Goal: Information Seeking & Learning: Stay updated

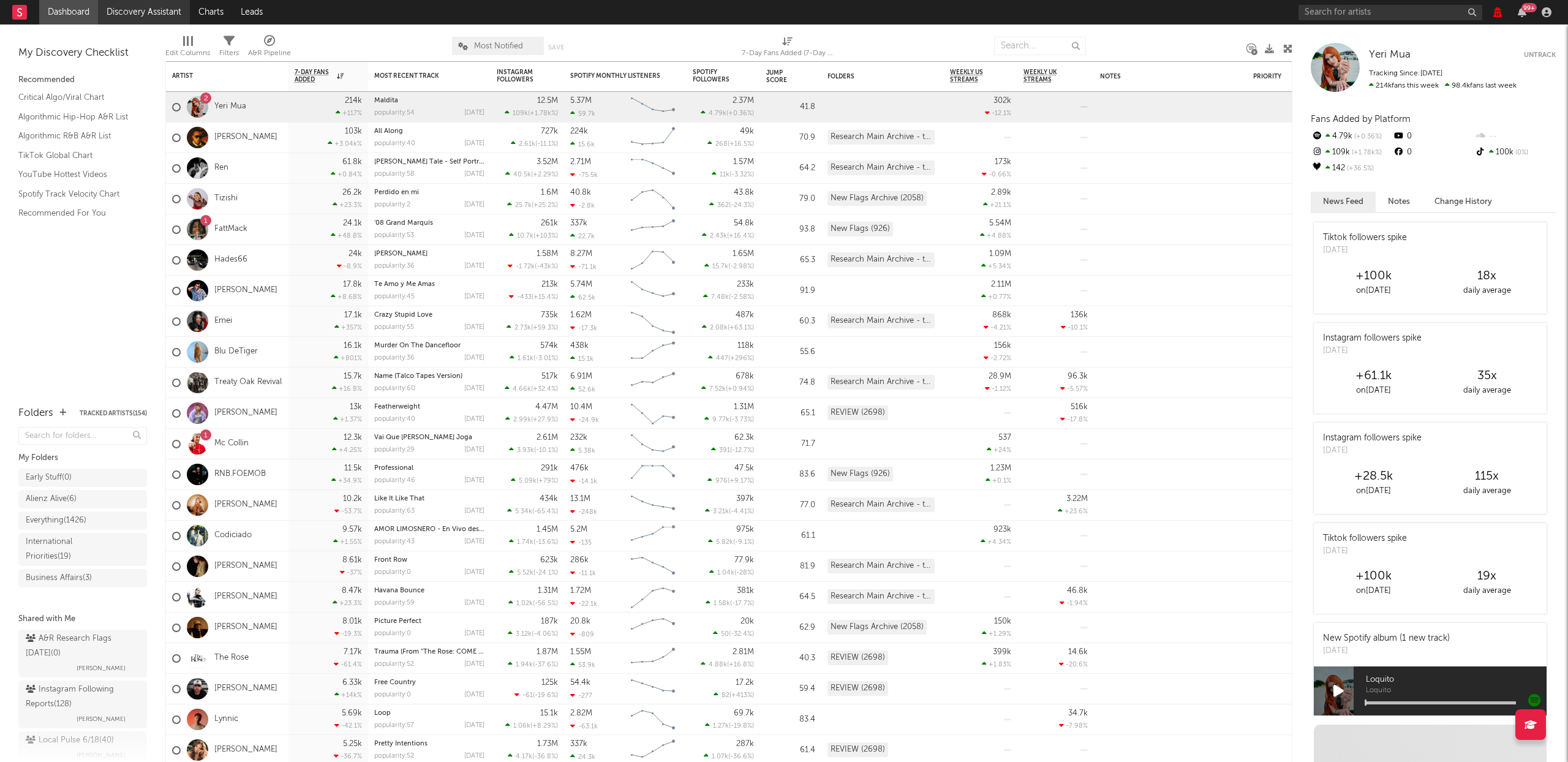
click at [161, 7] on link "Discovery Assistant" at bounding box center [144, 12] width 92 height 25
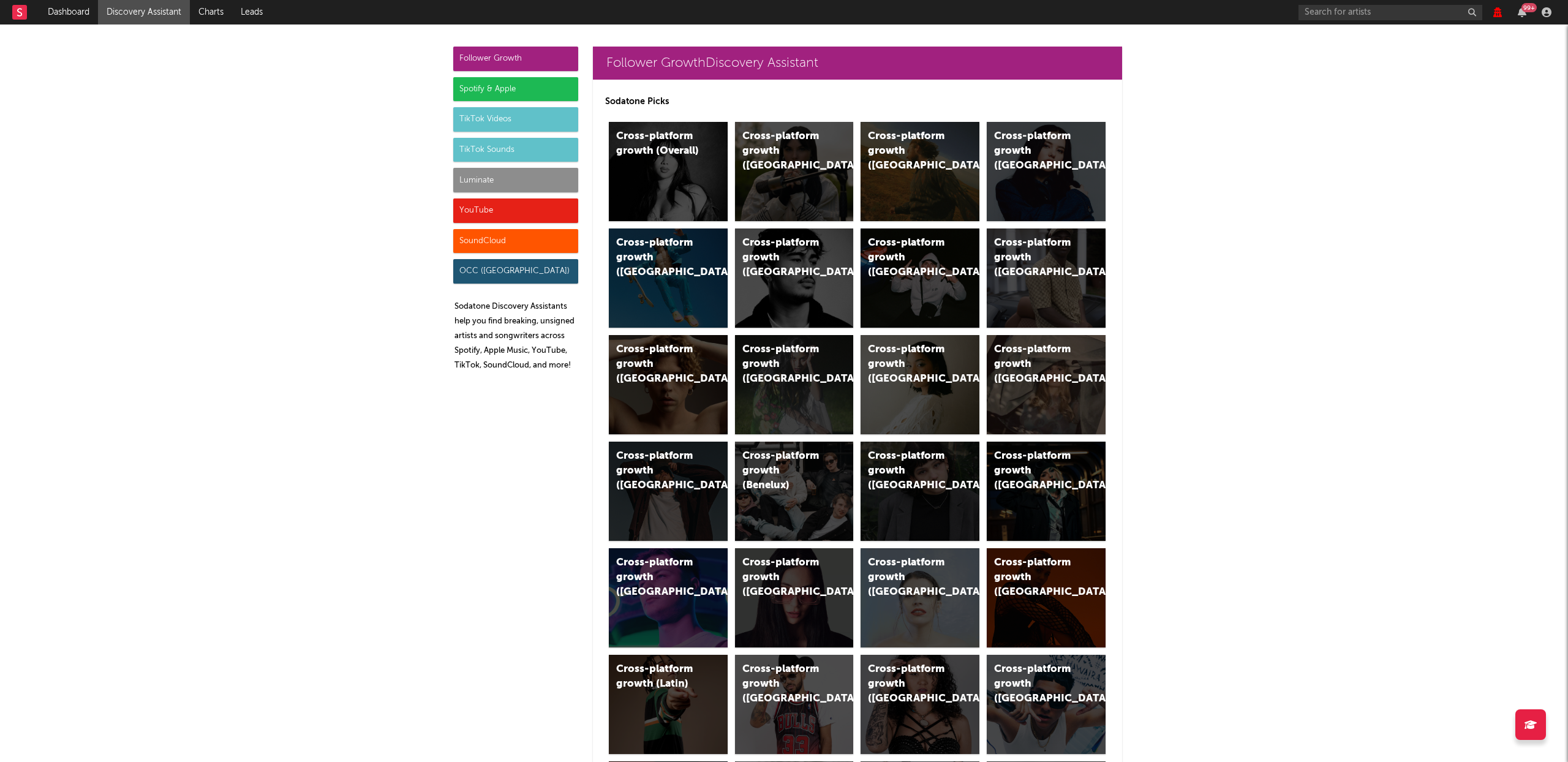
click at [521, 89] on div "Spotify & Apple" at bounding box center [516, 89] width 125 height 25
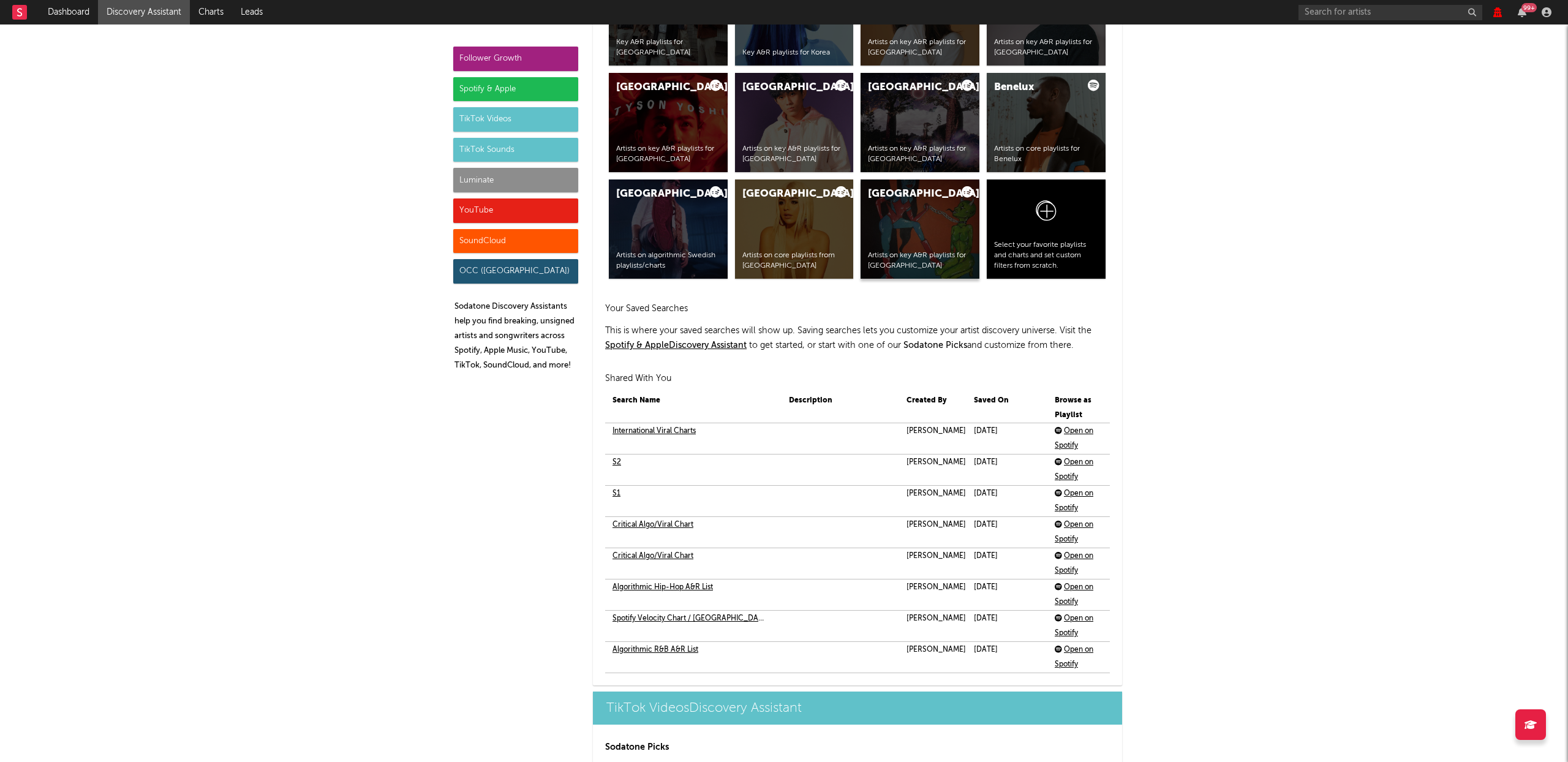
scroll to position [2552, 0]
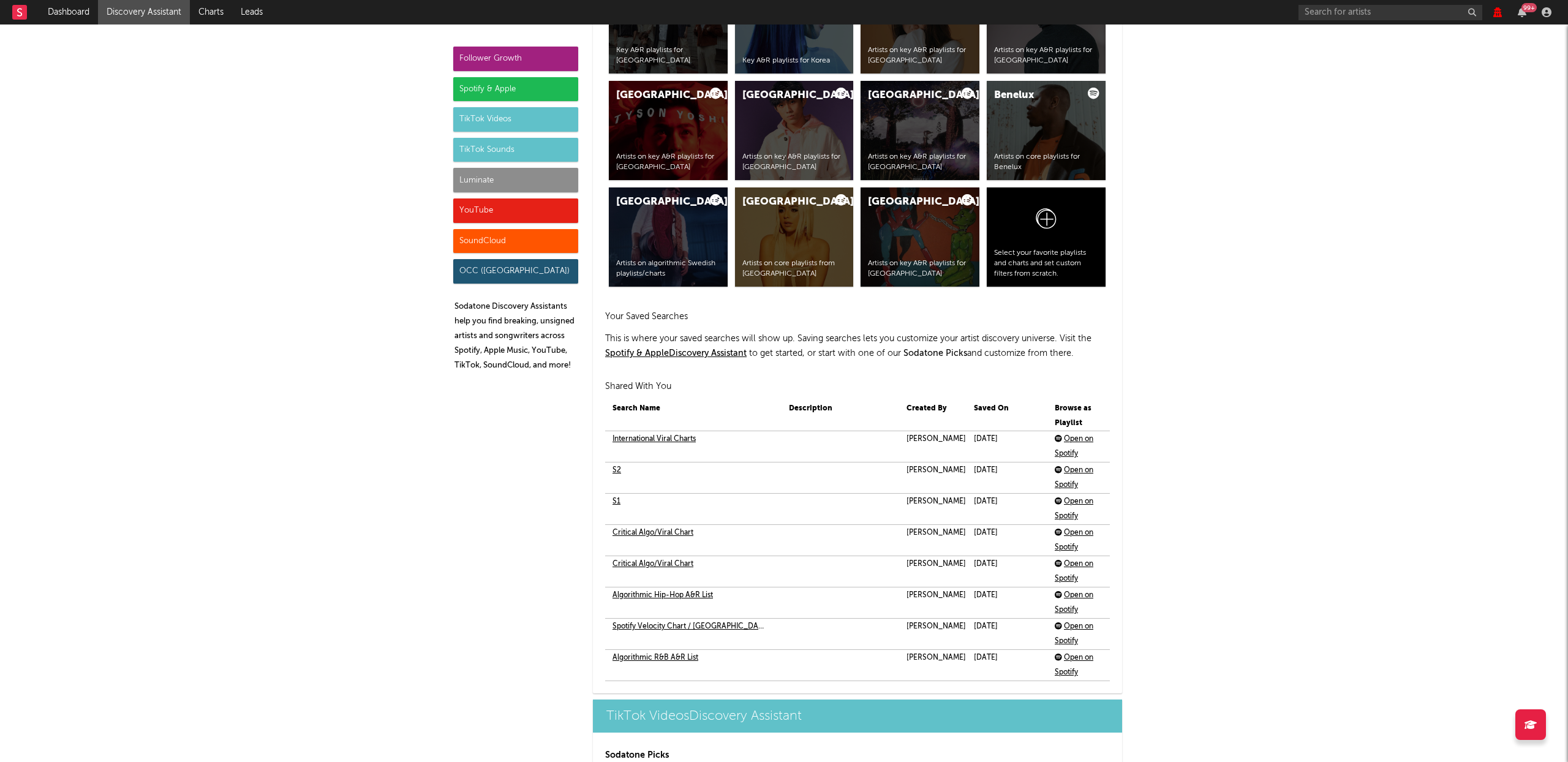
click at [650, 438] on link "International Viral Charts" at bounding box center [654, 439] width 83 height 15
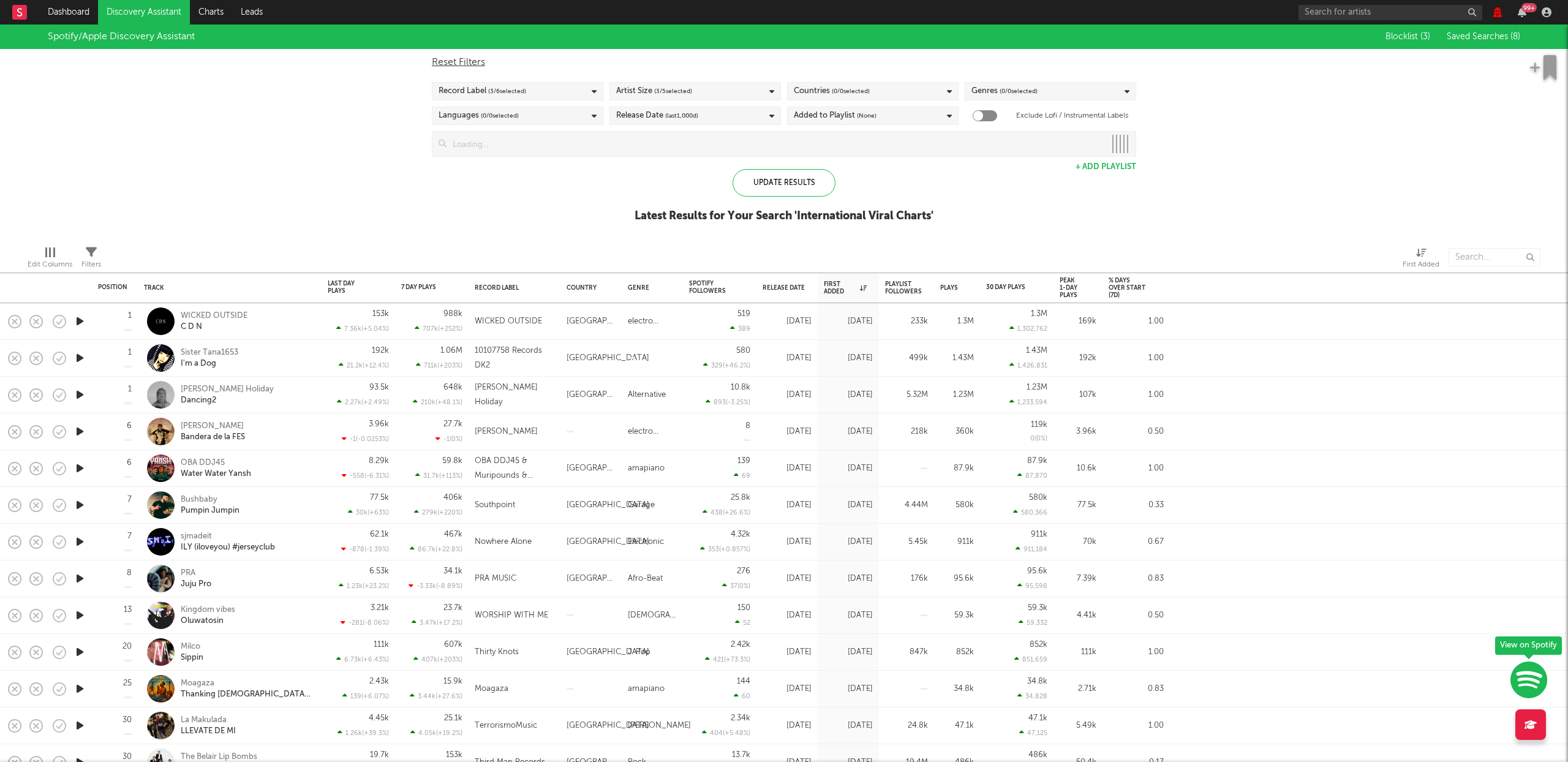
click at [1494, 38] on span "Saved Searches ( 8 )" at bounding box center [1483, 37] width 74 height 9
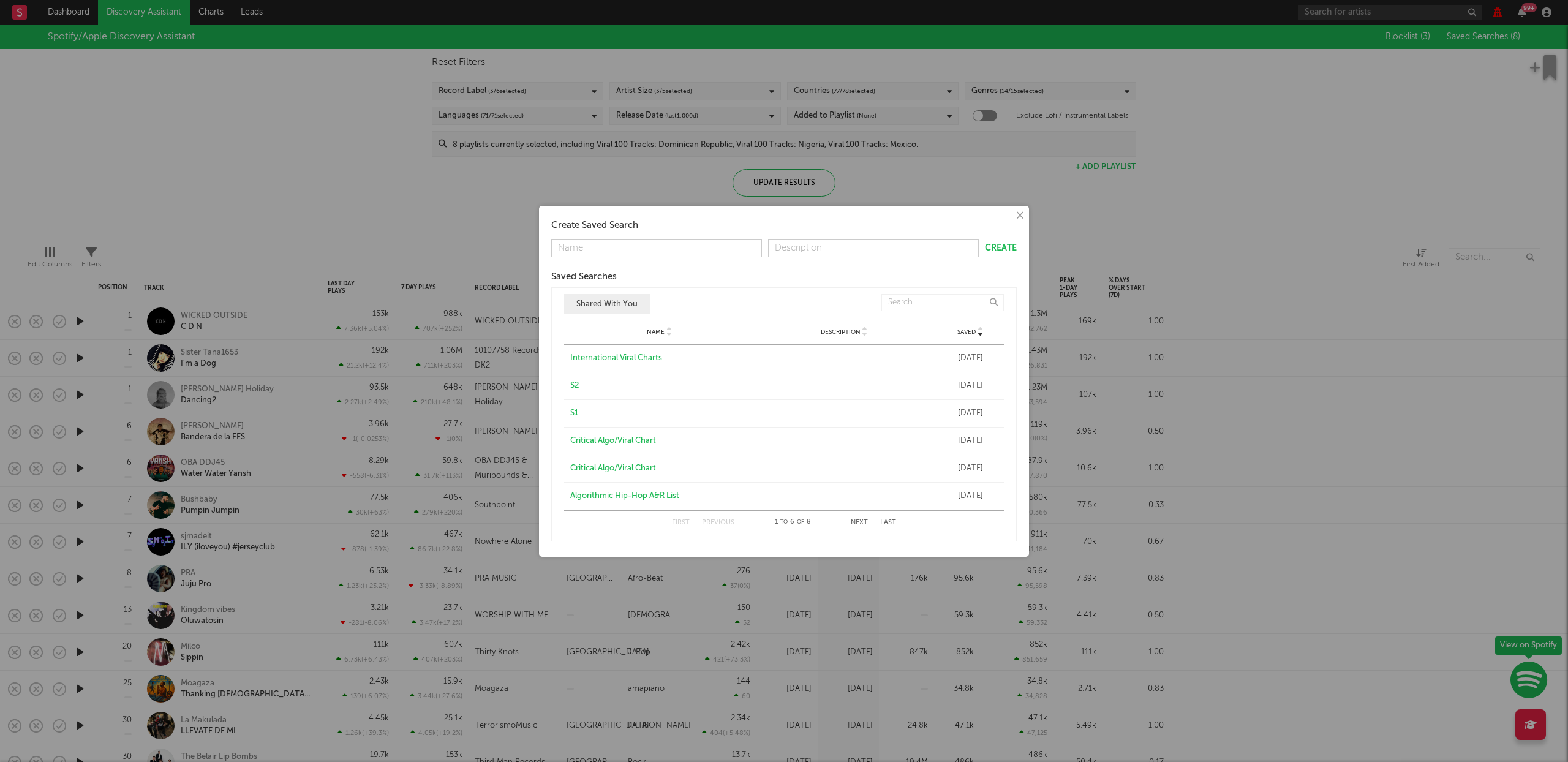
click at [574, 382] on div "S2" at bounding box center [660, 386] width 179 height 12
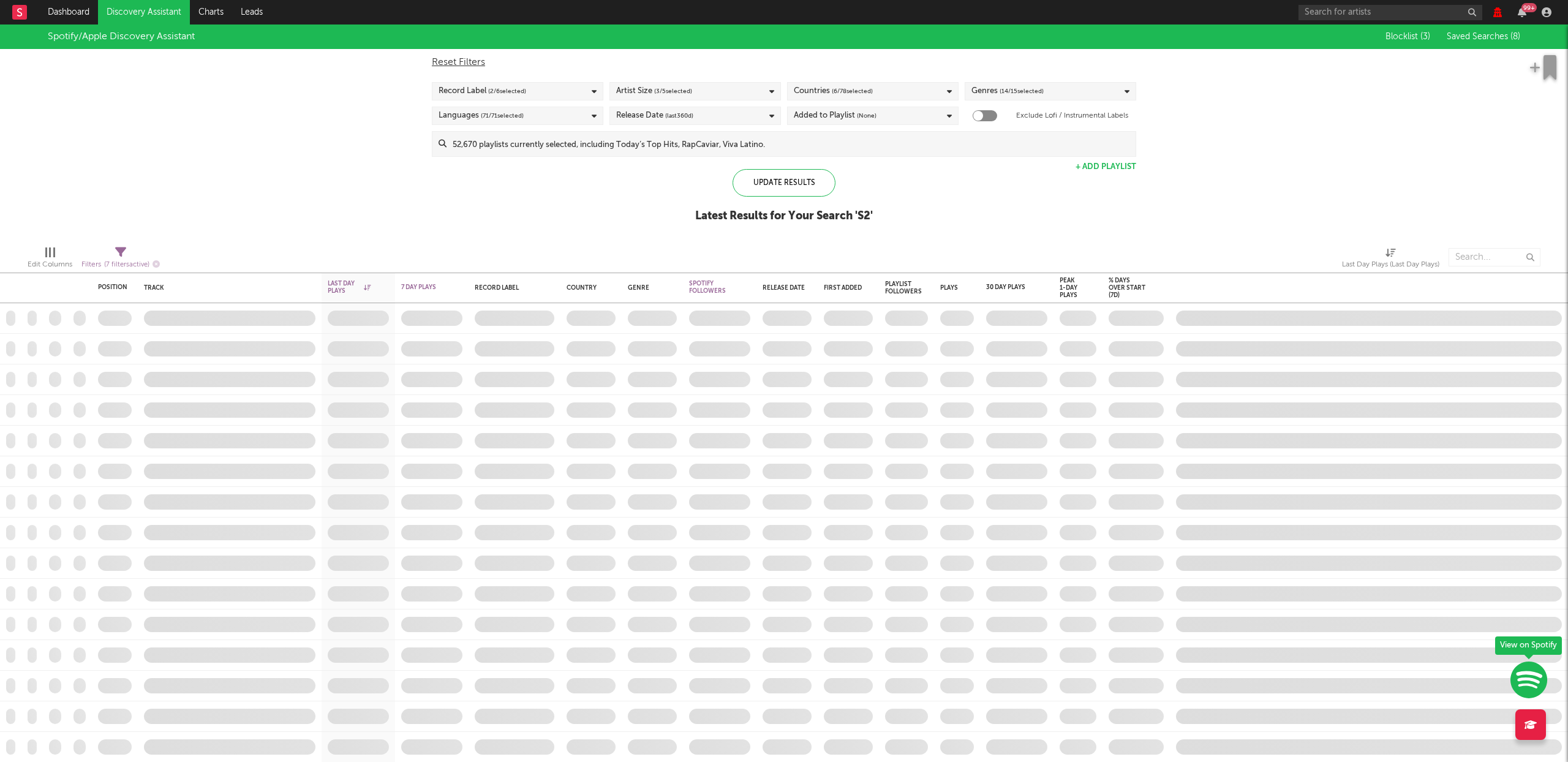
click at [1476, 32] on span "Saved Searches ( 8 )" at bounding box center [1483, 37] width 74 height 9
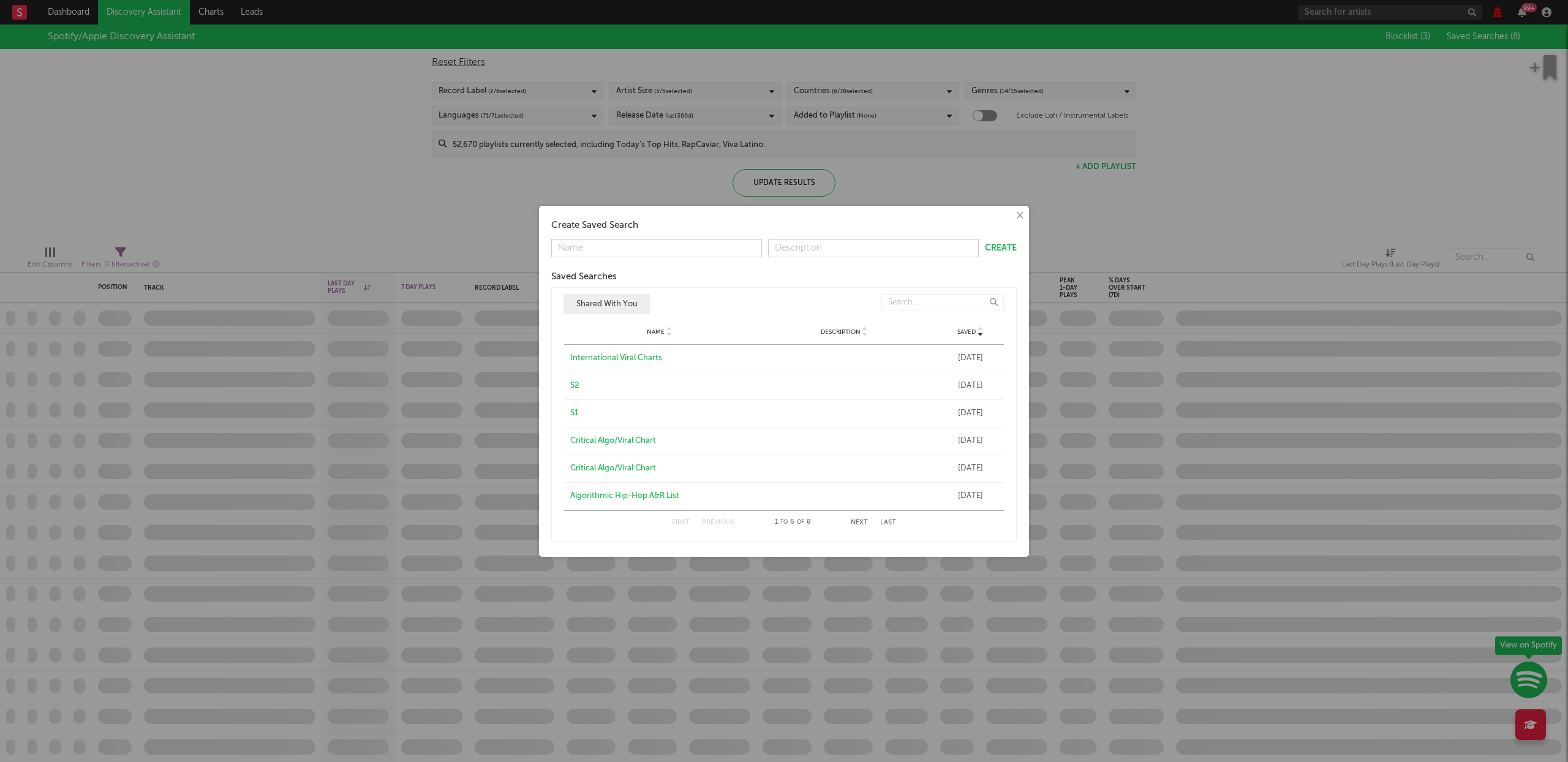
click at [864, 523] on button "Next" at bounding box center [859, 523] width 17 height 7
click at [332, 133] on div "× Create Saved Search Create Saved Searches Saved Name Description Saved Shared…" at bounding box center [784, 381] width 1568 height 762
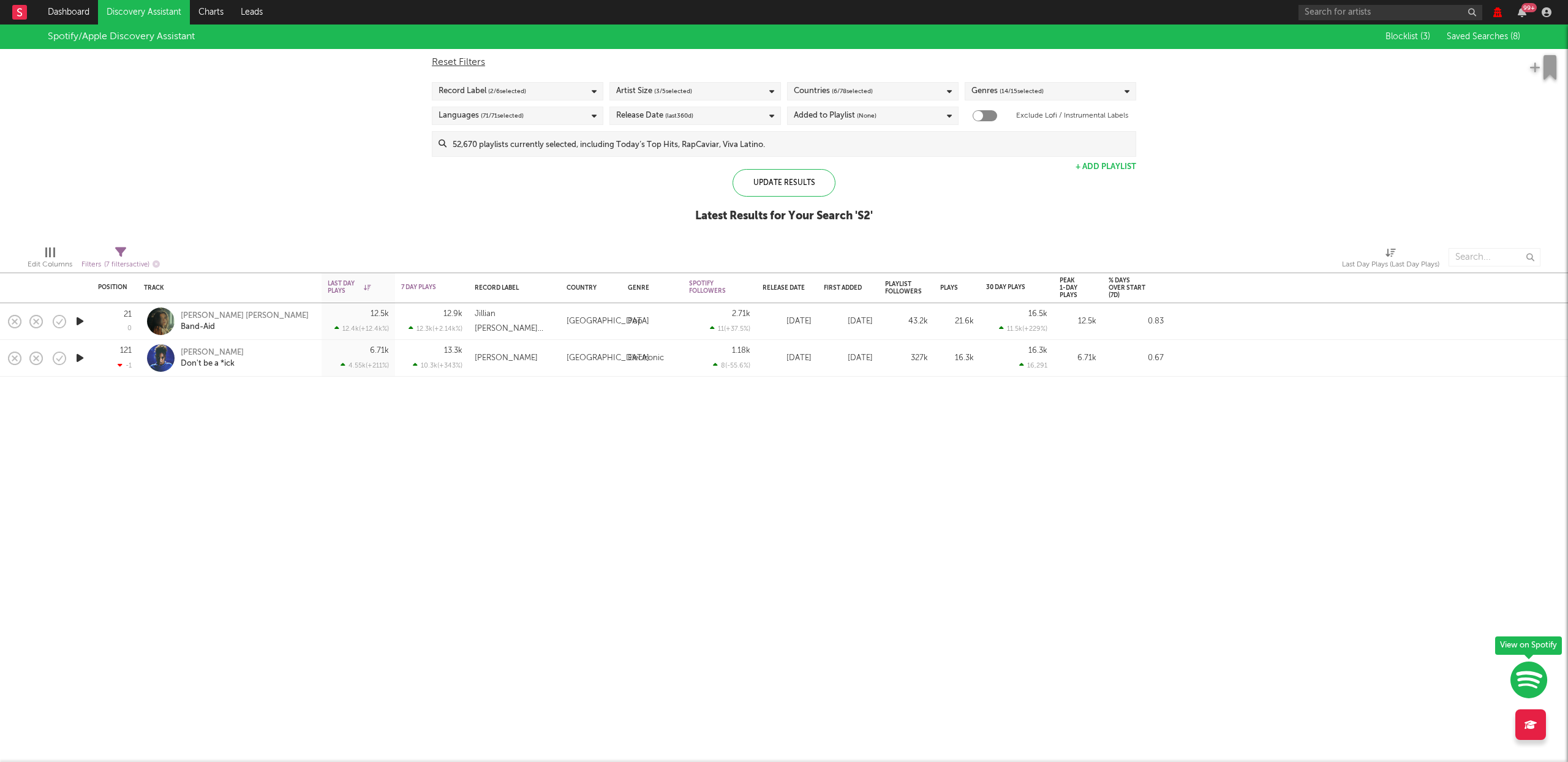
click at [155, 12] on link "Discovery Assistant" at bounding box center [144, 12] width 92 height 25
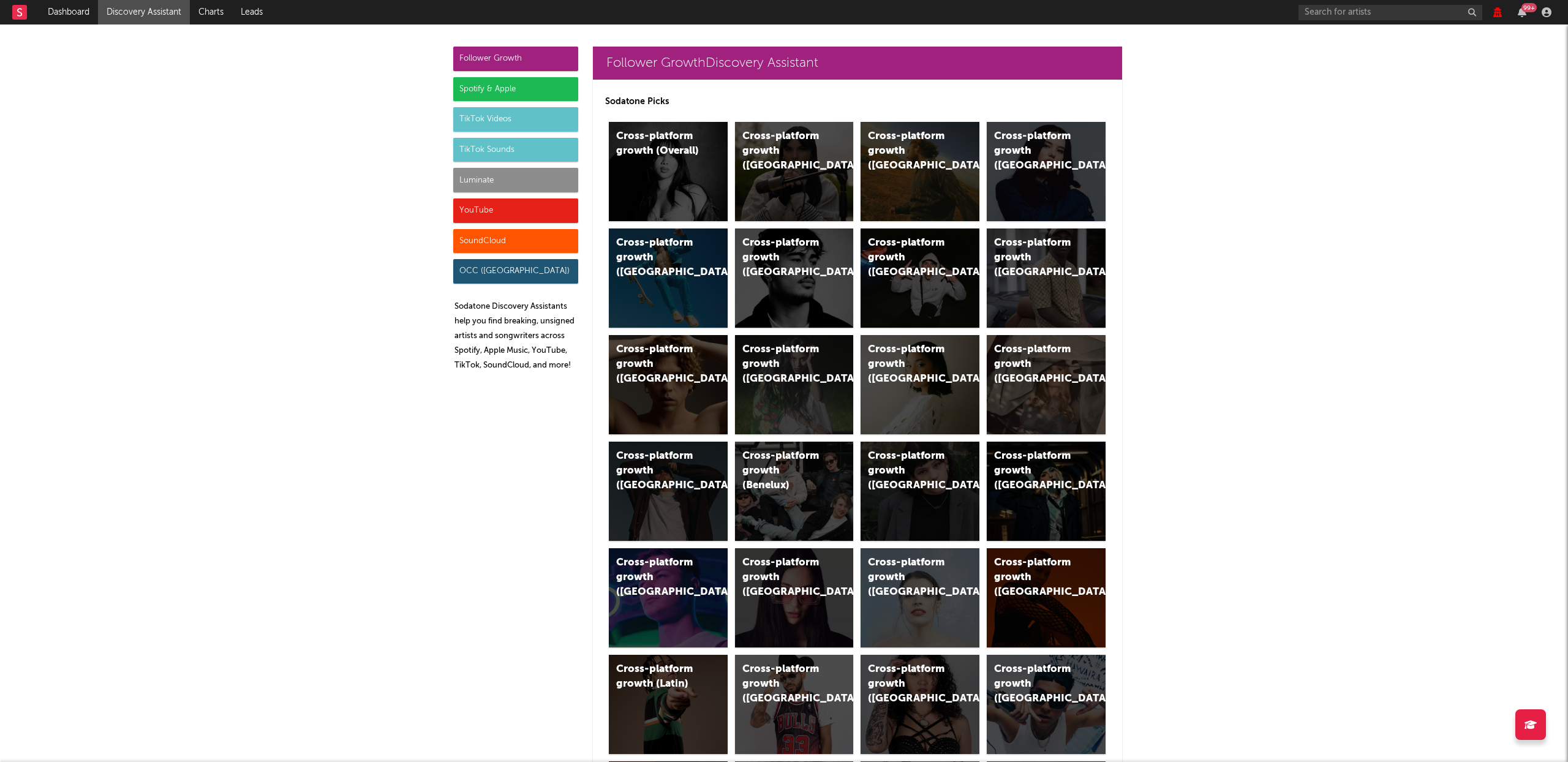
click at [517, 88] on div "Spotify & Apple" at bounding box center [516, 89] width 125 height 25
click at [490, 182] on div "Luminate" at bounding box center [516, 180] width 125 height 25
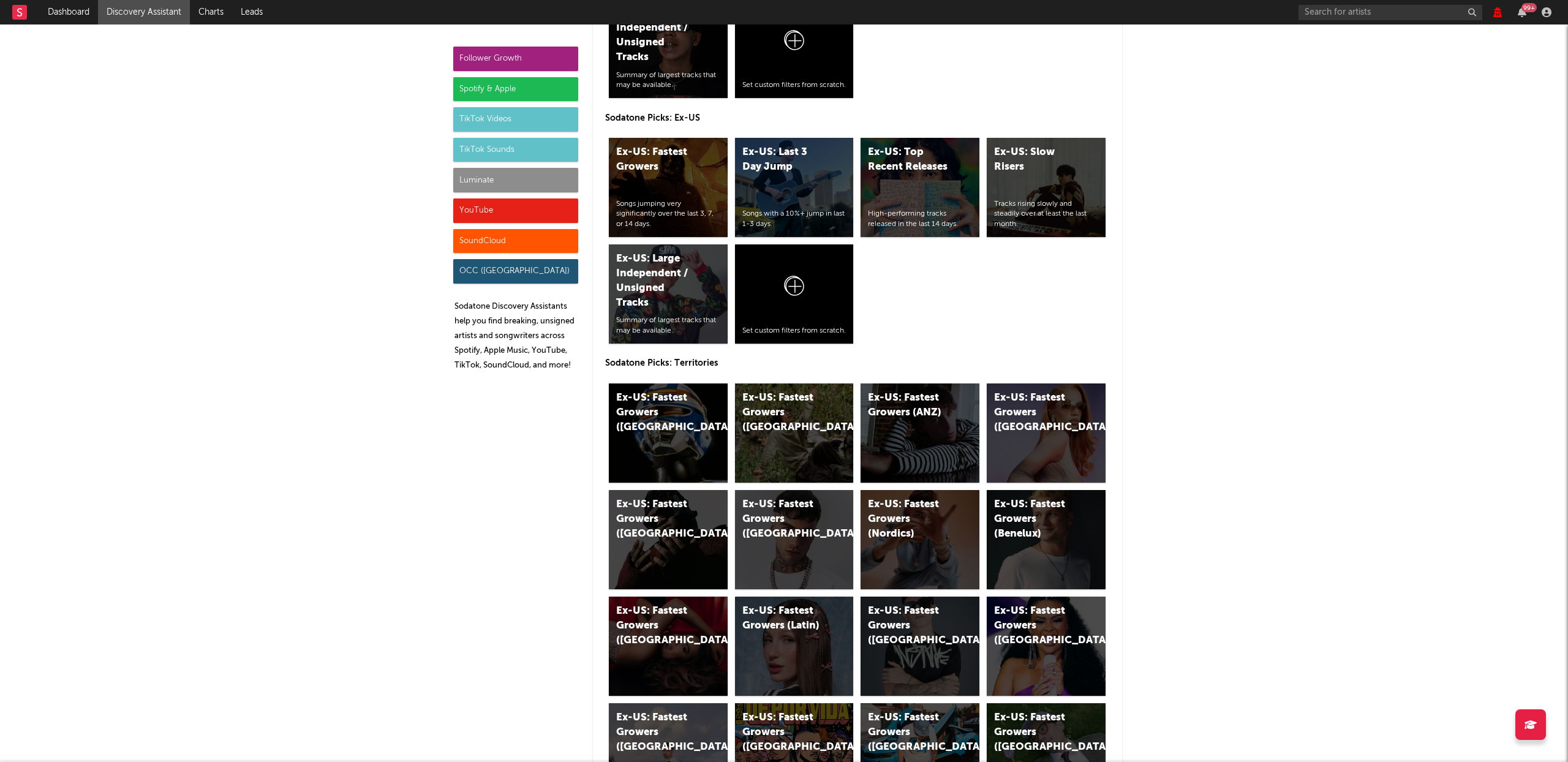
scroll to position [6588, 0]
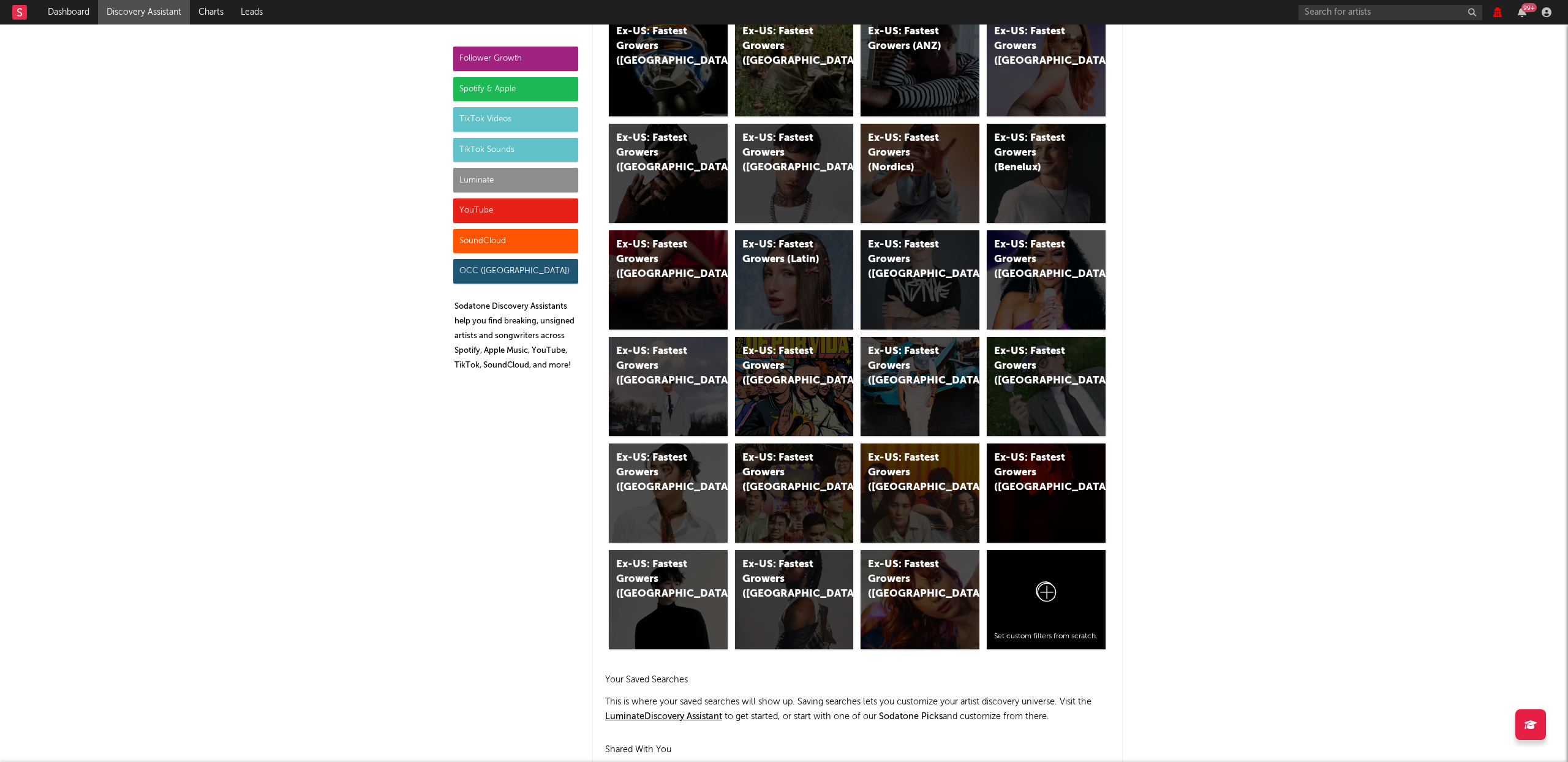
click at [490, 177] on div "Luminate" at bounding box center [516, 180] width 125 height 25
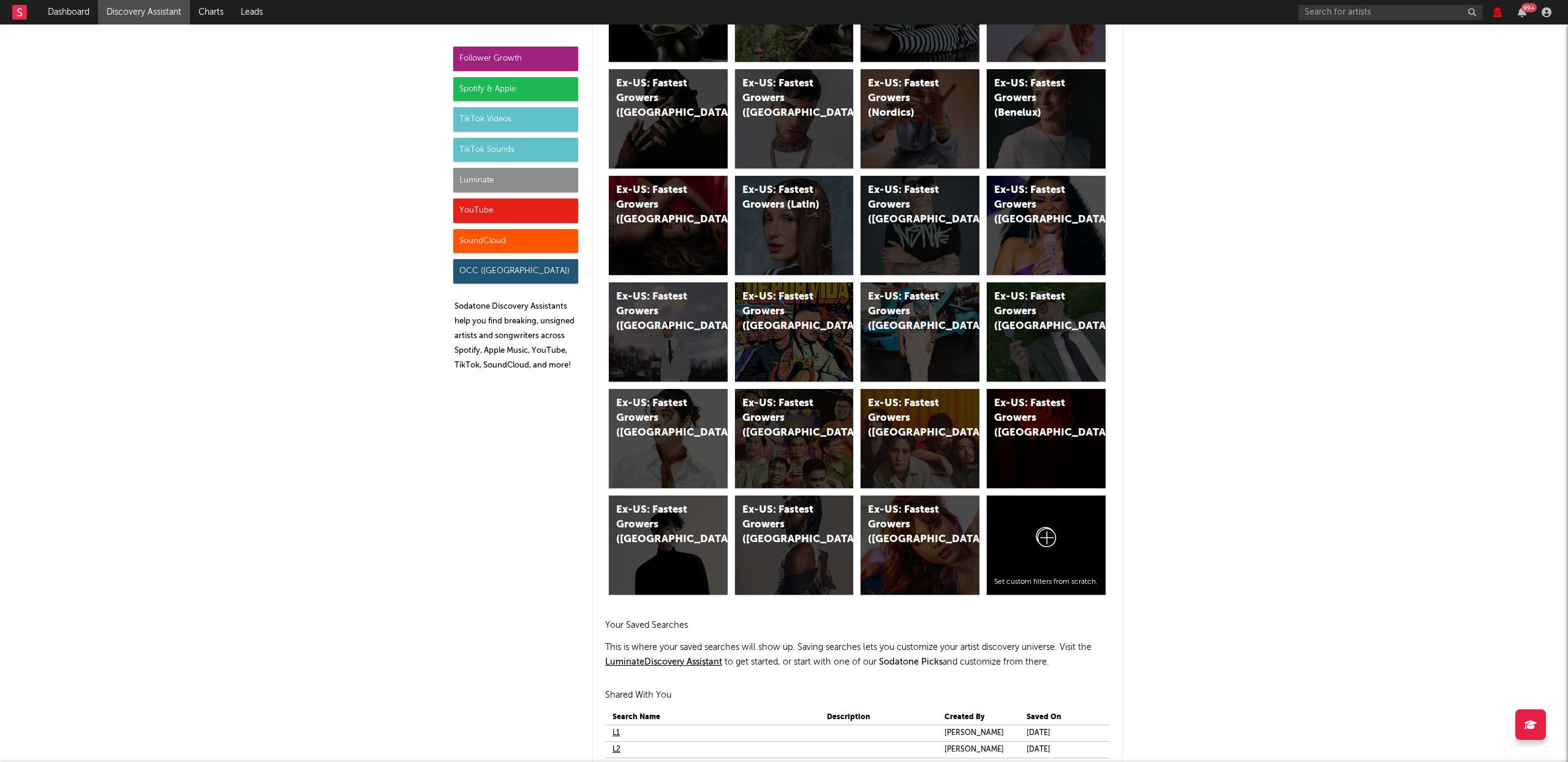
scroll to position [6990, 0]
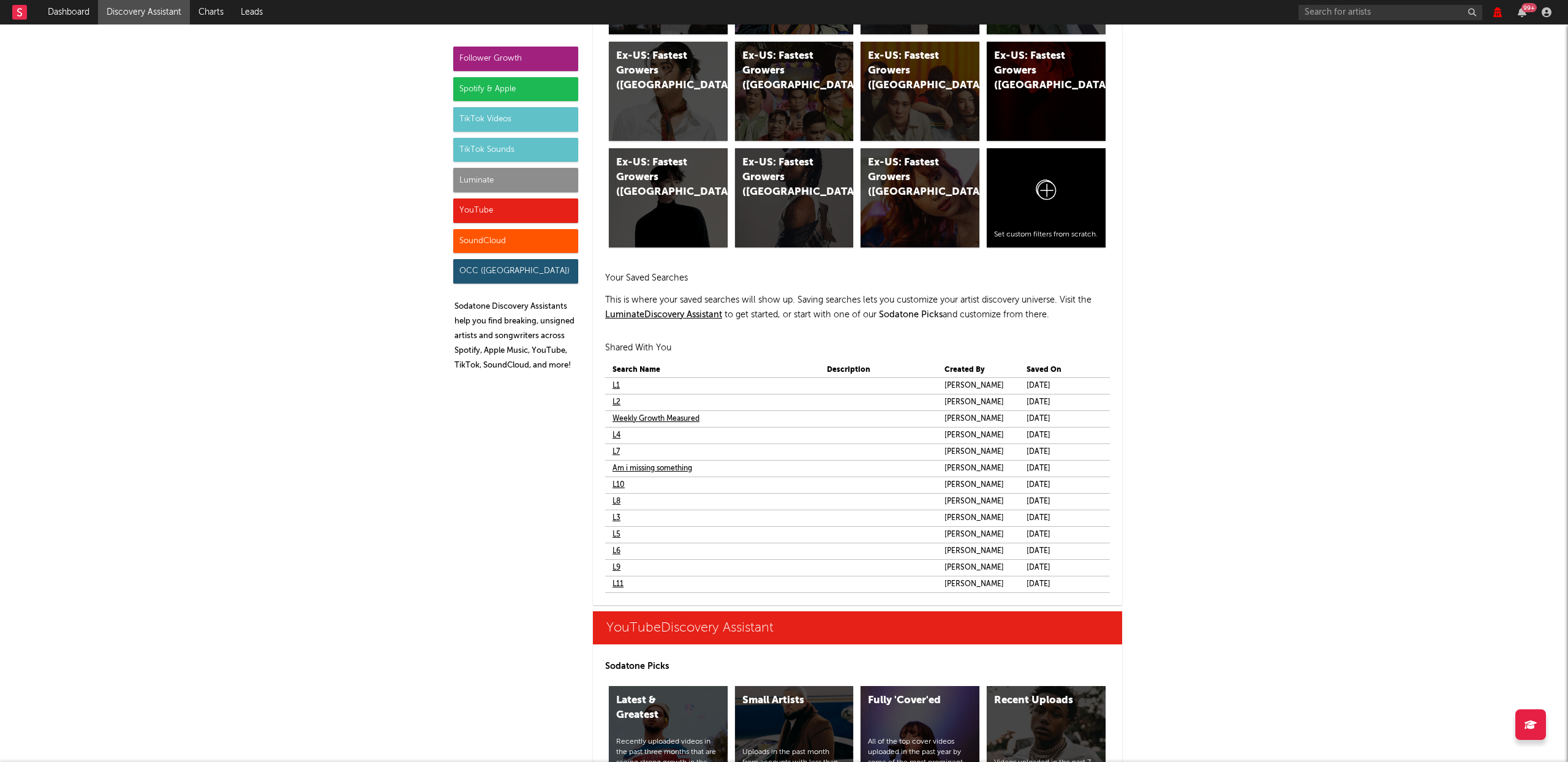
click at [613, 384] on link "L1" at bounding box center [616, 386] width 7 height 15
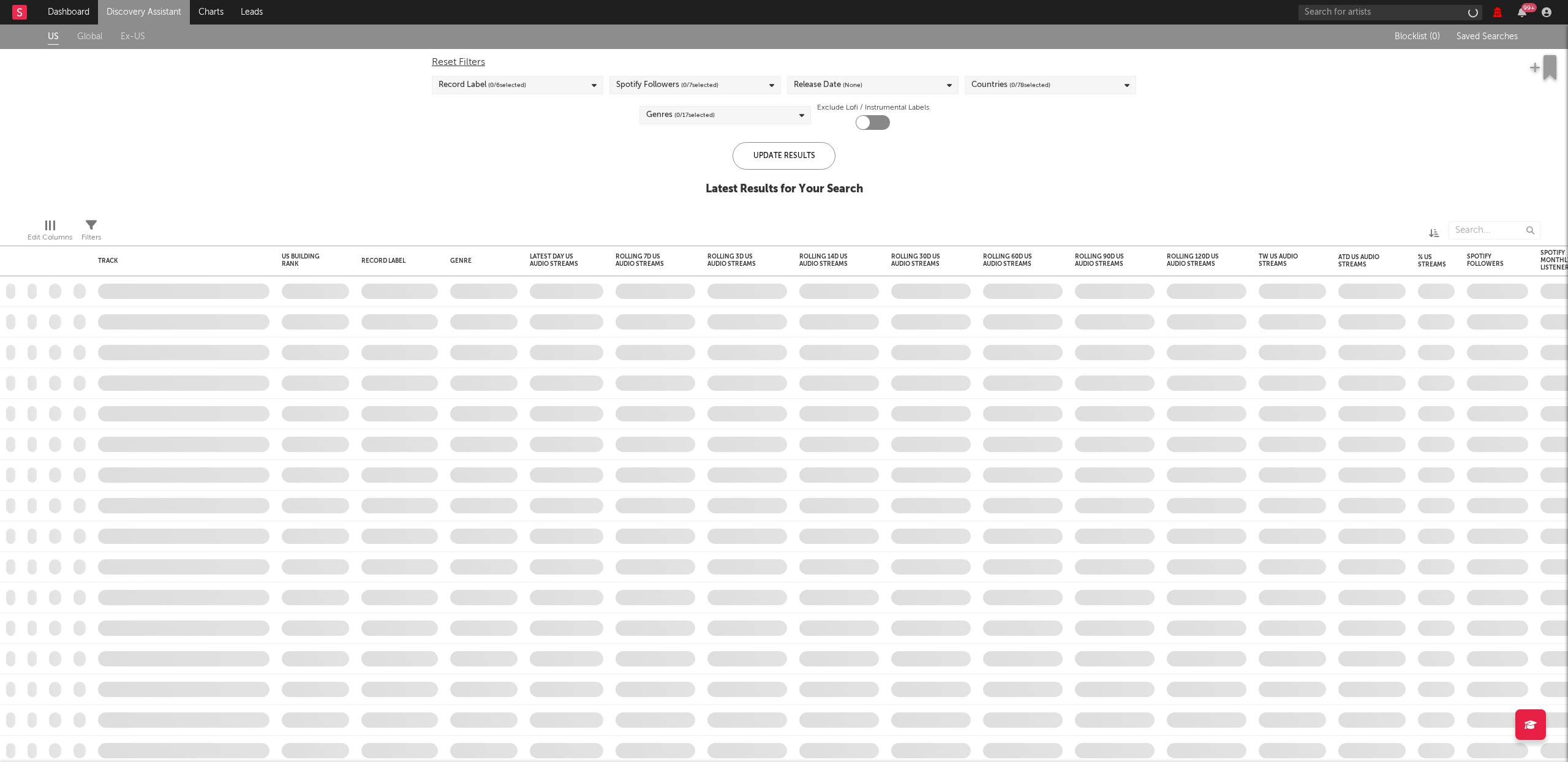
checkbox input "true"
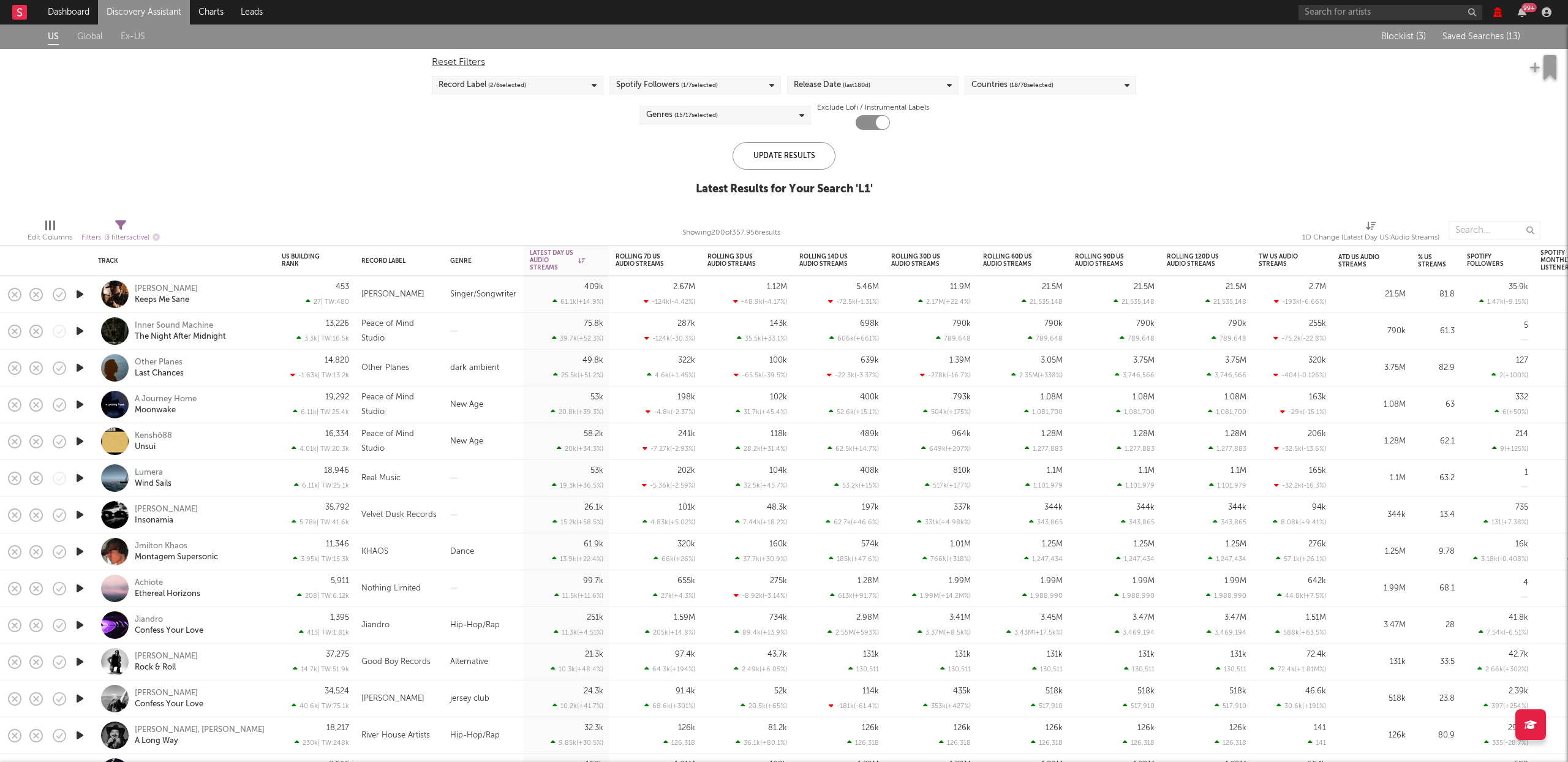
click at [1477, 34] on span "Saved Searches ( 13 )" at bounding box center [1481, 37] width 78 height 9
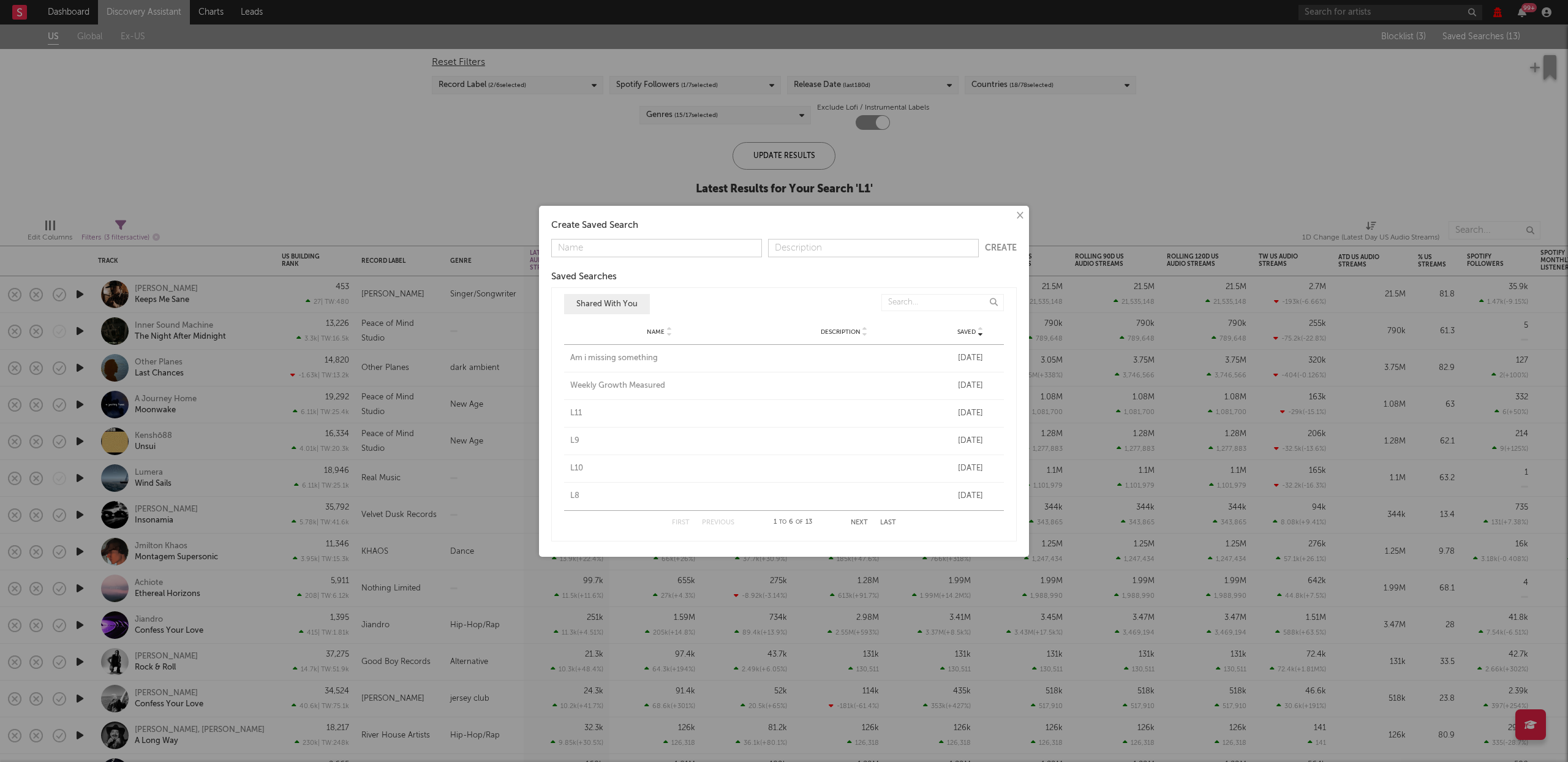
click at [324, 96] on div "× Create Saved Search Create Saved Searches Saved Name Description Saved Shared…" at bounding box center [784, 381] width 1568 height 762
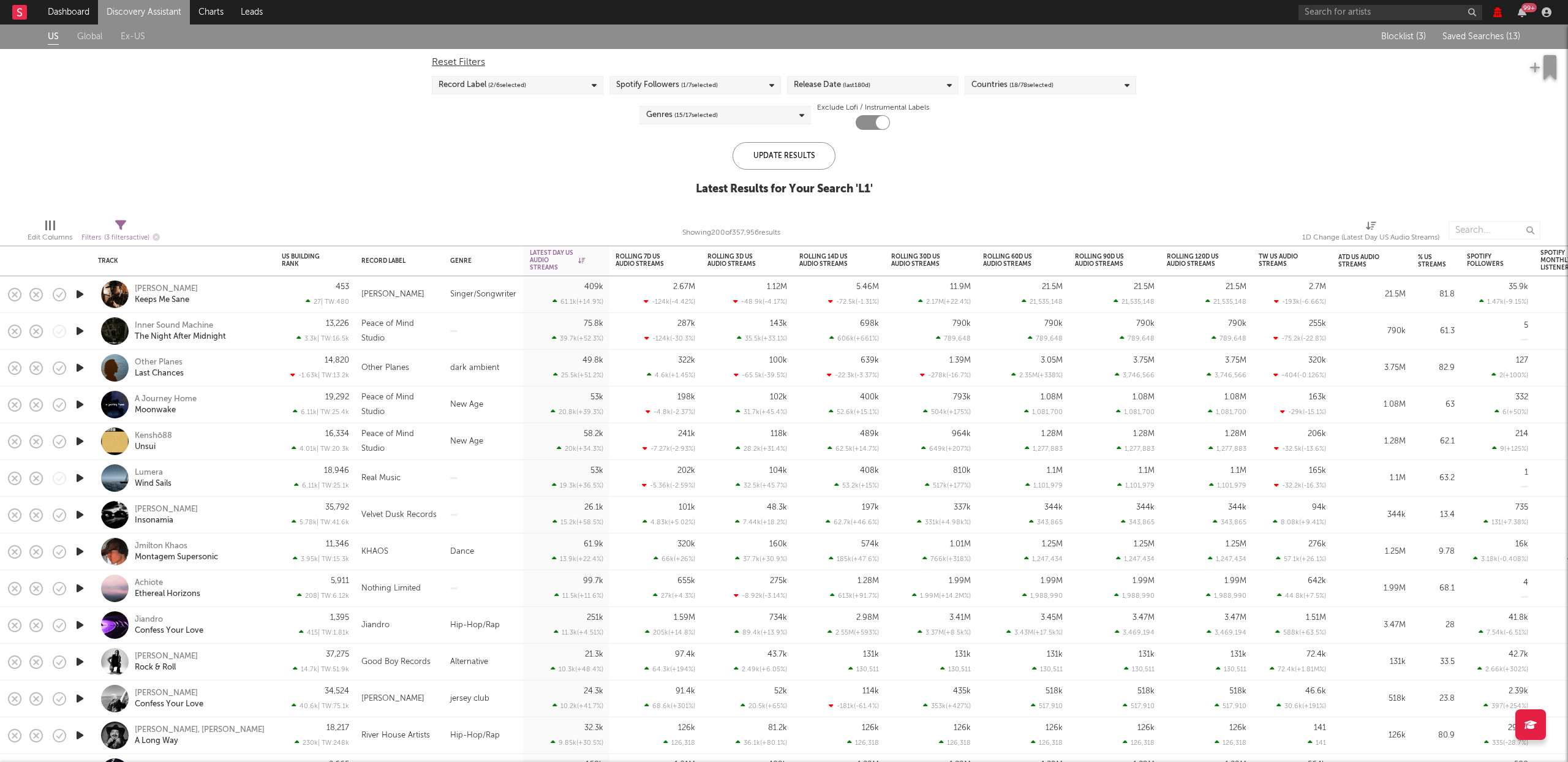
click at [151, 9] on link "Discovery Assistant" at bounding box center [144, 12] width 92 height 25
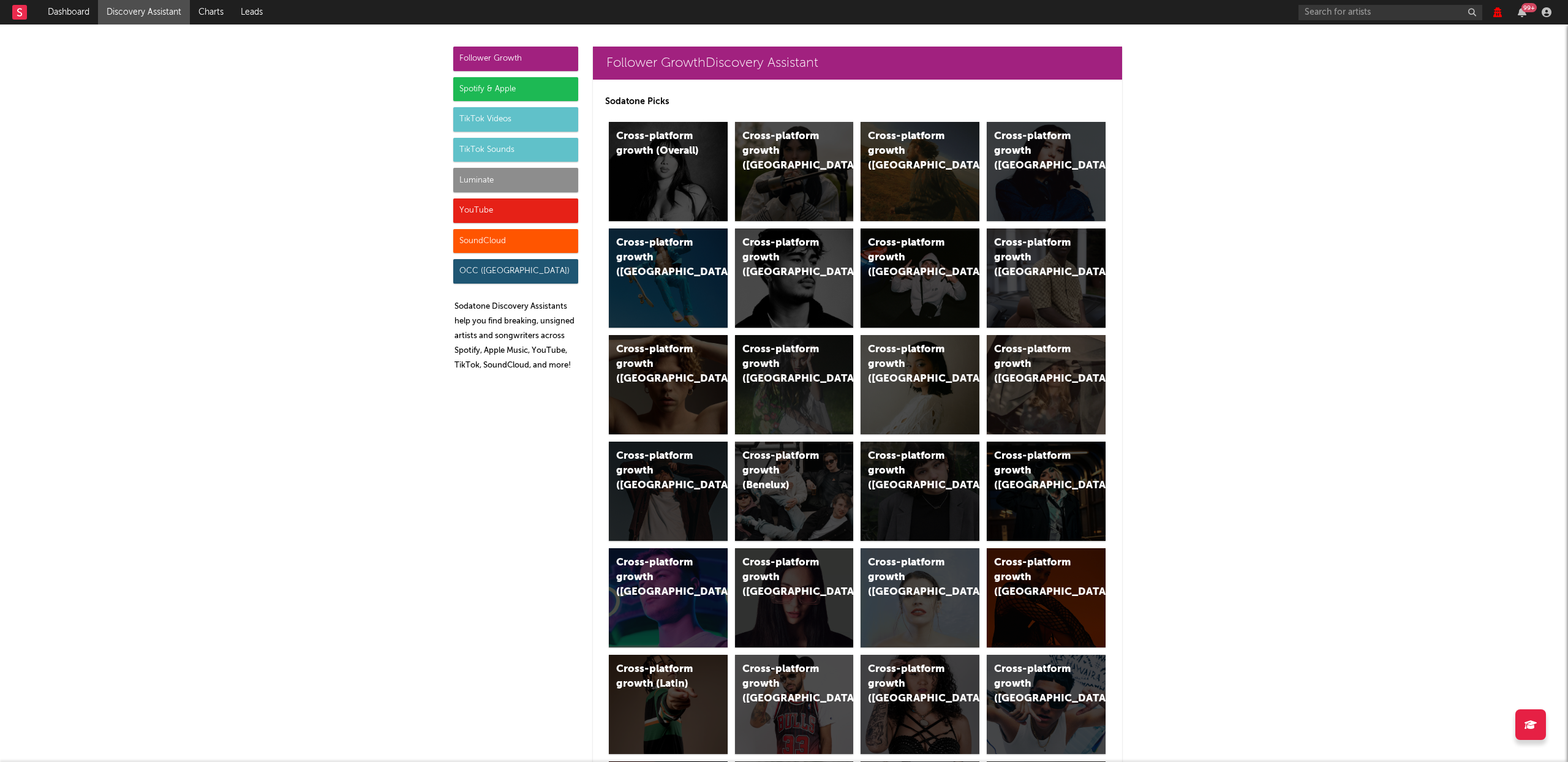
click at [529, 56] on div "Follower Growth" at bounding box center [516, 59] width 125 height 25
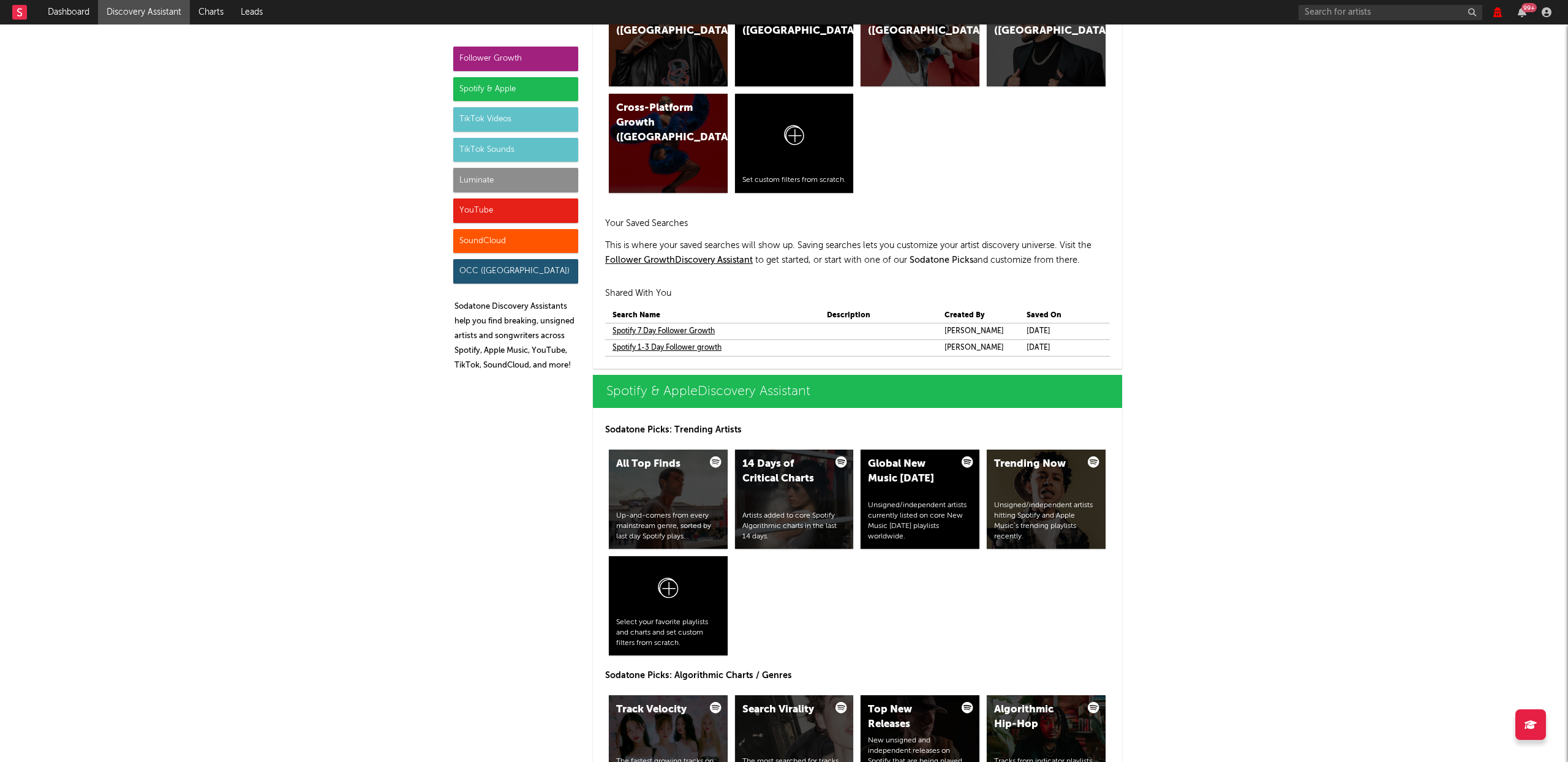
scroll to position [980, 0]
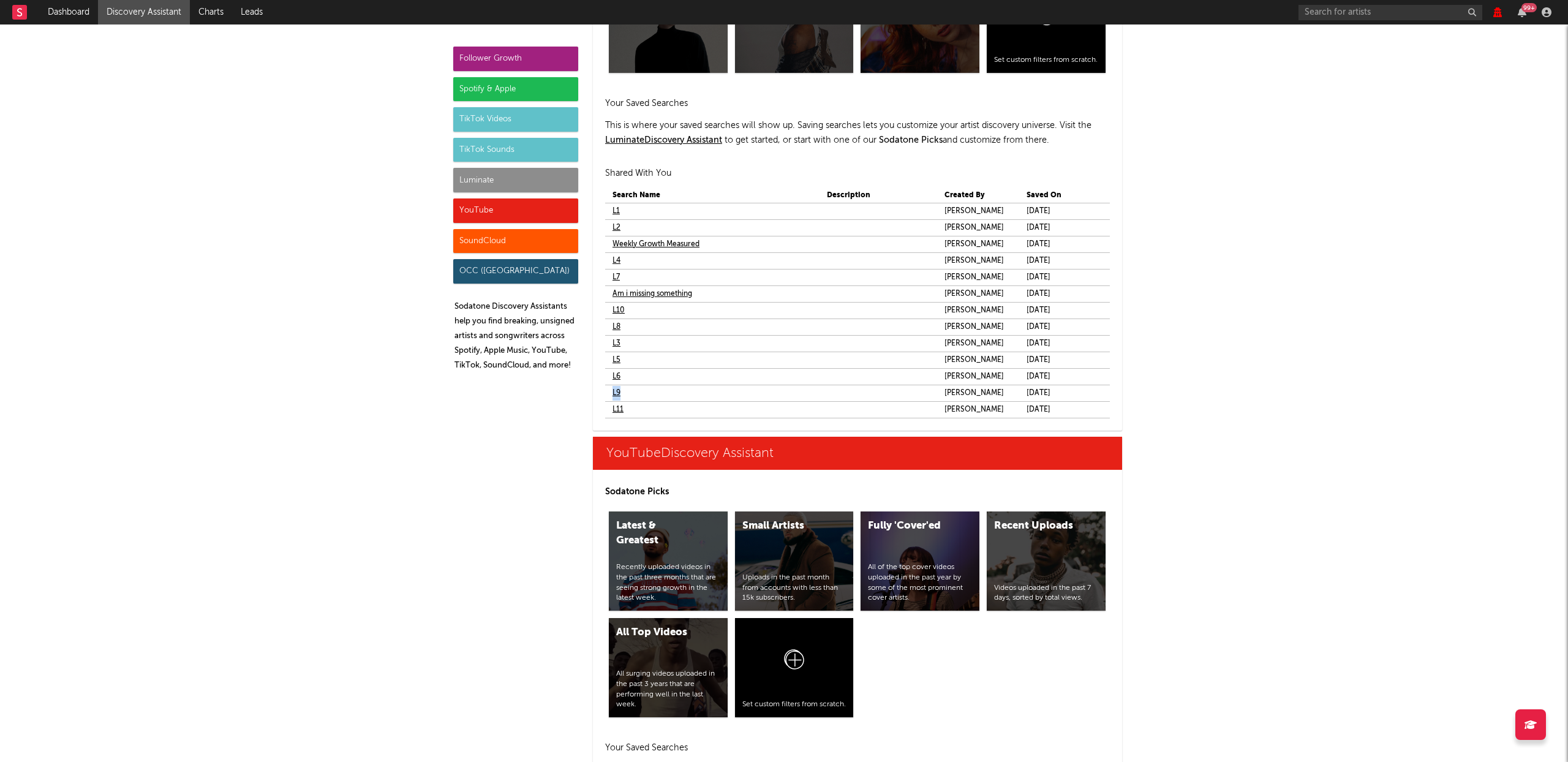
click at [613, 392] on link "L9" at bounding box center [616, 393] width 8 height 15
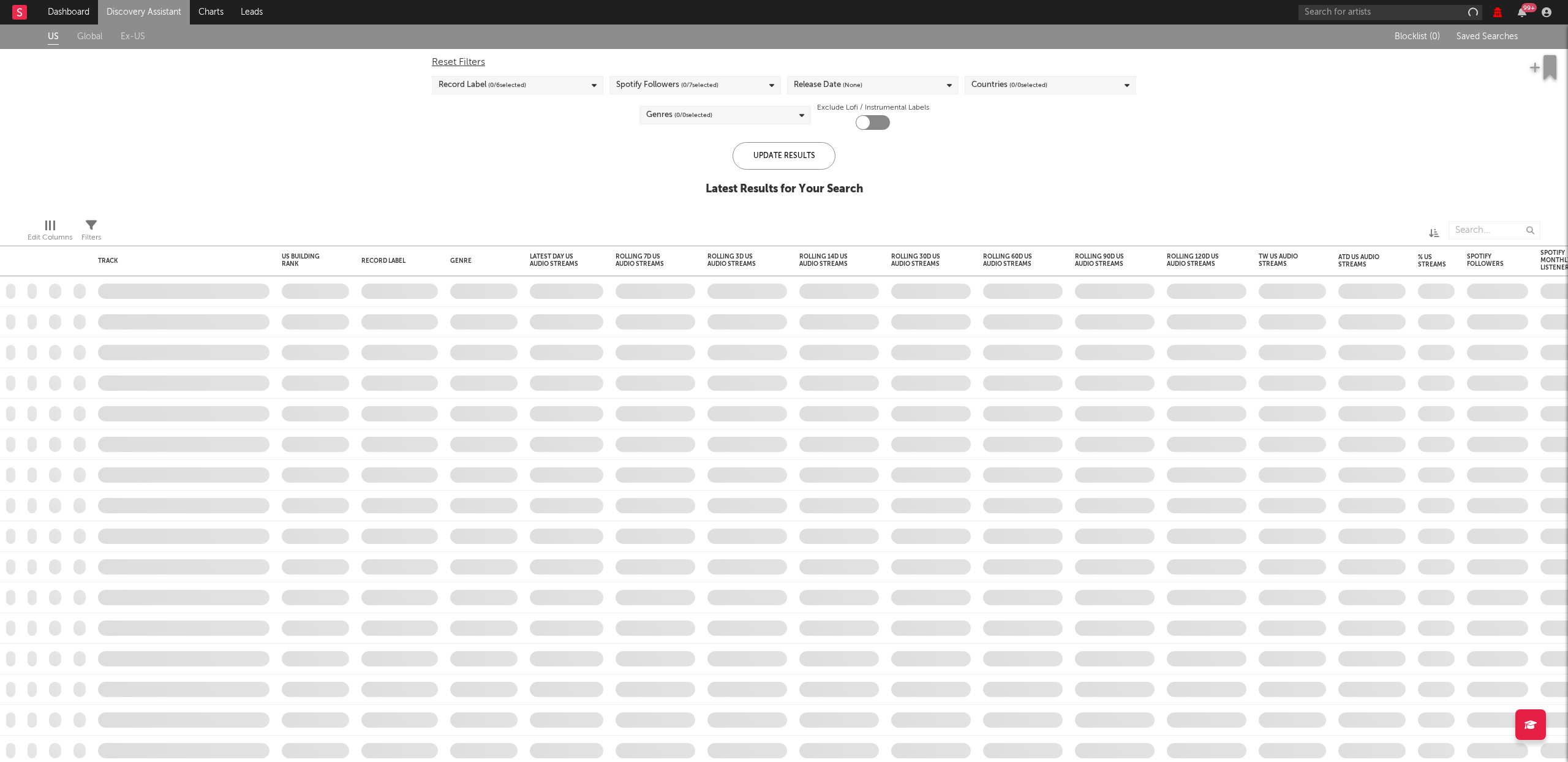
checkbox input "true"
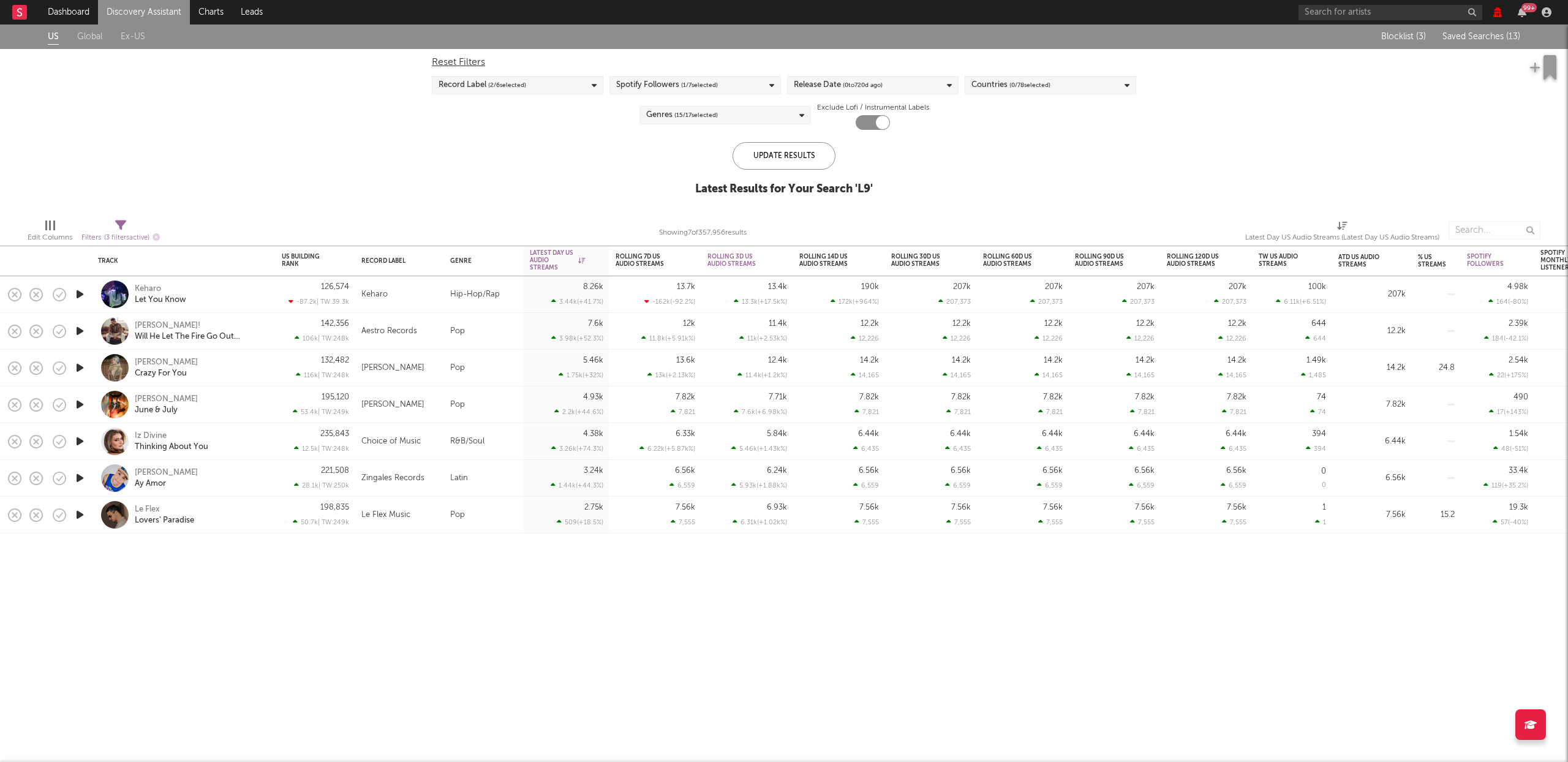
click at [138, 15] on link "Discovery Assistant" at bounding box center [144, 12] width 92 height 25
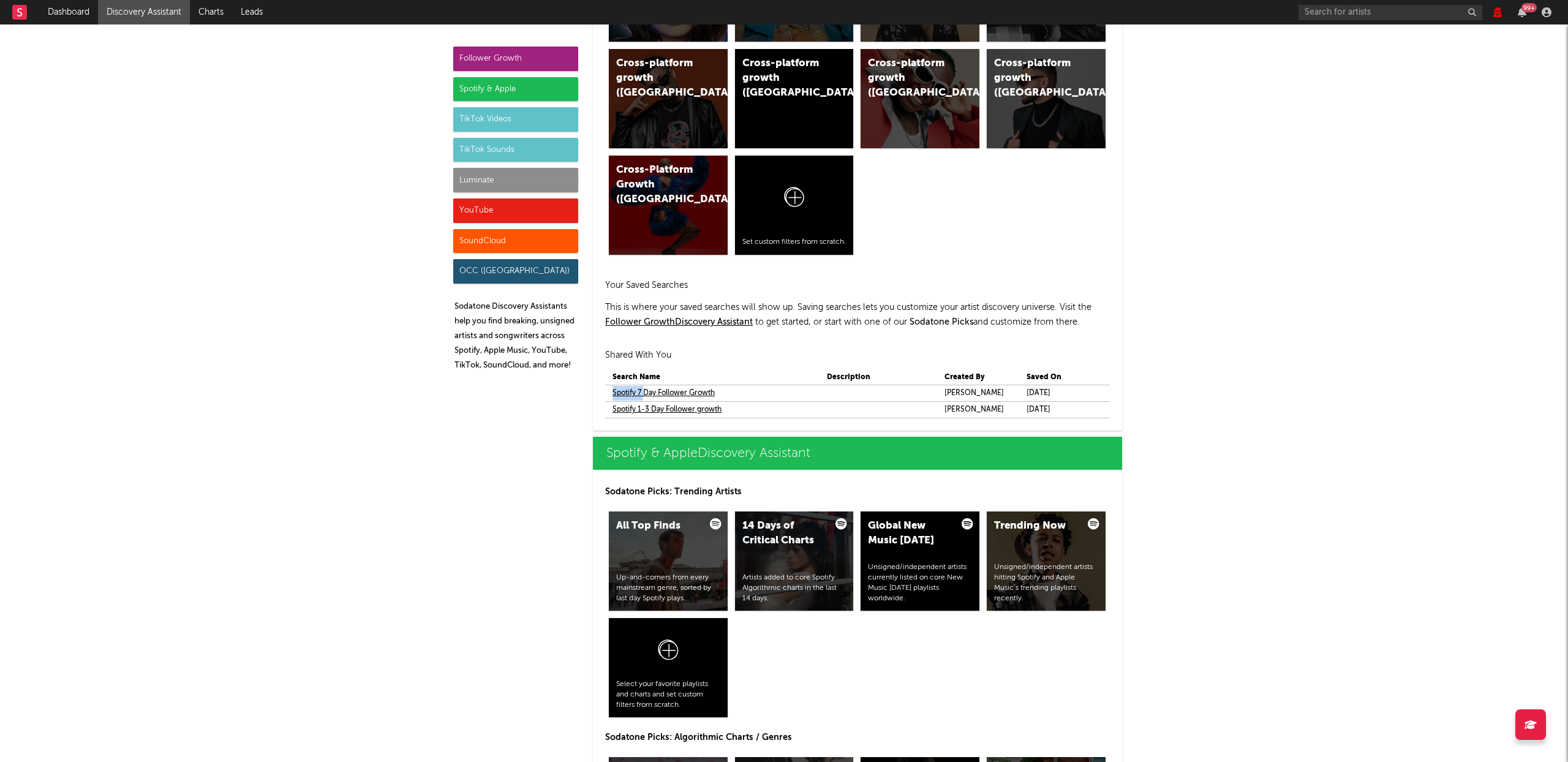
scroll to position [918, 0]
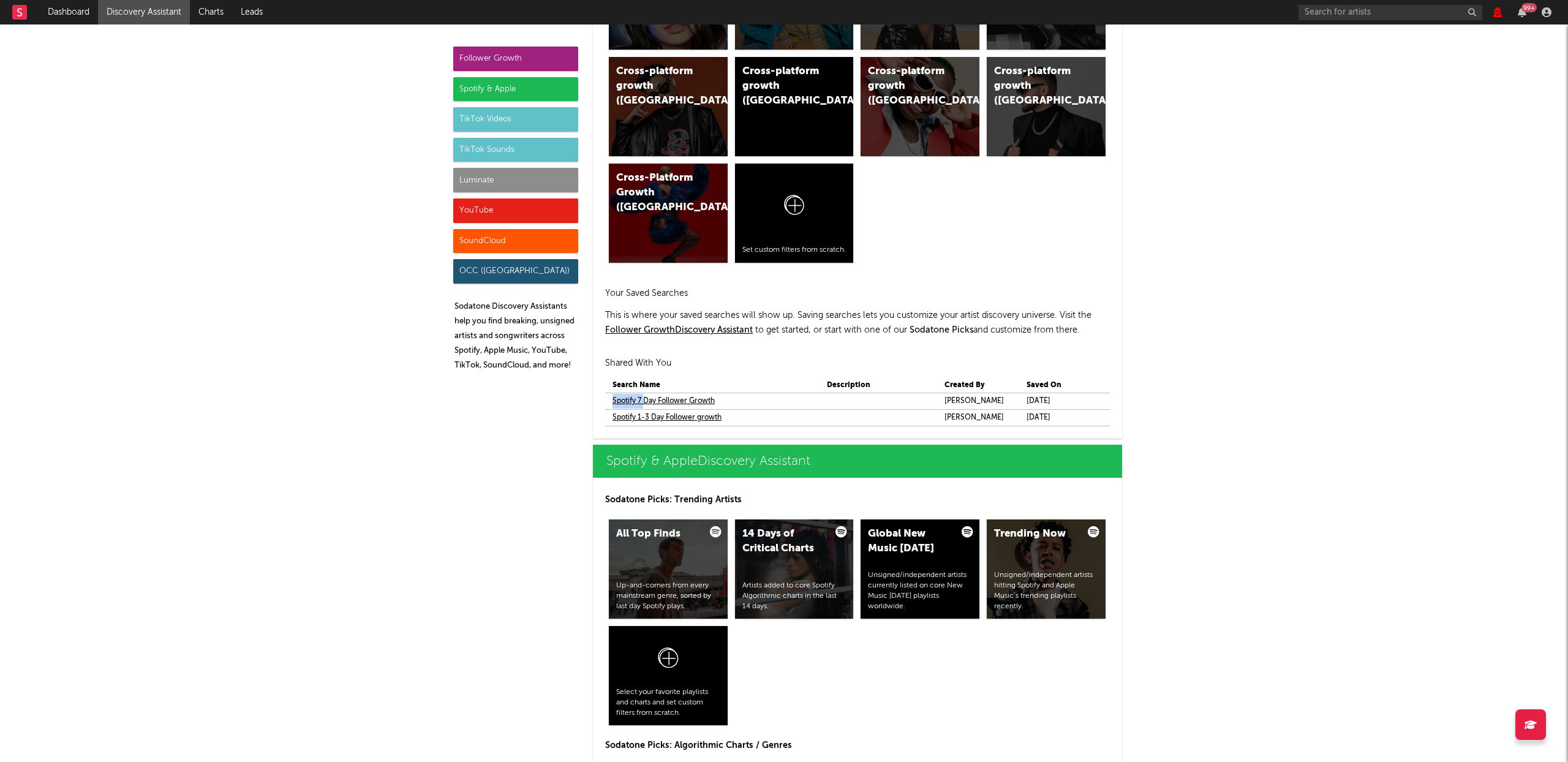
click at [1494, 14] on icon at bounding box center [1497, 12] width 9 height 10
click at [1497, 14] on icon at bounding box center [1497, 12] width 9 height 10
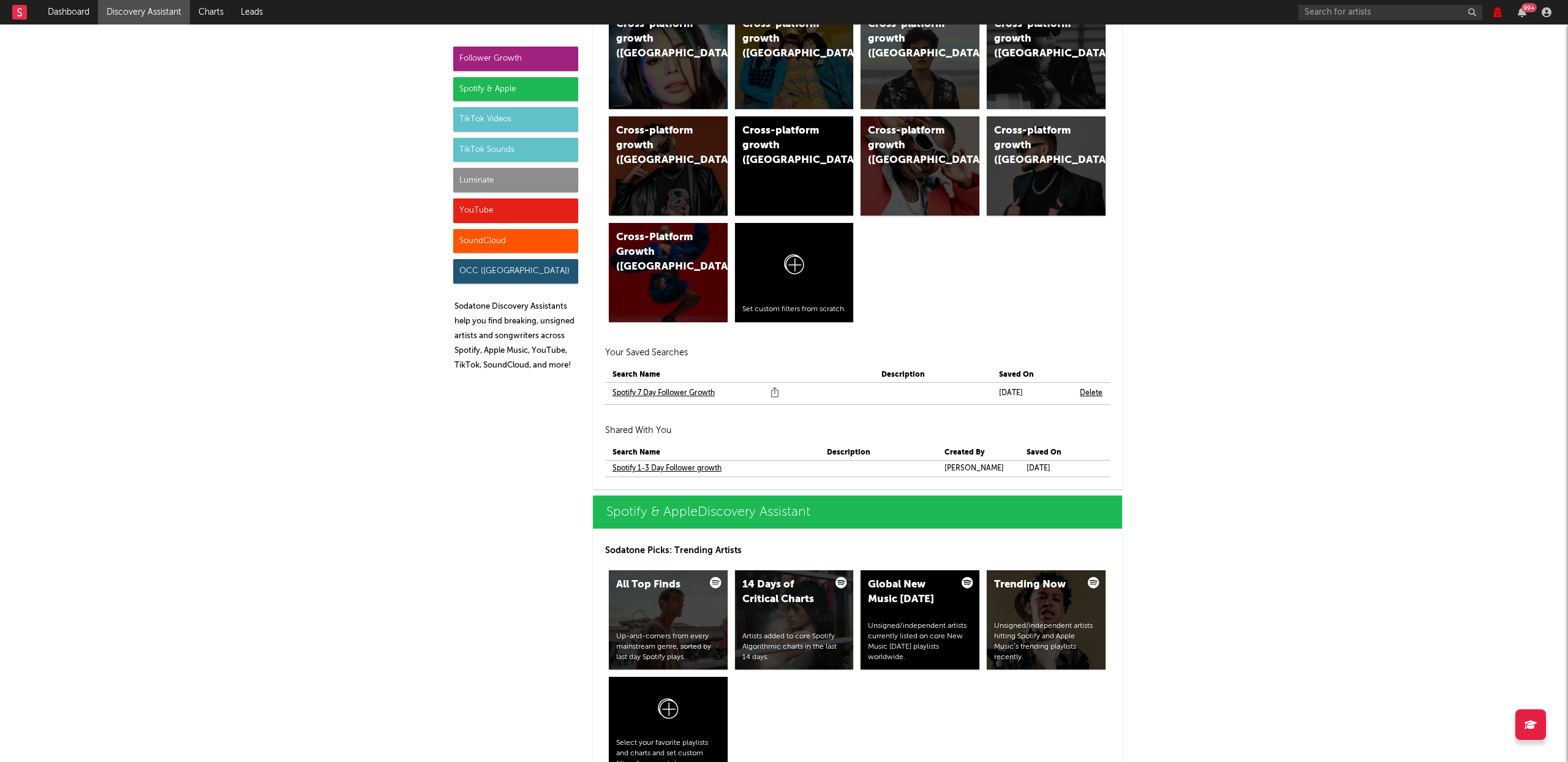
scroll to position [859, 0]
click at [662, 393] on link "Spotify 7 Day Follower Growth" at bounding box center [663, 392] width 102 height 15
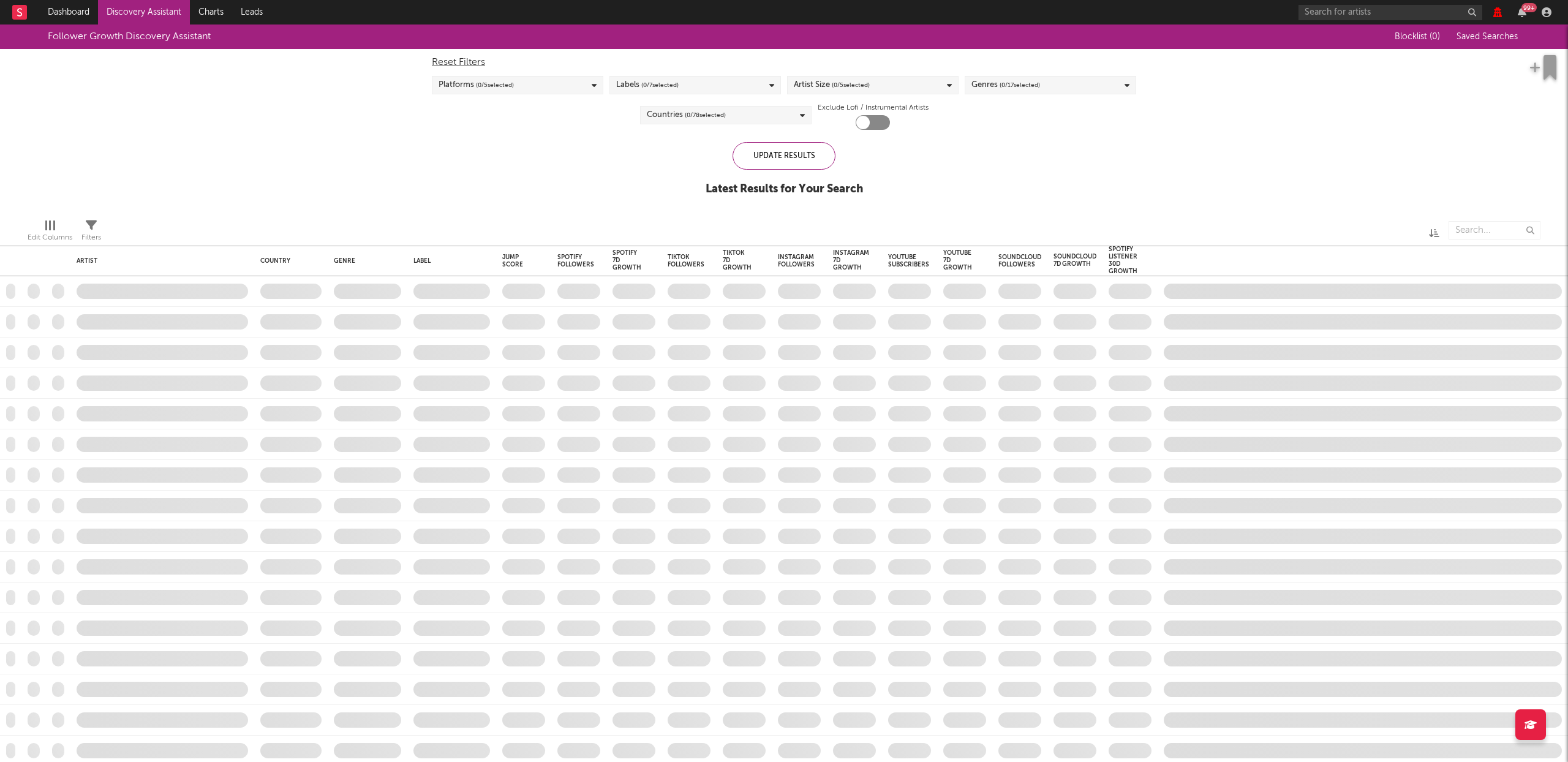
checkbox input "true"
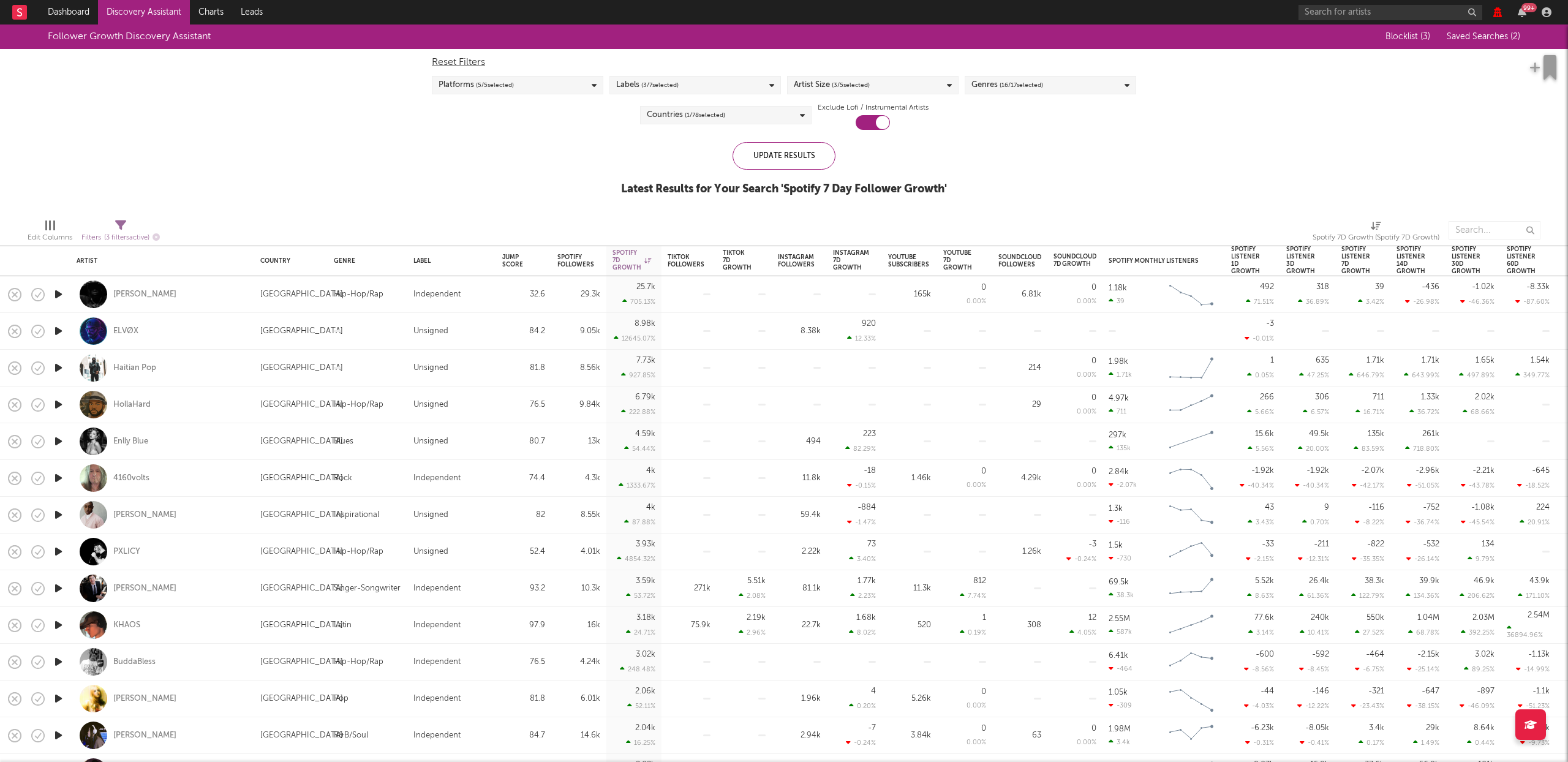
click at [1481, 37] on span "Saved Searches ( 2 )" at bounding box center [1483, 37] width 74 height 9
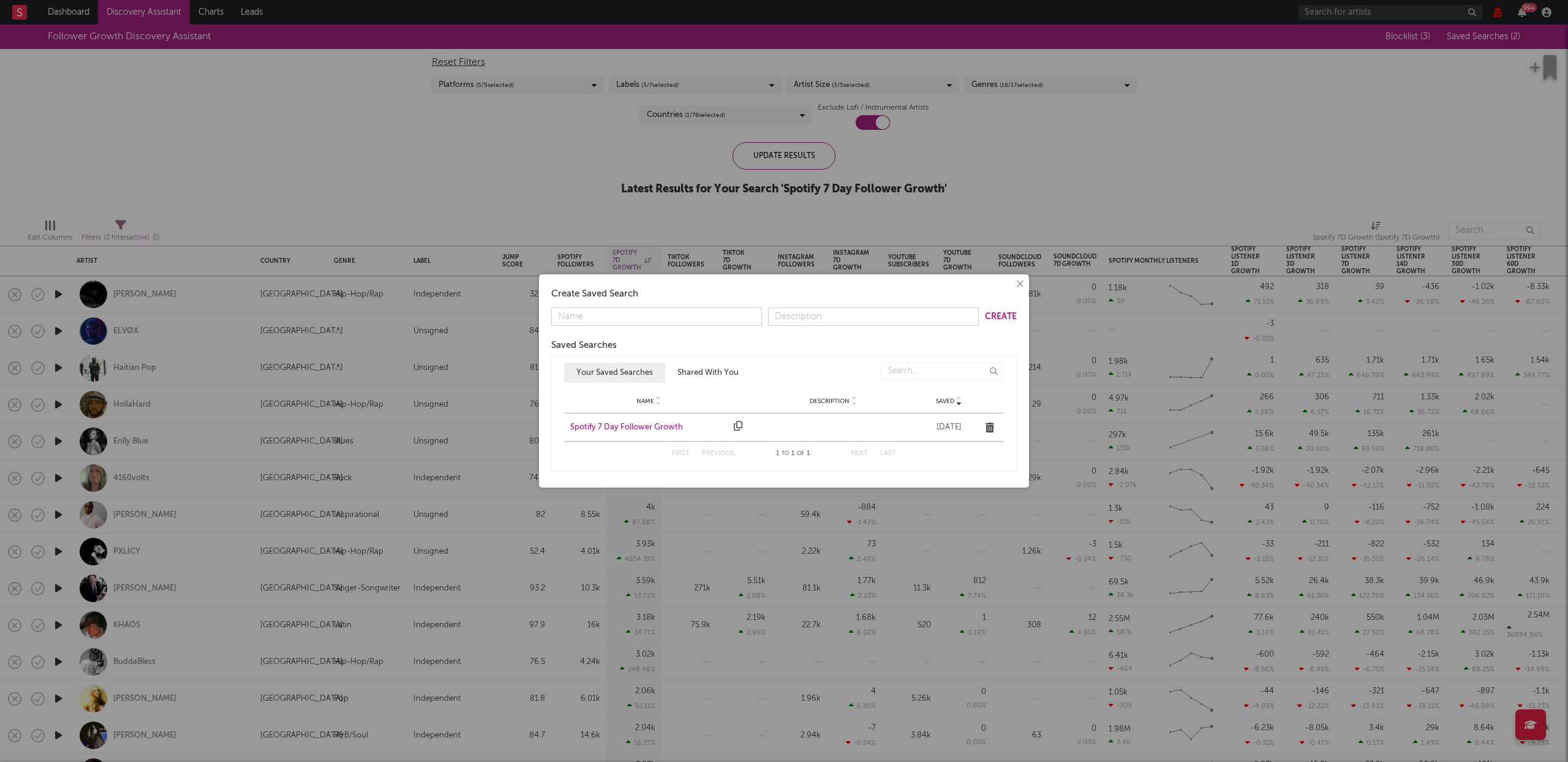
click at [716, 368] on button "Shared With You" at bounding box center [708, 373] width 86 height 20
click at [619, 365] on button "Your Saved Searches" at bounding box center [614, 373] width 101 height 20
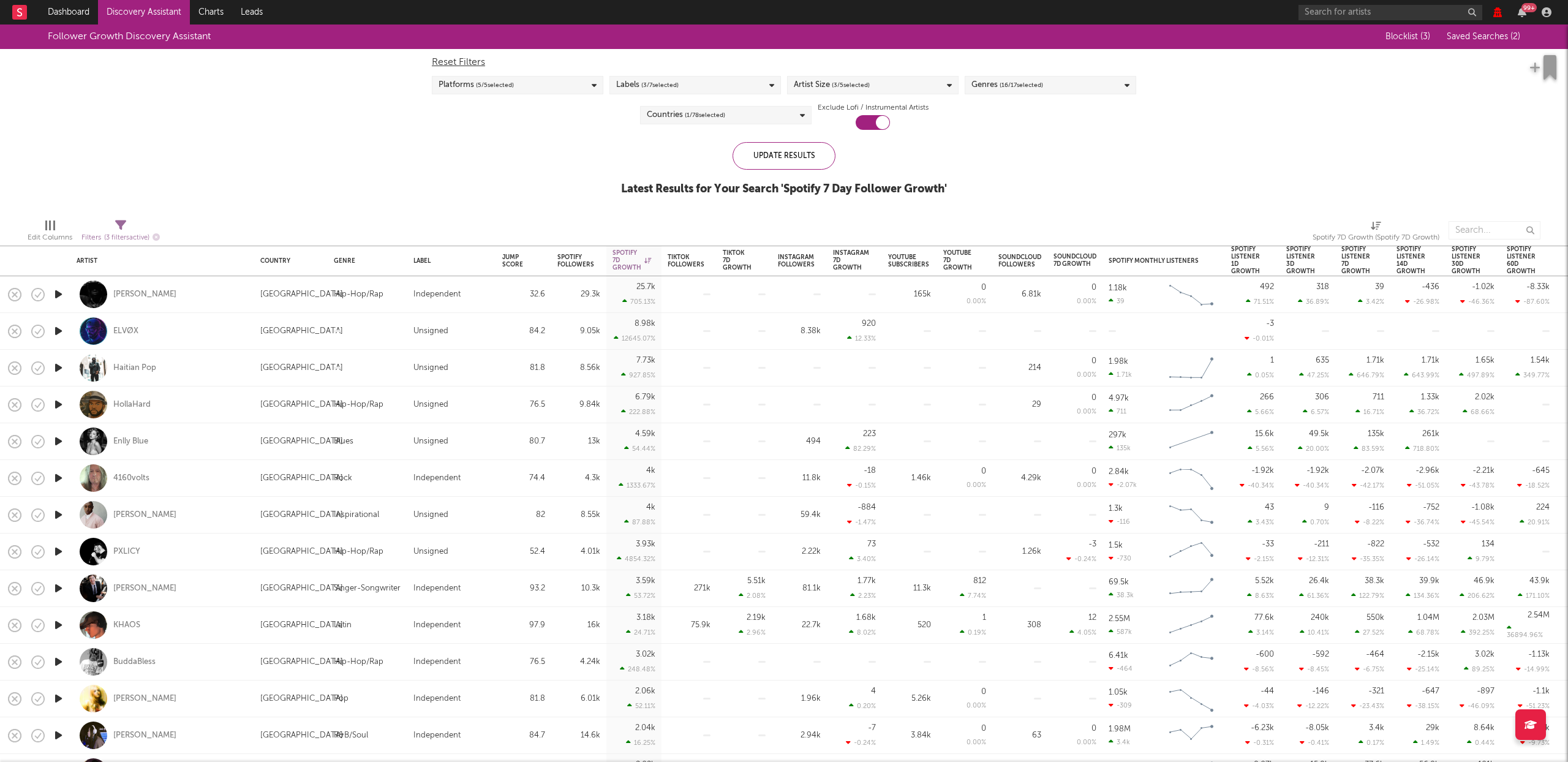
click at [144, 18] on div "× Create Saved Search Create Saved Searches Saved Name Description Saved Your S…" at bounding box center [784, 381] width 1568 height 762
click at [144, 12] on link "Discovery Assistant" at bounding box center [144, 12] width 92 height 25
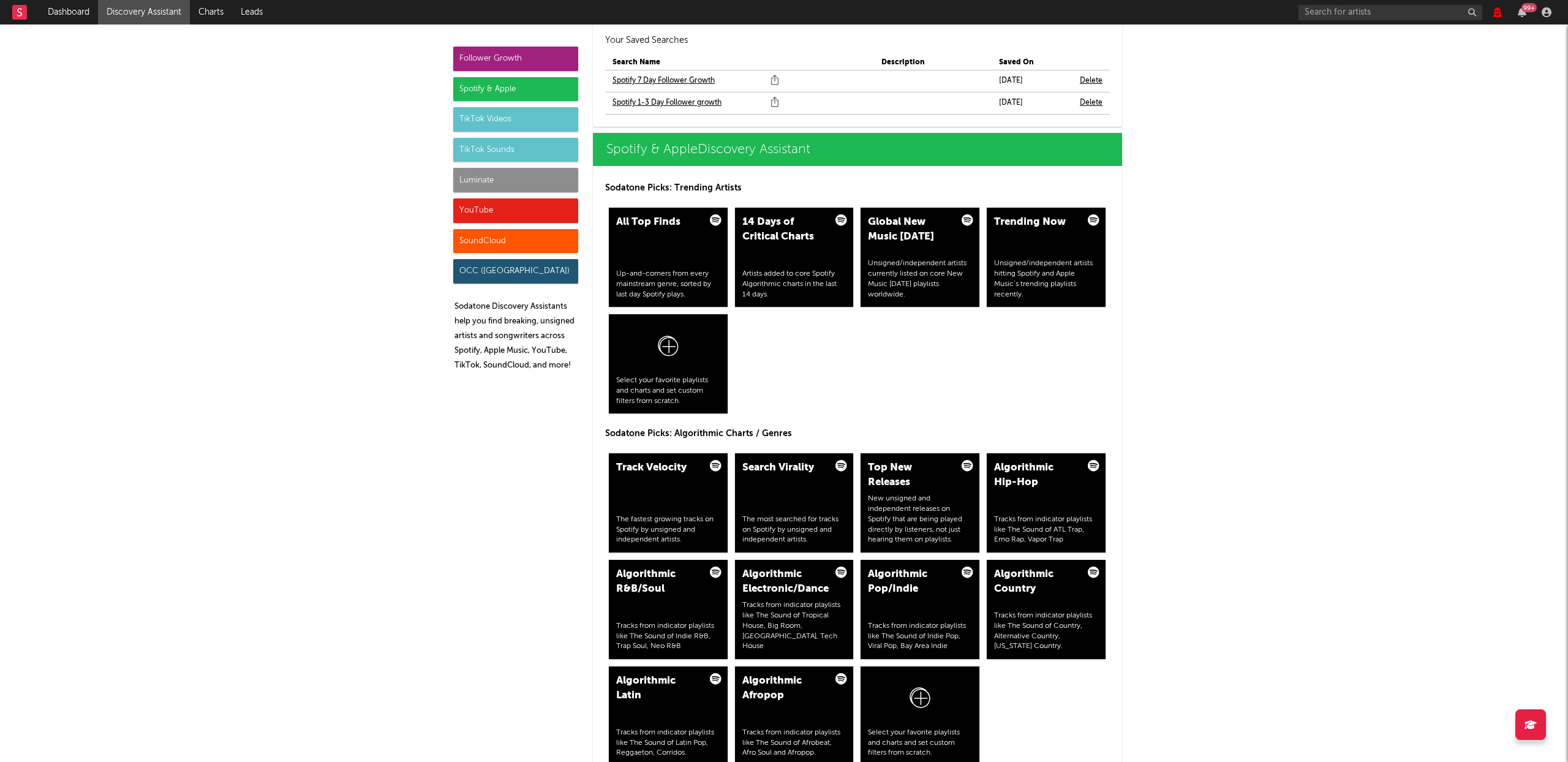
scroll to position [942, 0]
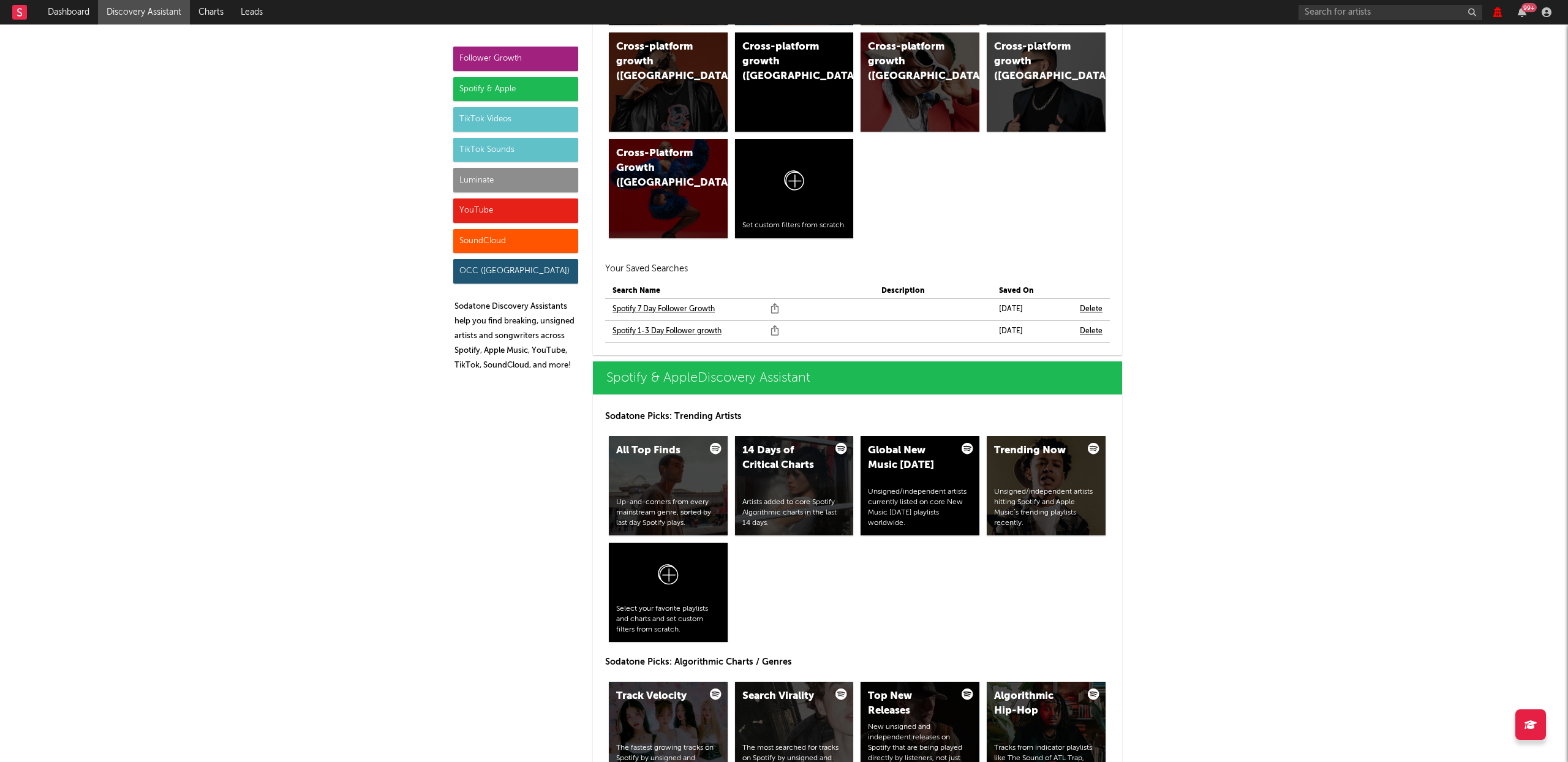
click at [668, 329] on link "Spotify 1-3 Day Follower growth" at bounding box center [667, 332] width 109 height 15
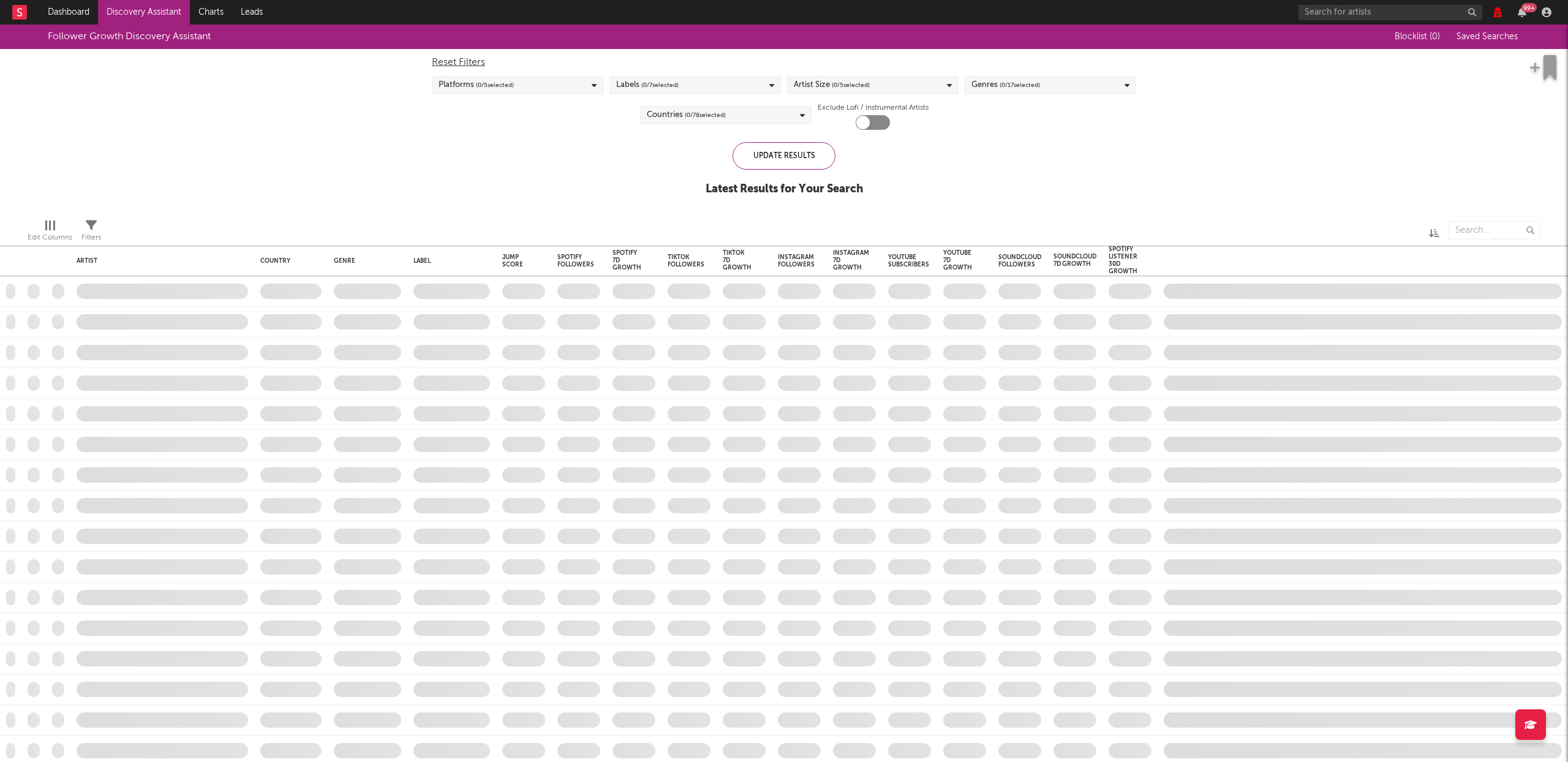
checkbox input "true"
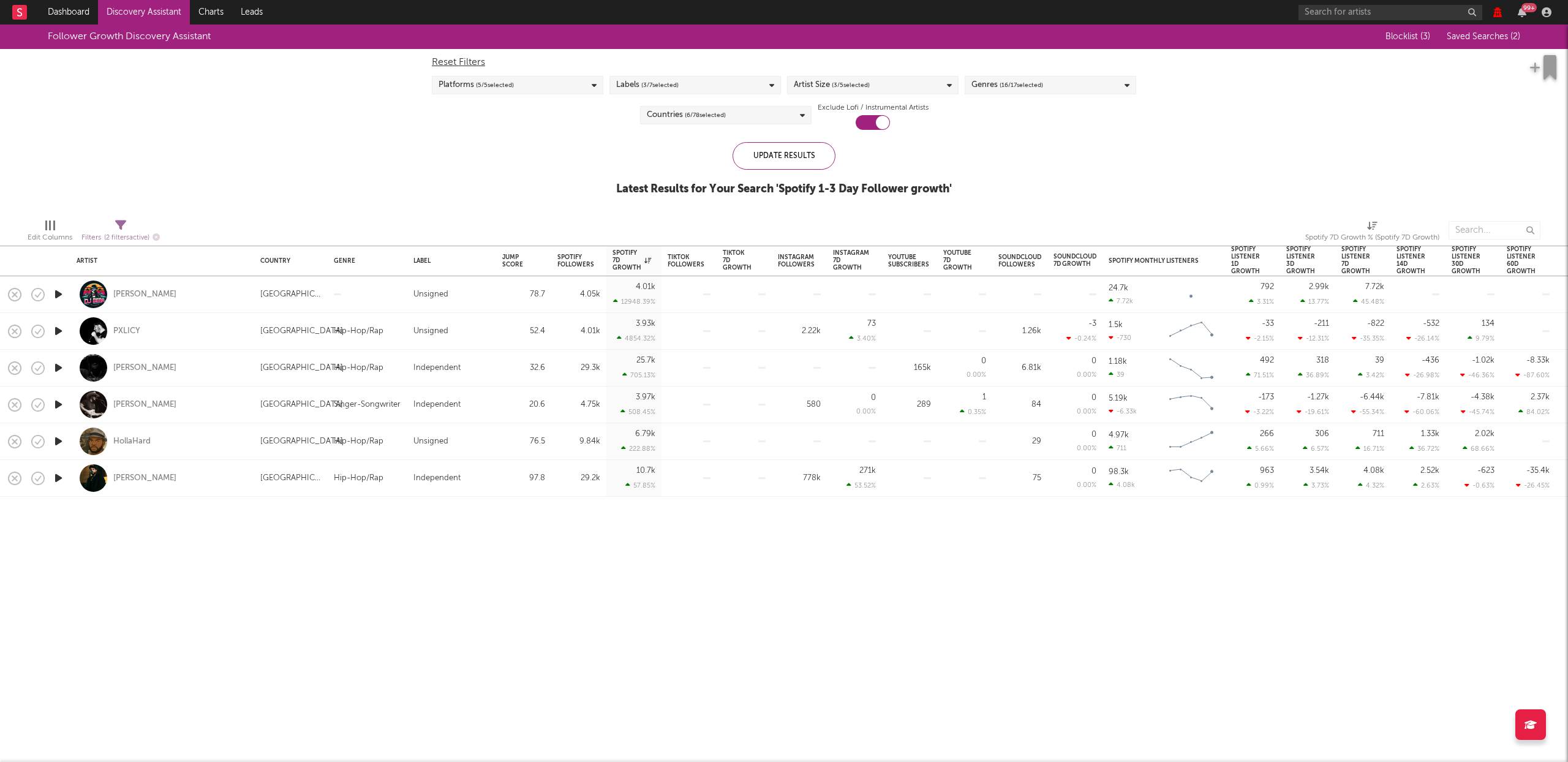
click at [1486, 35] on span "Saved Searches ( 2 )" at bounding box center [1483, 37] width 74 height 9
click at [361, 102] on div "× Create Saved Search Create Saved Searches Saved Name Description Saved Your S…" at bounding box center [784, 381] width 1568 height 762
click at [156, 7] on link "Discovery Assistant" at bounding box center [144, 12] width 92 height 25
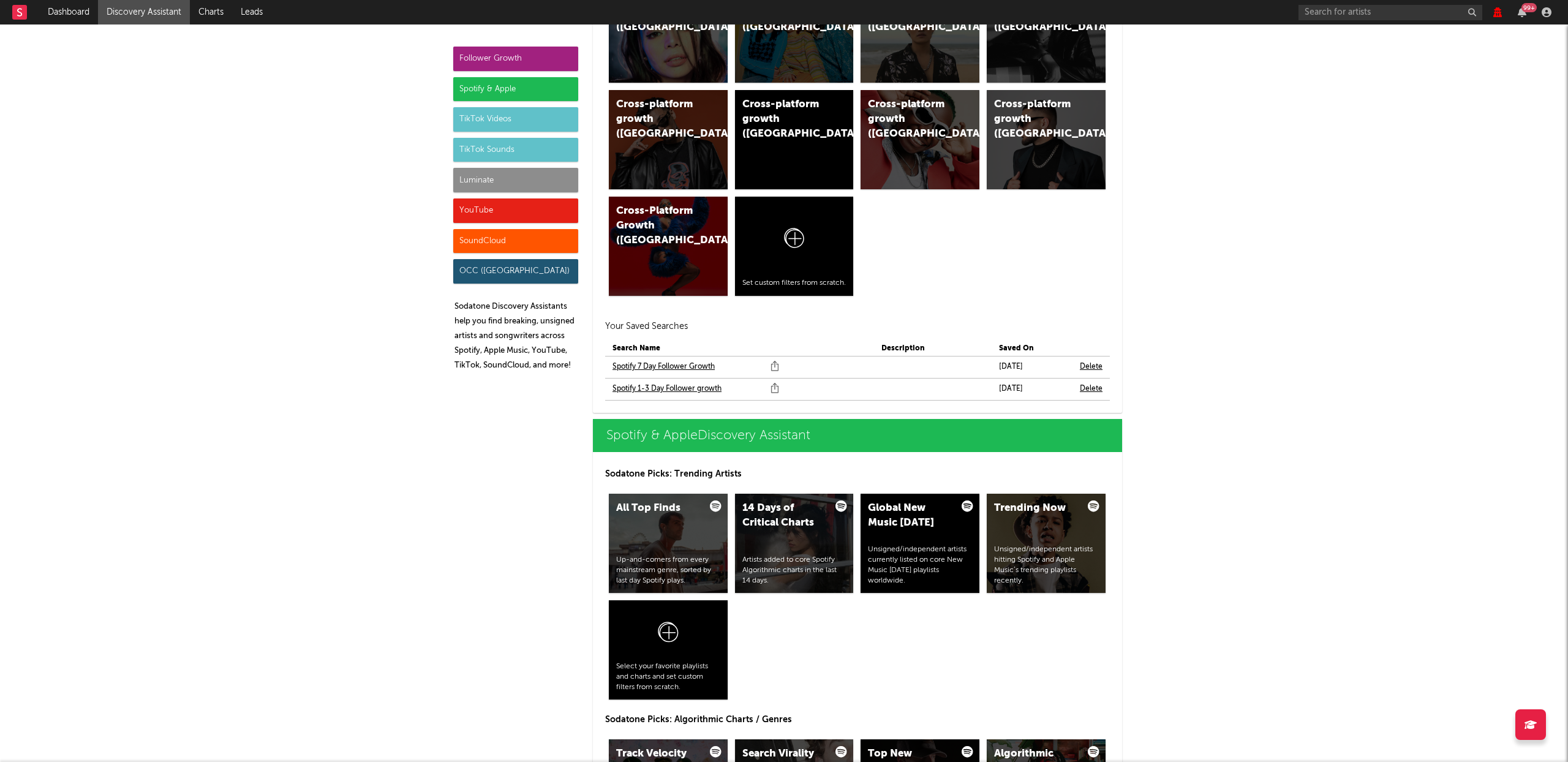
scroll to position [933, 0]
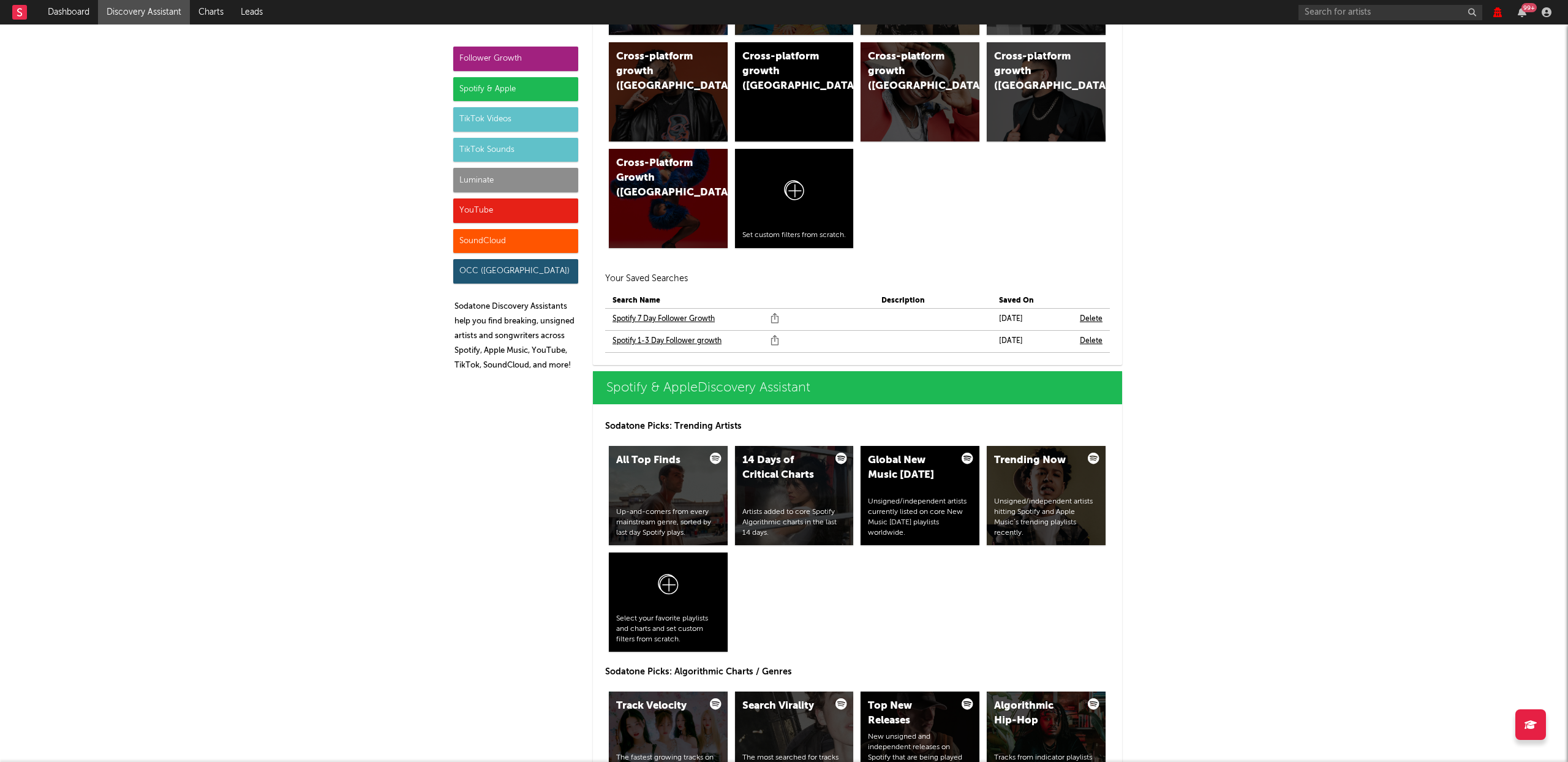
click at [691, 315] on link "Spotify 7 Day Follower Growth" at bounding box center [663, 319] width 102 height 15
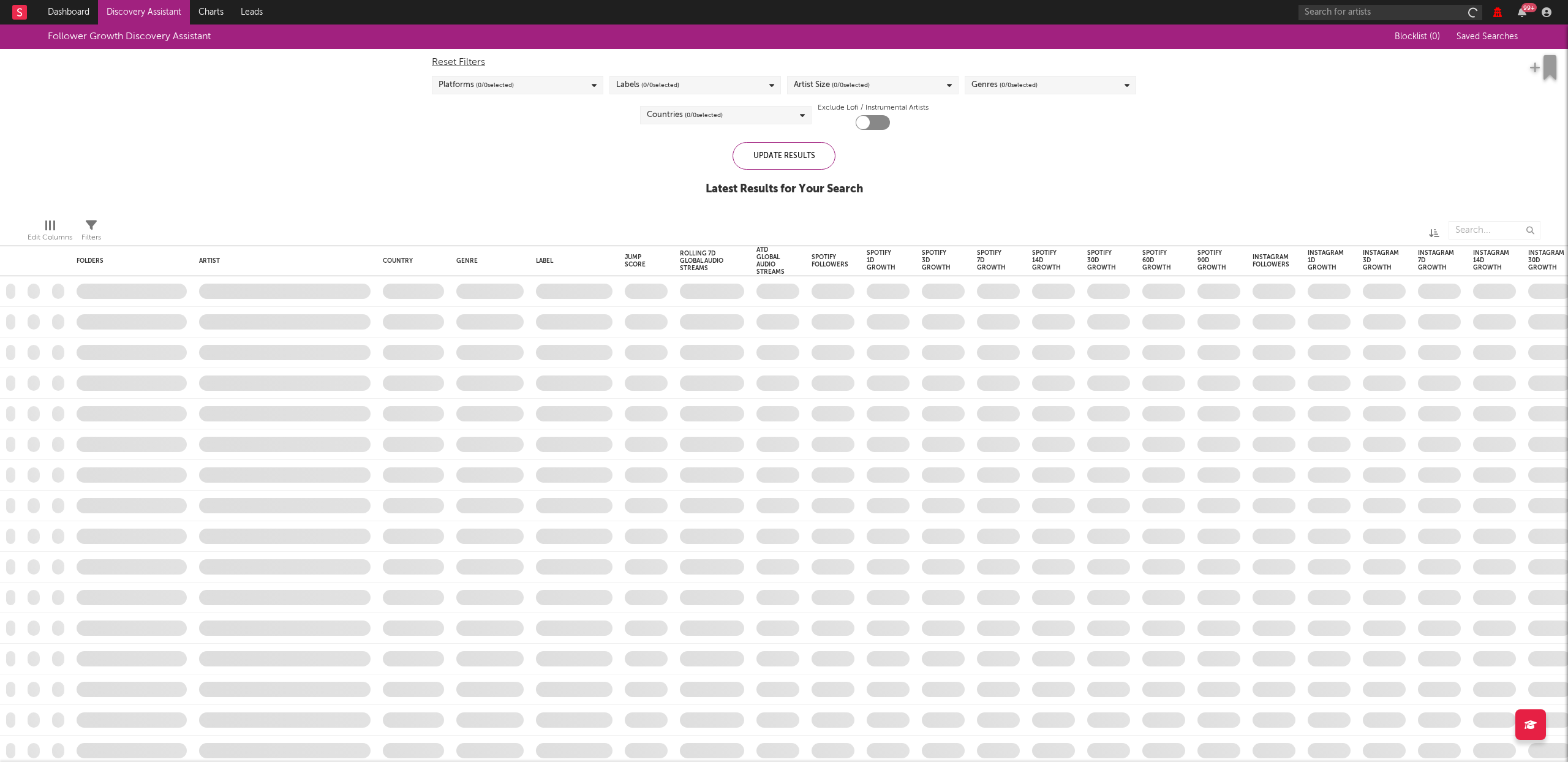
checkbox input "true"
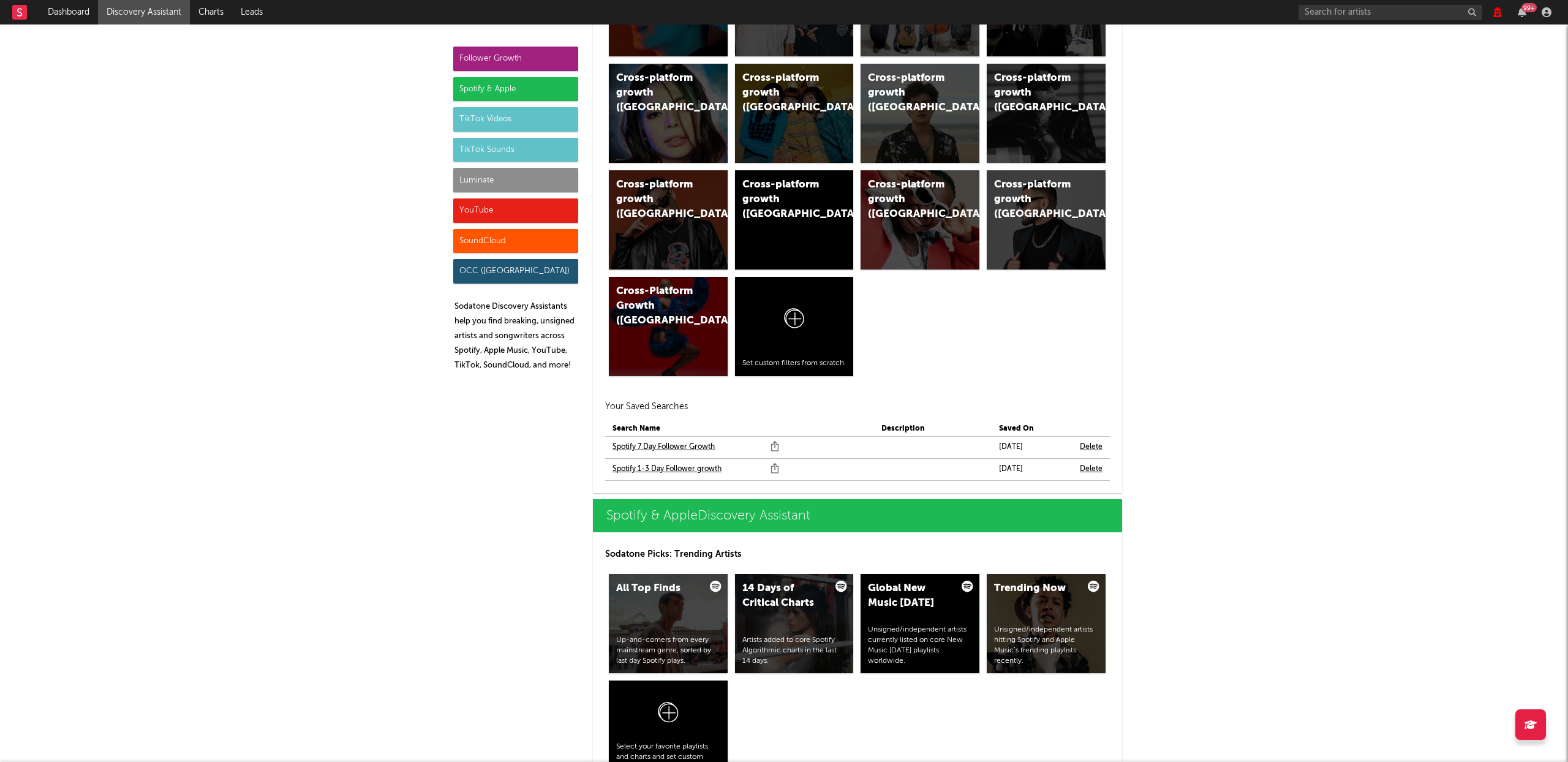
scroll to position [872, 0]
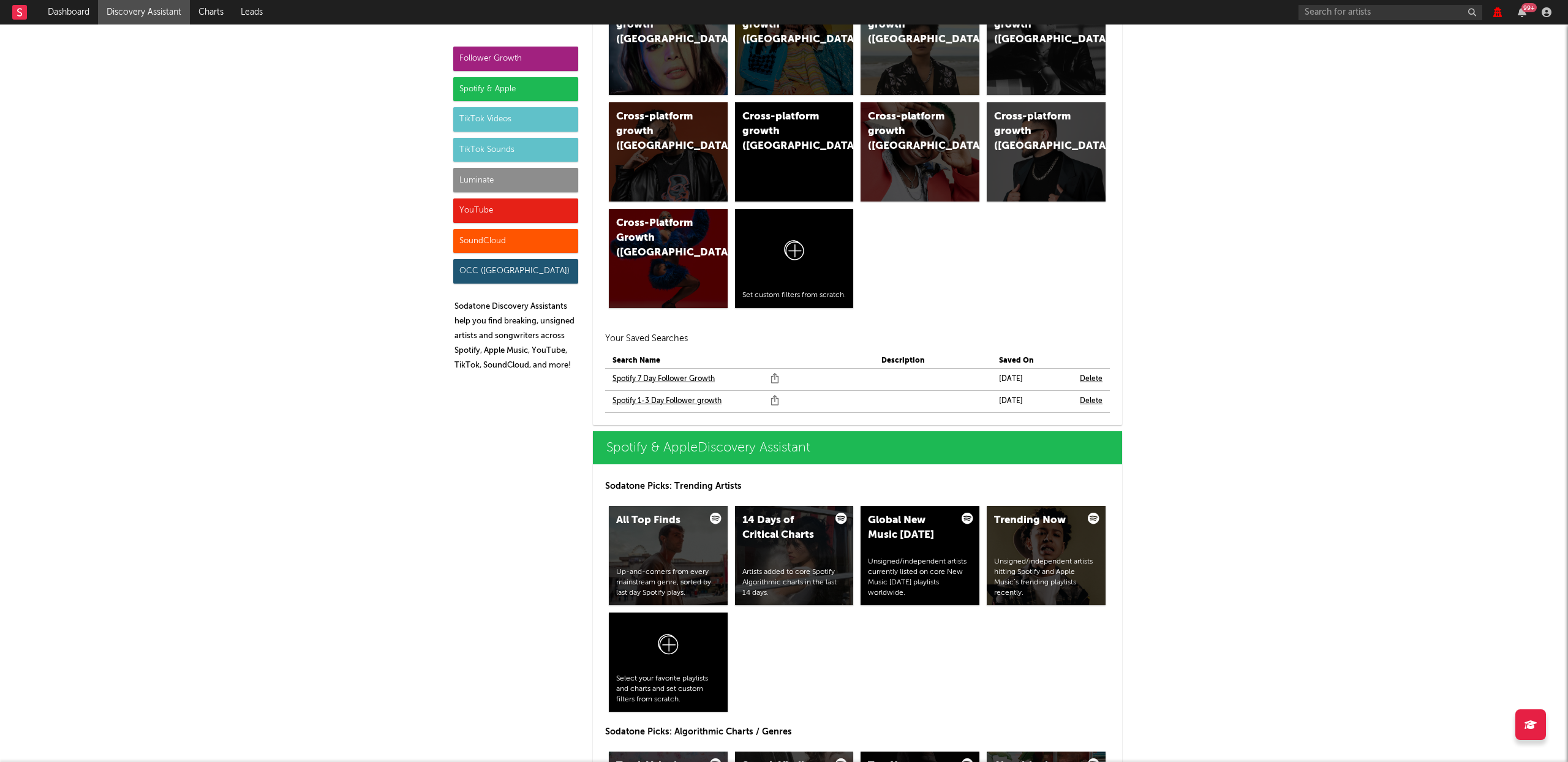
click at [680, 405] on link "Spotify 1-3 Day Follower growth" at bounding box center [667, 401] width 109 height 15
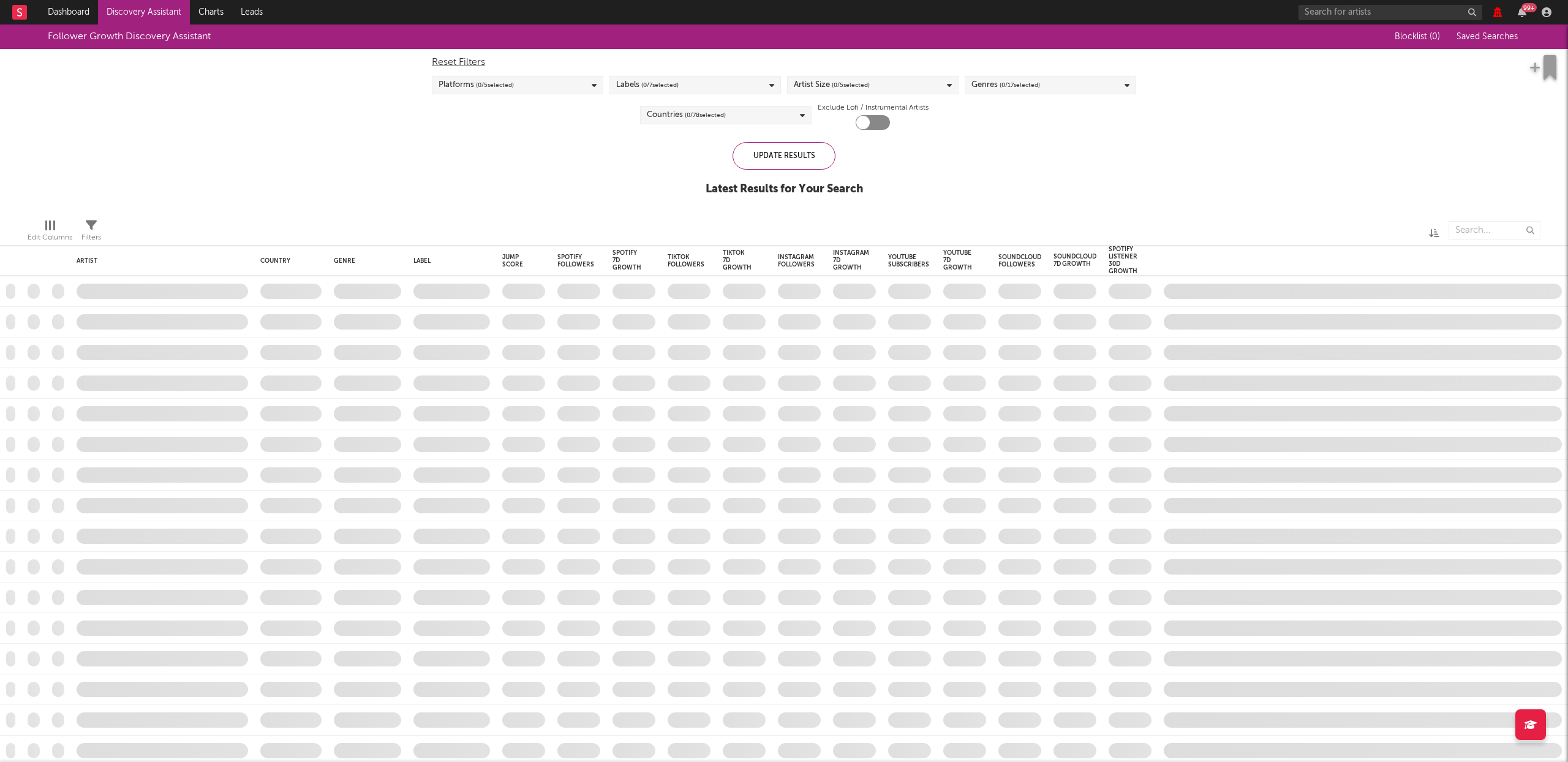
checkbox input "true"
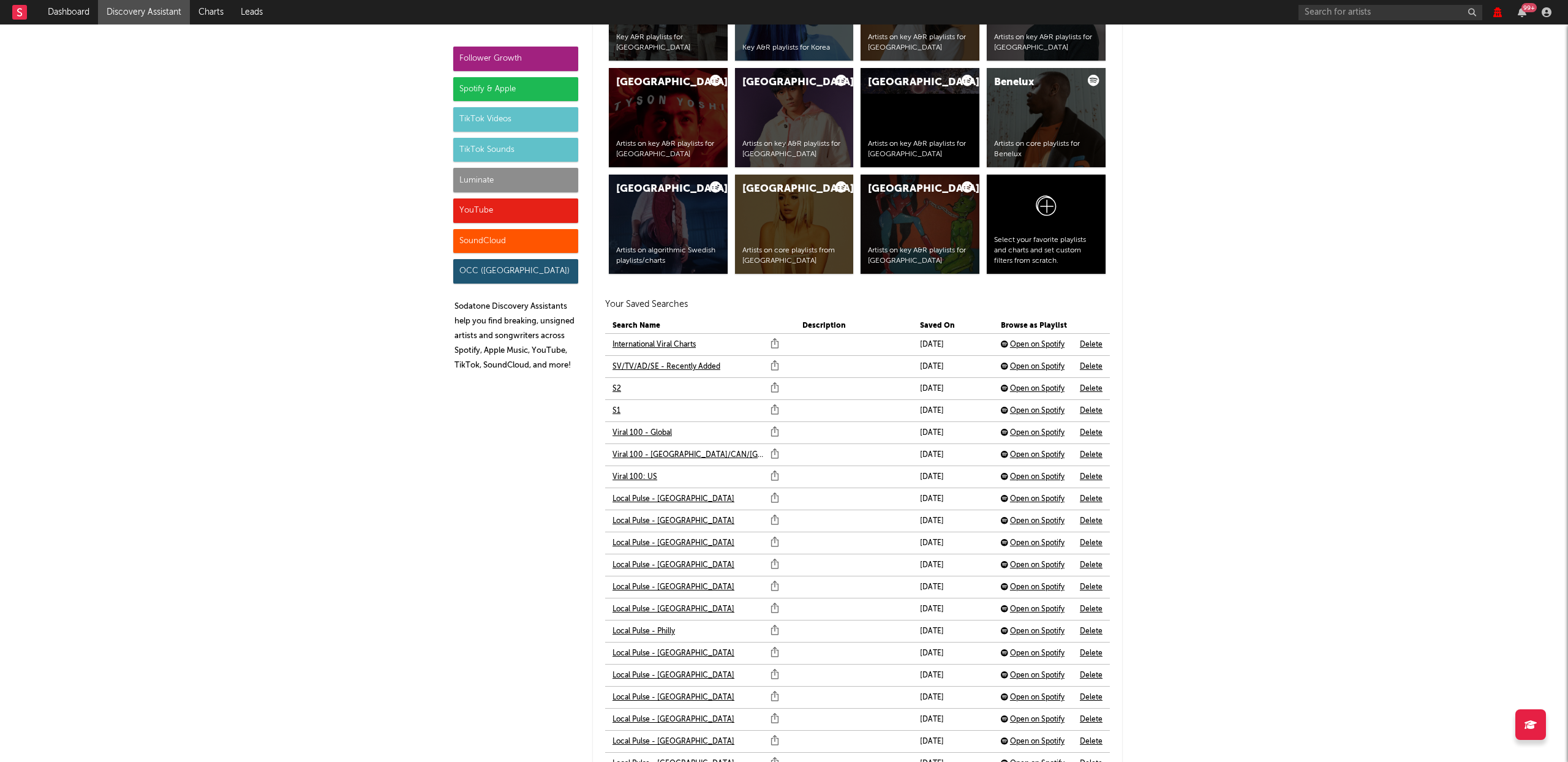
scroll to position [2438, 0]
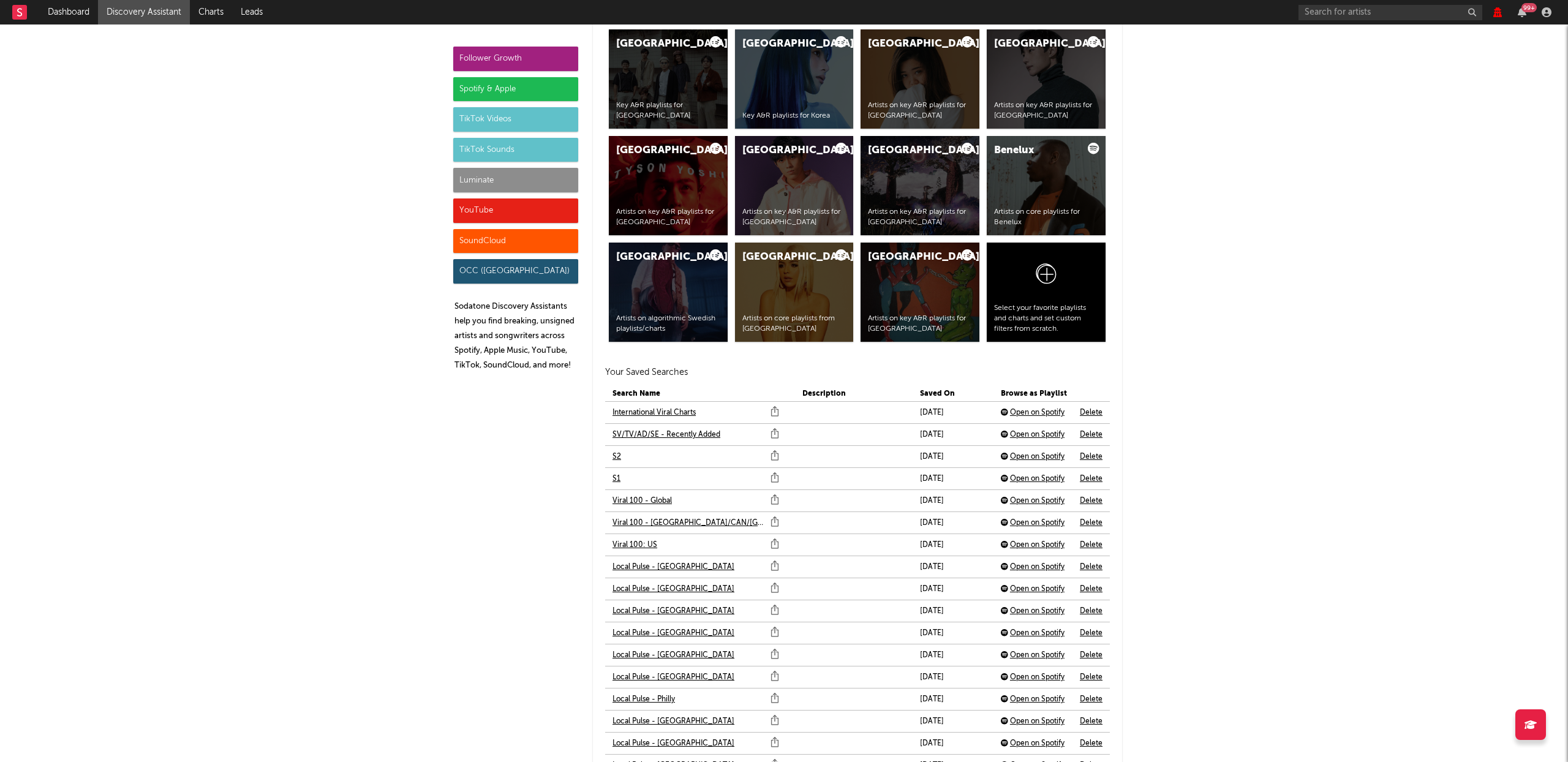
click at [614, 456] on link "S2" at bounding box center [617, 457] width 9 height 15
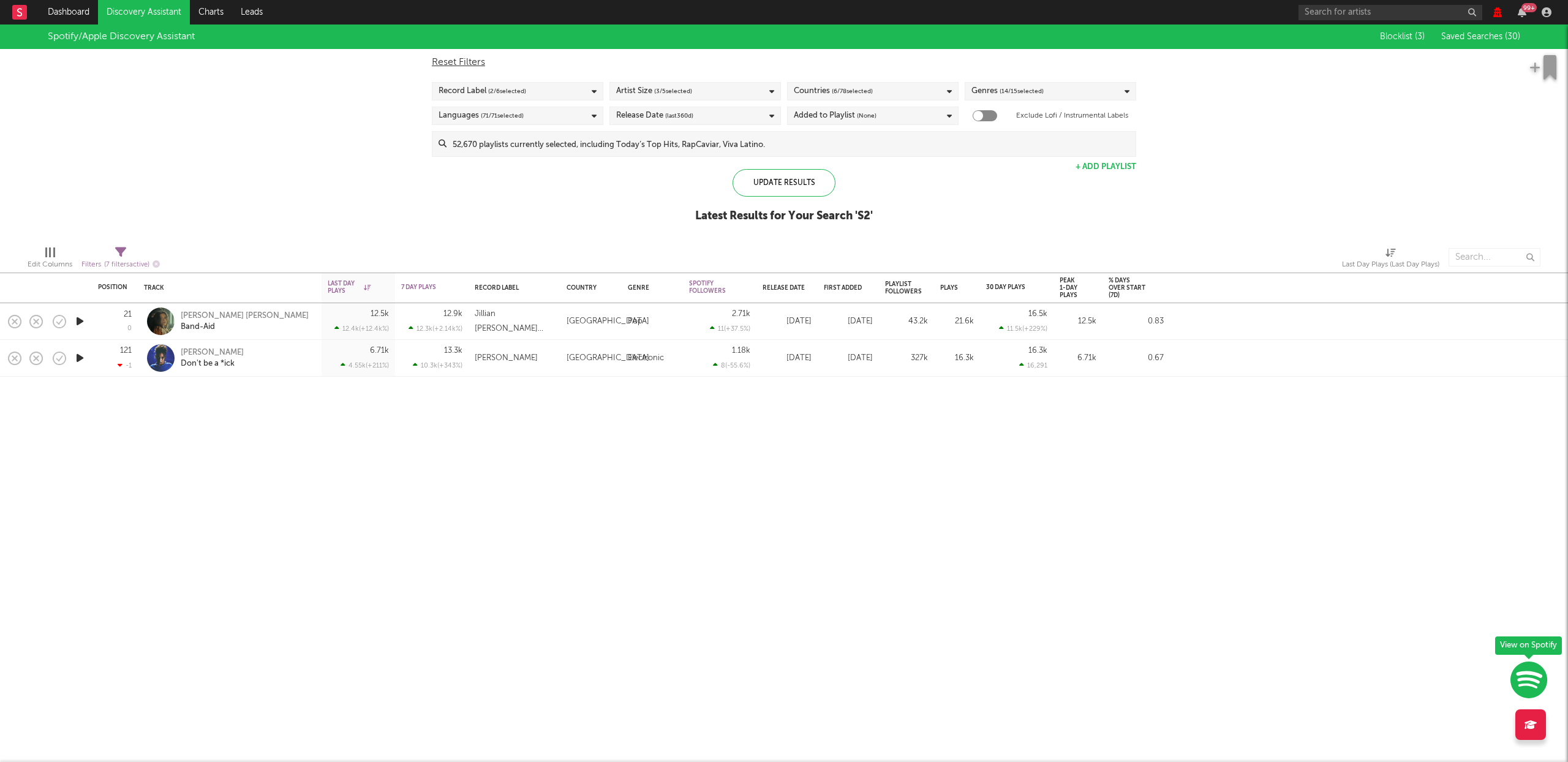
click at [159, 12] on link "Discovery Assistant" at bounding box center [144, 12] width 92 height 25
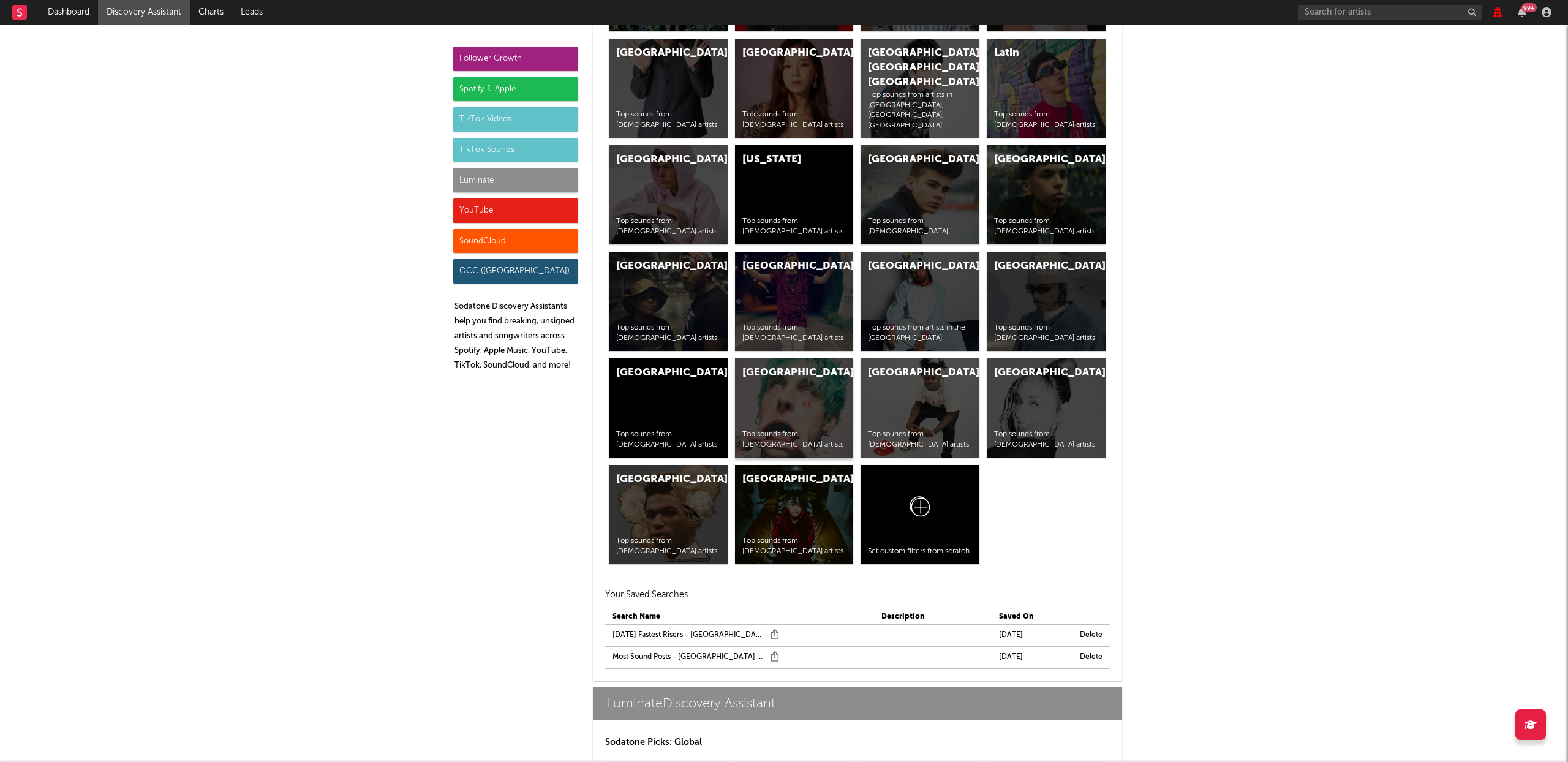
scroll to position [5594, 0]
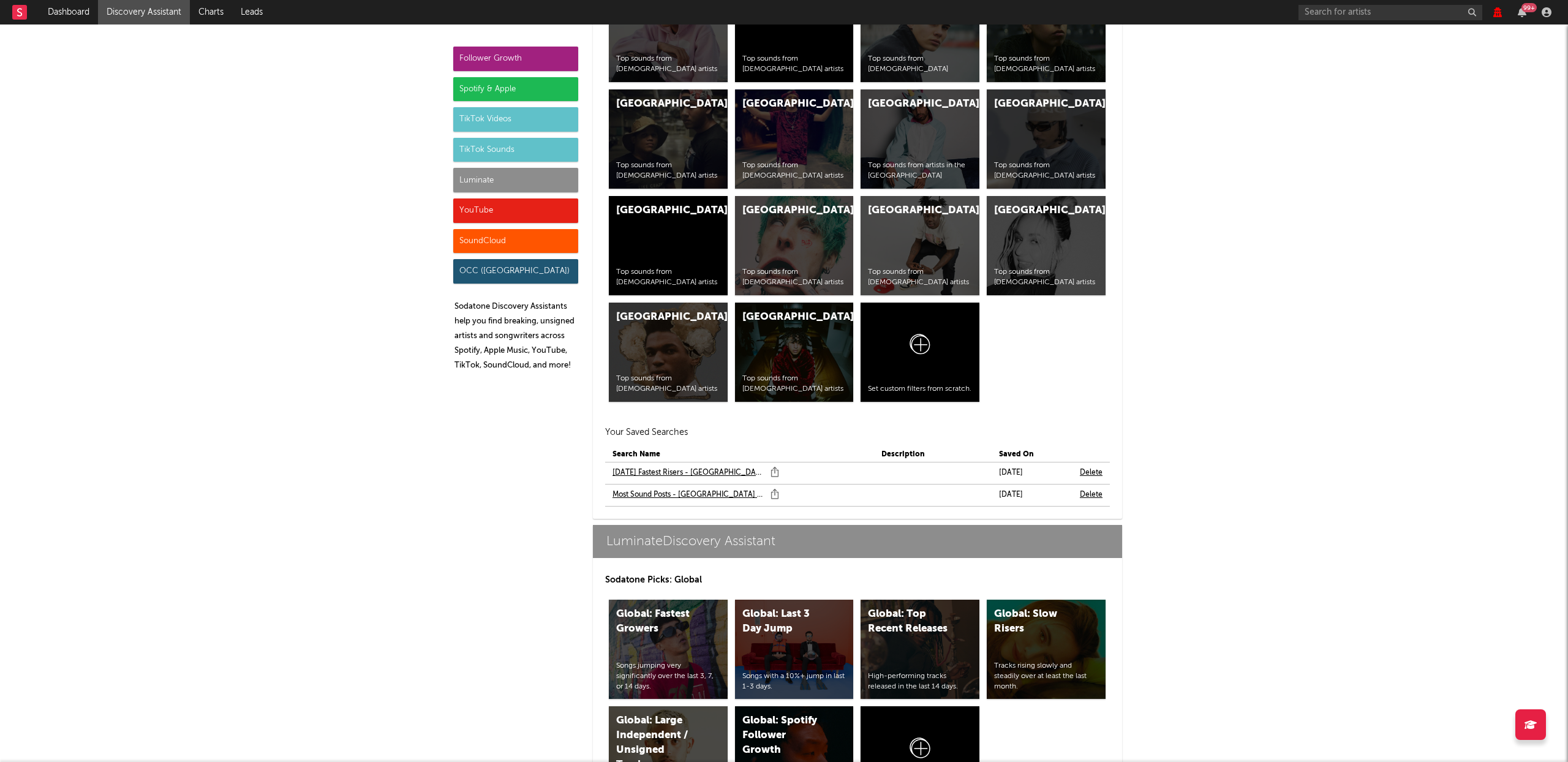
click at [655, 477] on link "[DATE] Fastest Risers - [GEOGRAPHIC_DATA]" at bounding box center [688, 473] width 152 height 15
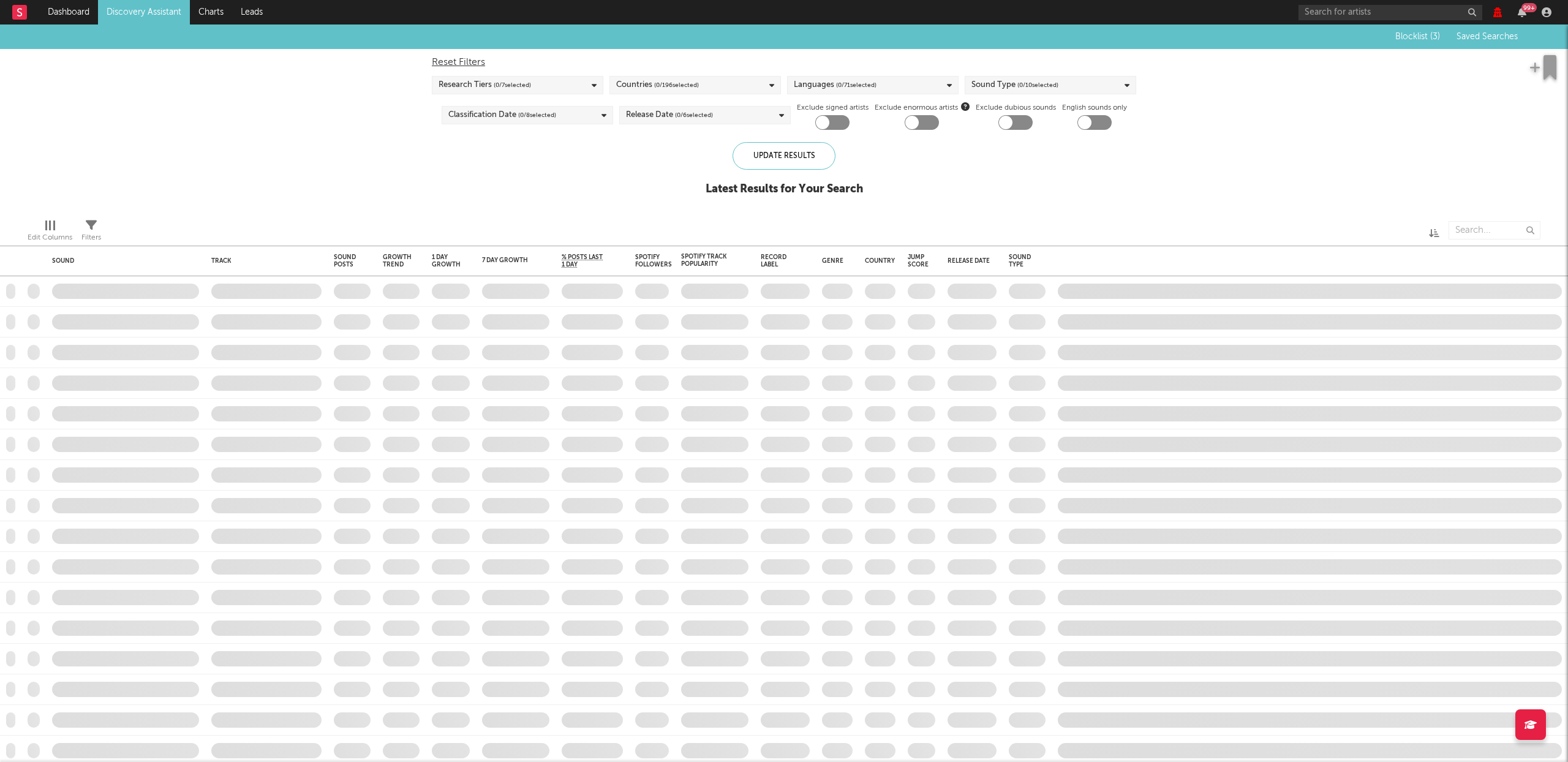
checkbox input "true"
click at [752, 111] on div "Release Date ( 1 / 6 selected)" at bounding box center [705, 115] width 172 height 19
click at [383, 157] on div "Blocklist ( 3 ) Saved Searches ( 2 ) Reset Filters Research Tiers ( 4 / 7 selec…" at bounding box center [784, 117] width 1568 height 184
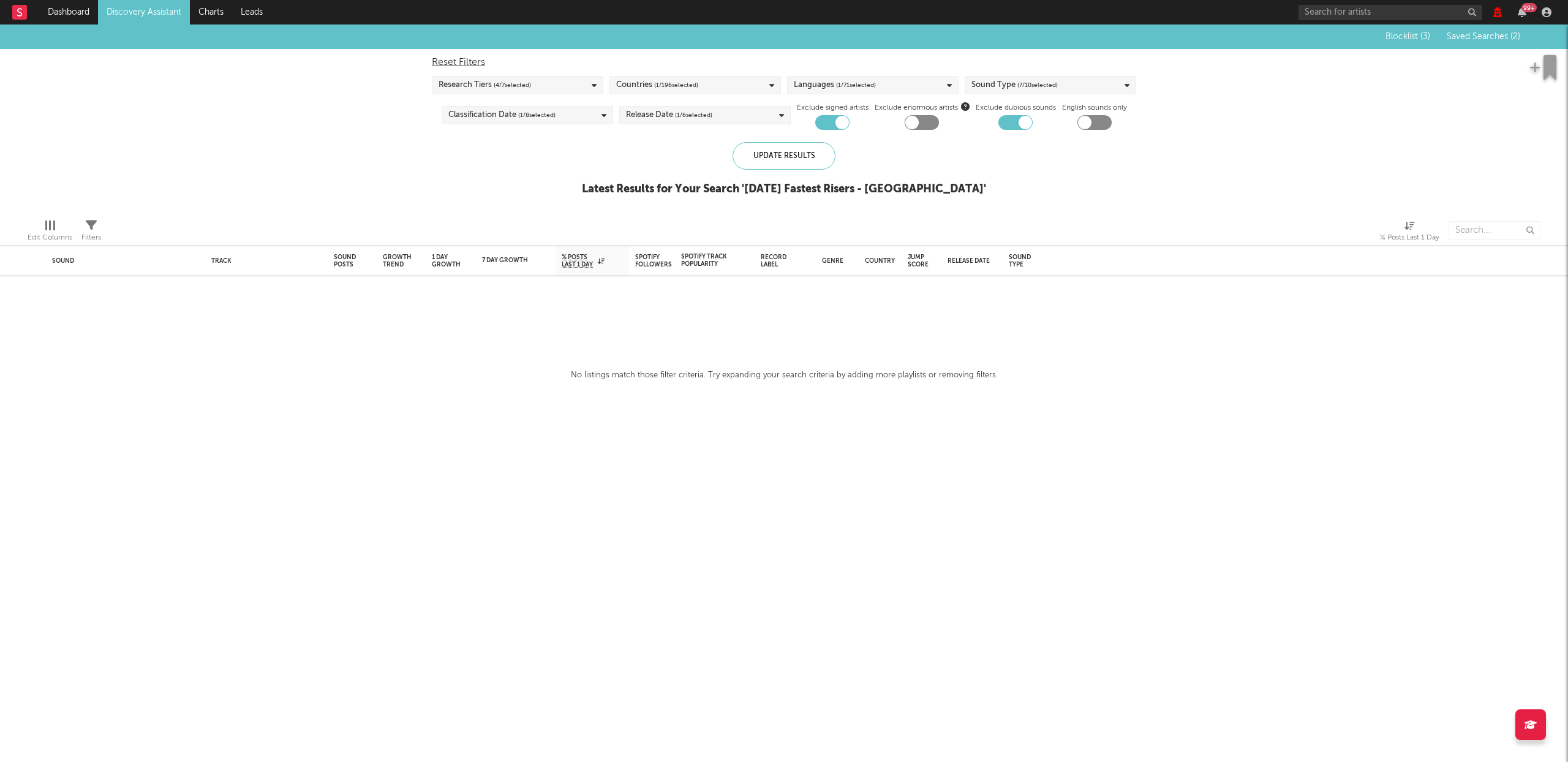
click at [147, 14] on link "Discovery Assistant" at bounding box center [144, 12] width 92 height 25
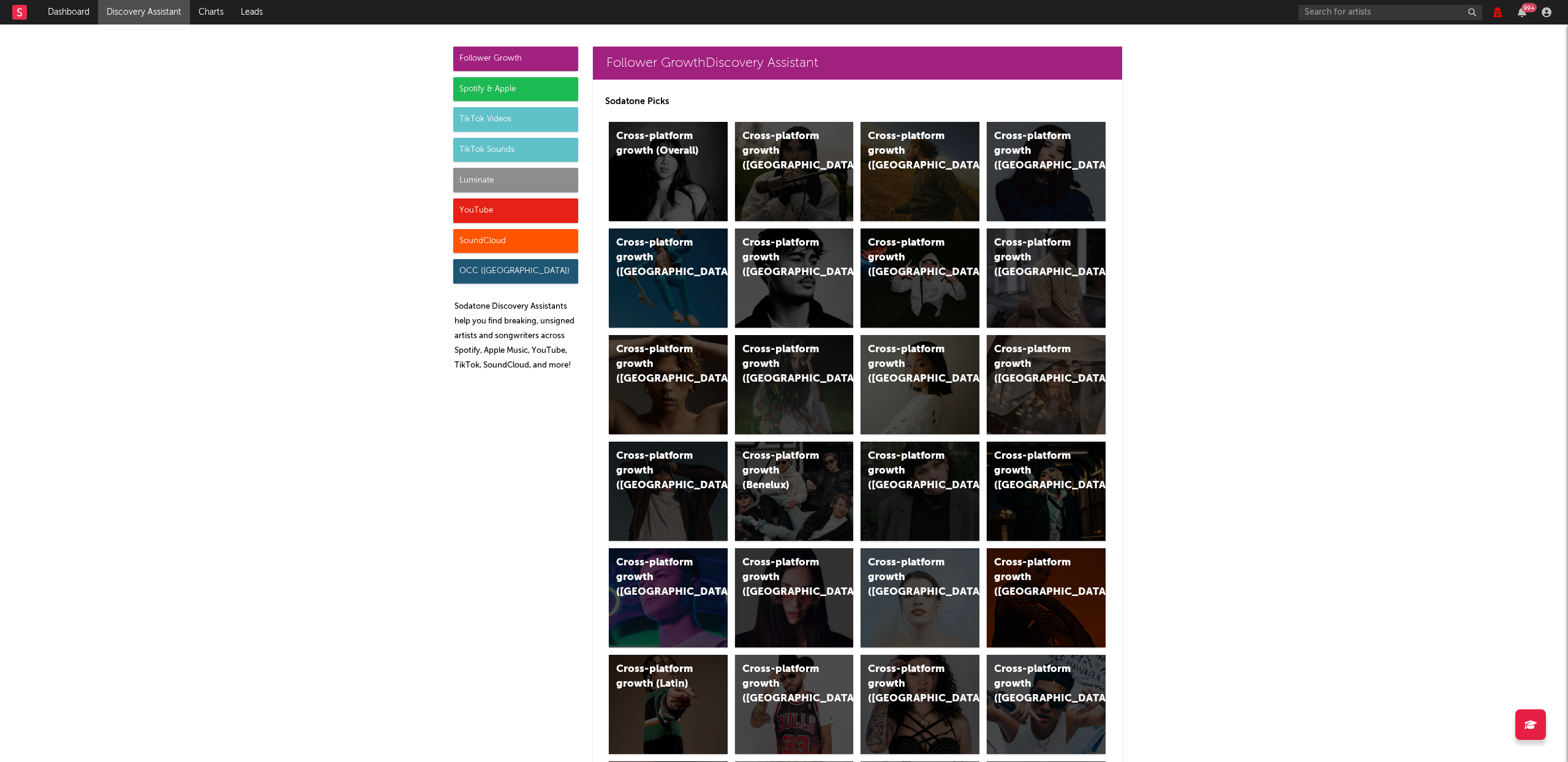
click at [525, 154] on div "TikTok Sounds" at bounding box center [516, 150] width 125 height 25
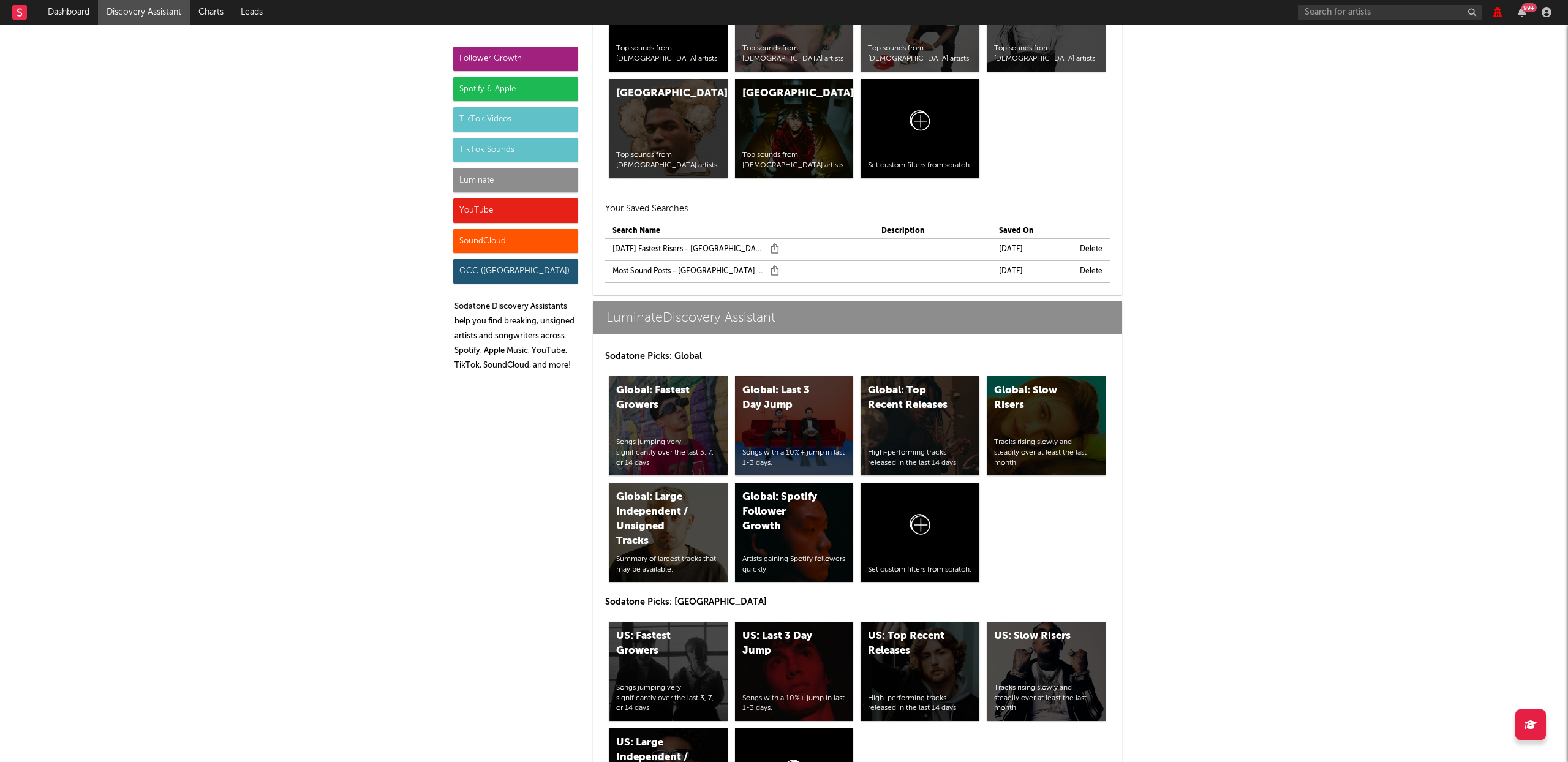
scroll to position [5811, 0]
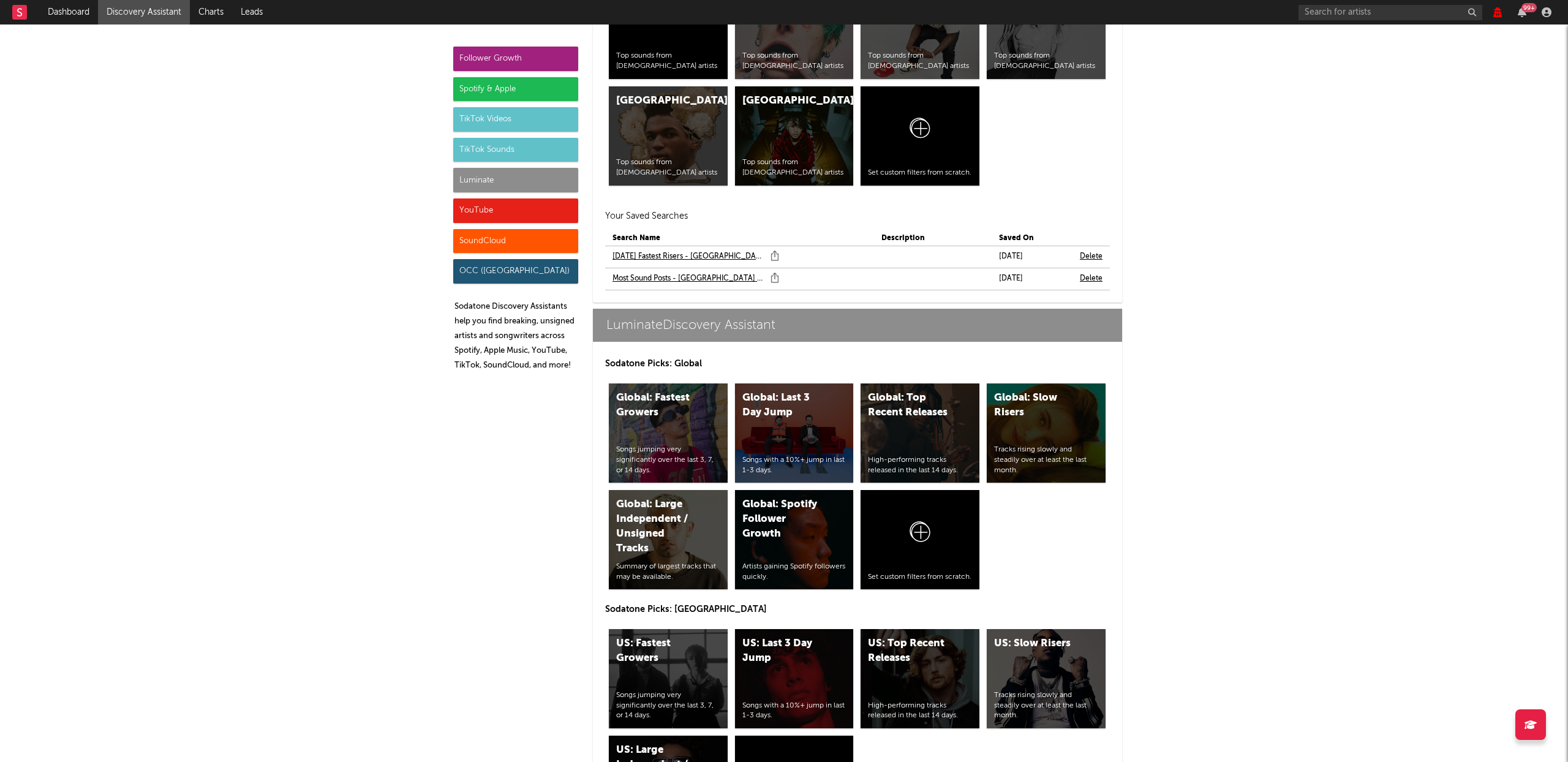
click at [673, 278] on link "Most Sound Posts - USA (Under 100)" at bounding box center [688, 279] width 152 height 15
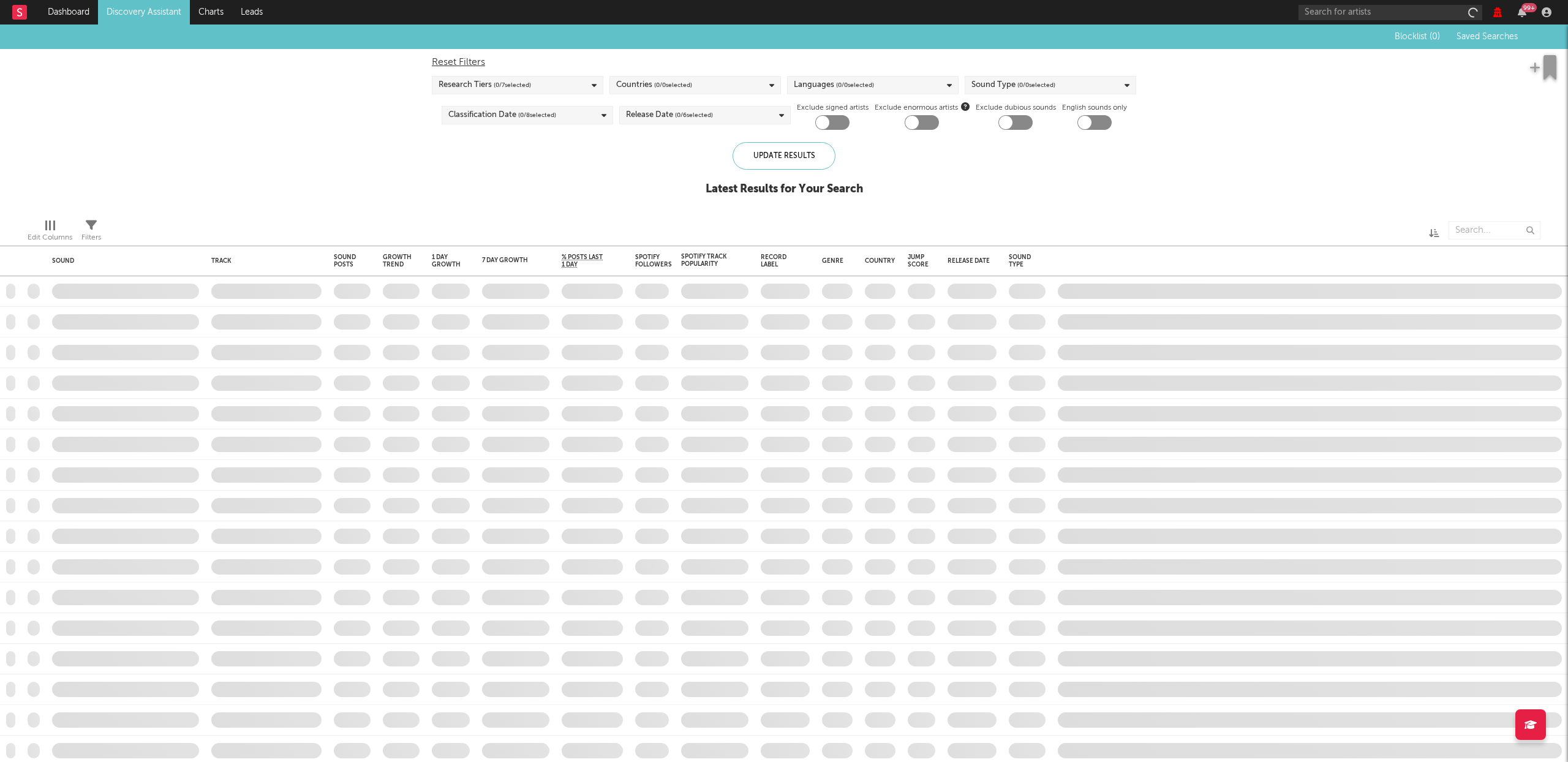
checkbox input "true"
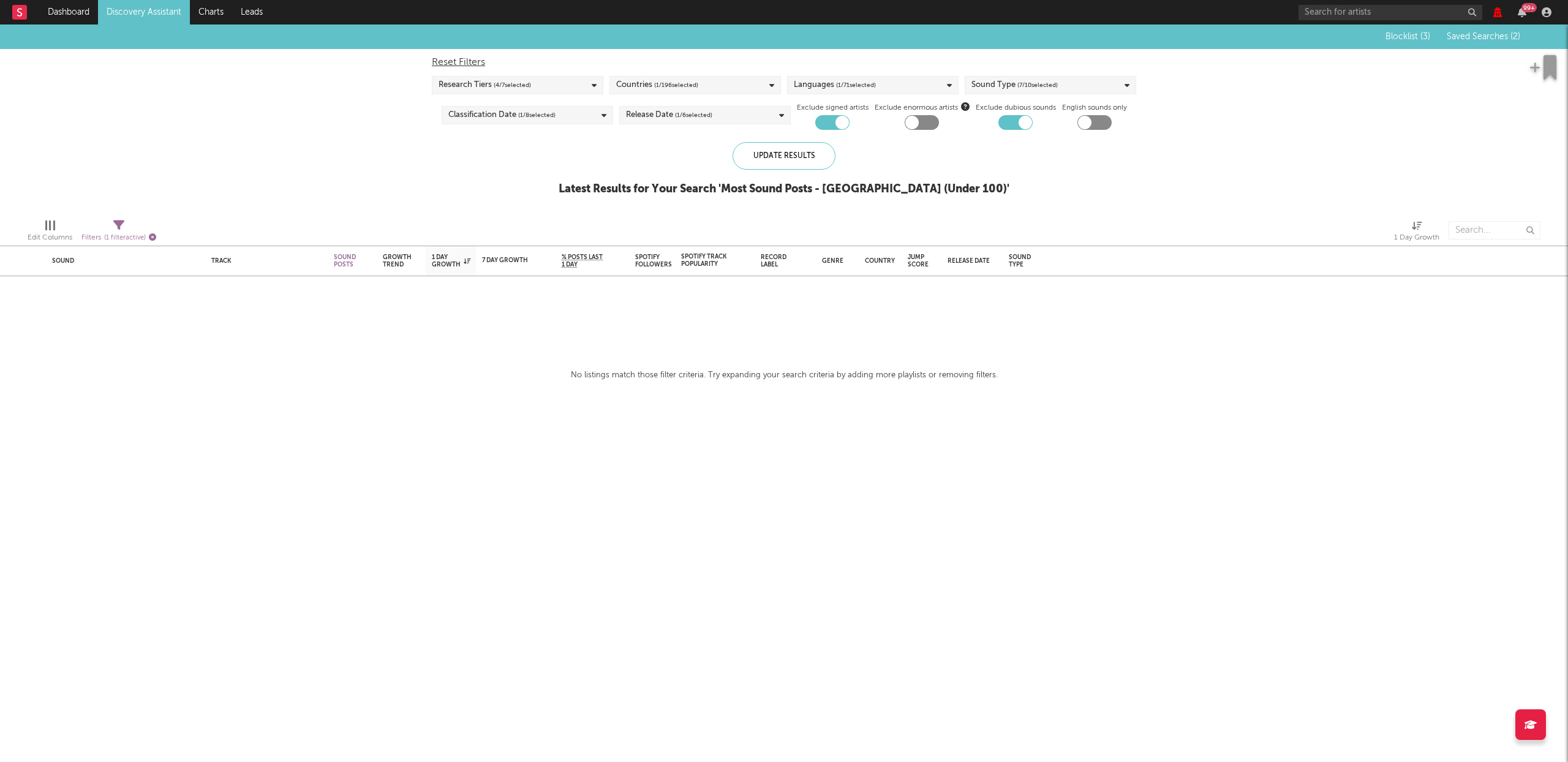
click at [150, 235] on icon "button" at bounding box center [153, 237] width 7 height 7
click at [130, 12] on link "Discovery Assistant" at bounding box center [144, 12] width 92 height 25
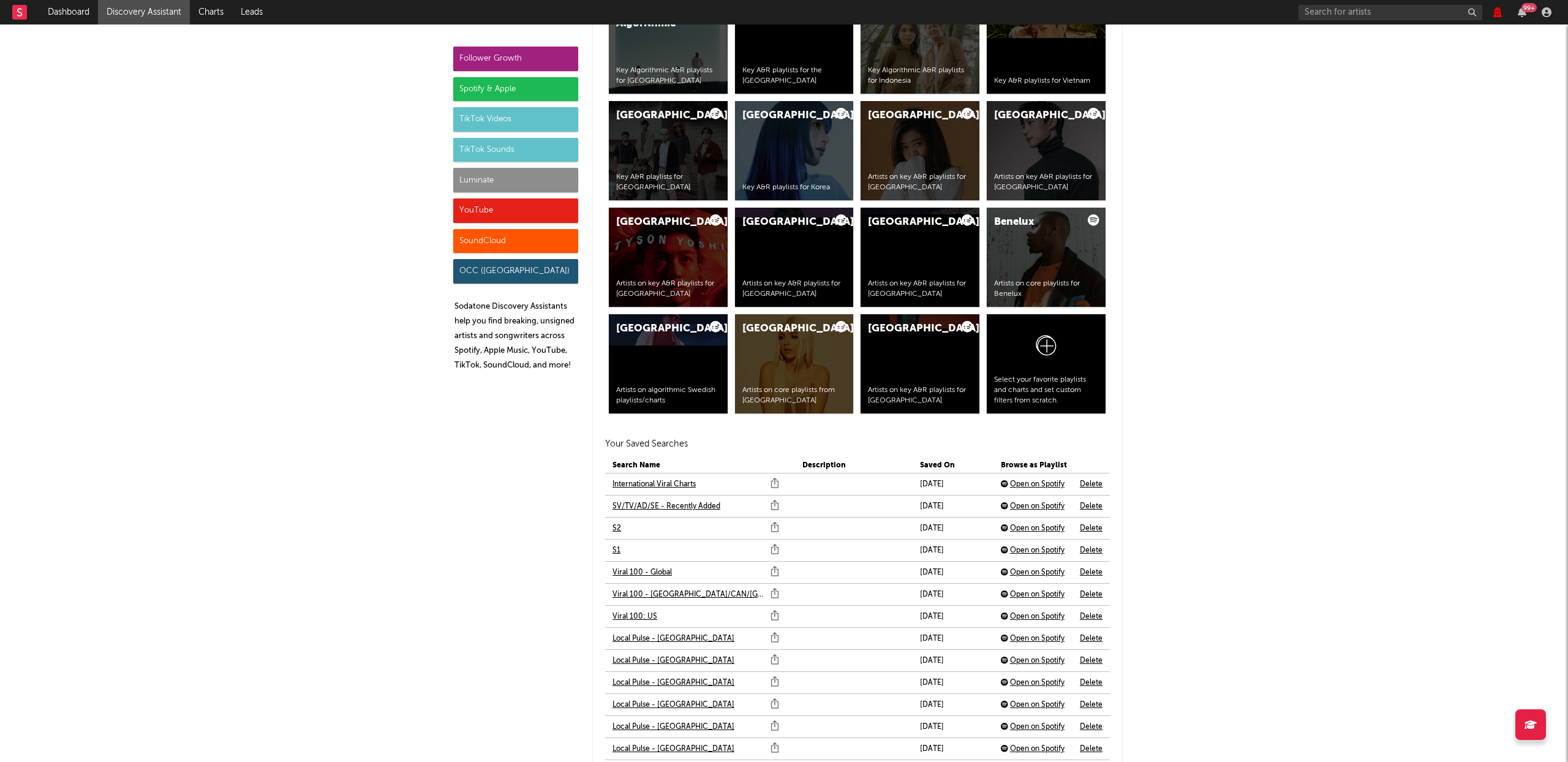
scroll to position [2390, 0]
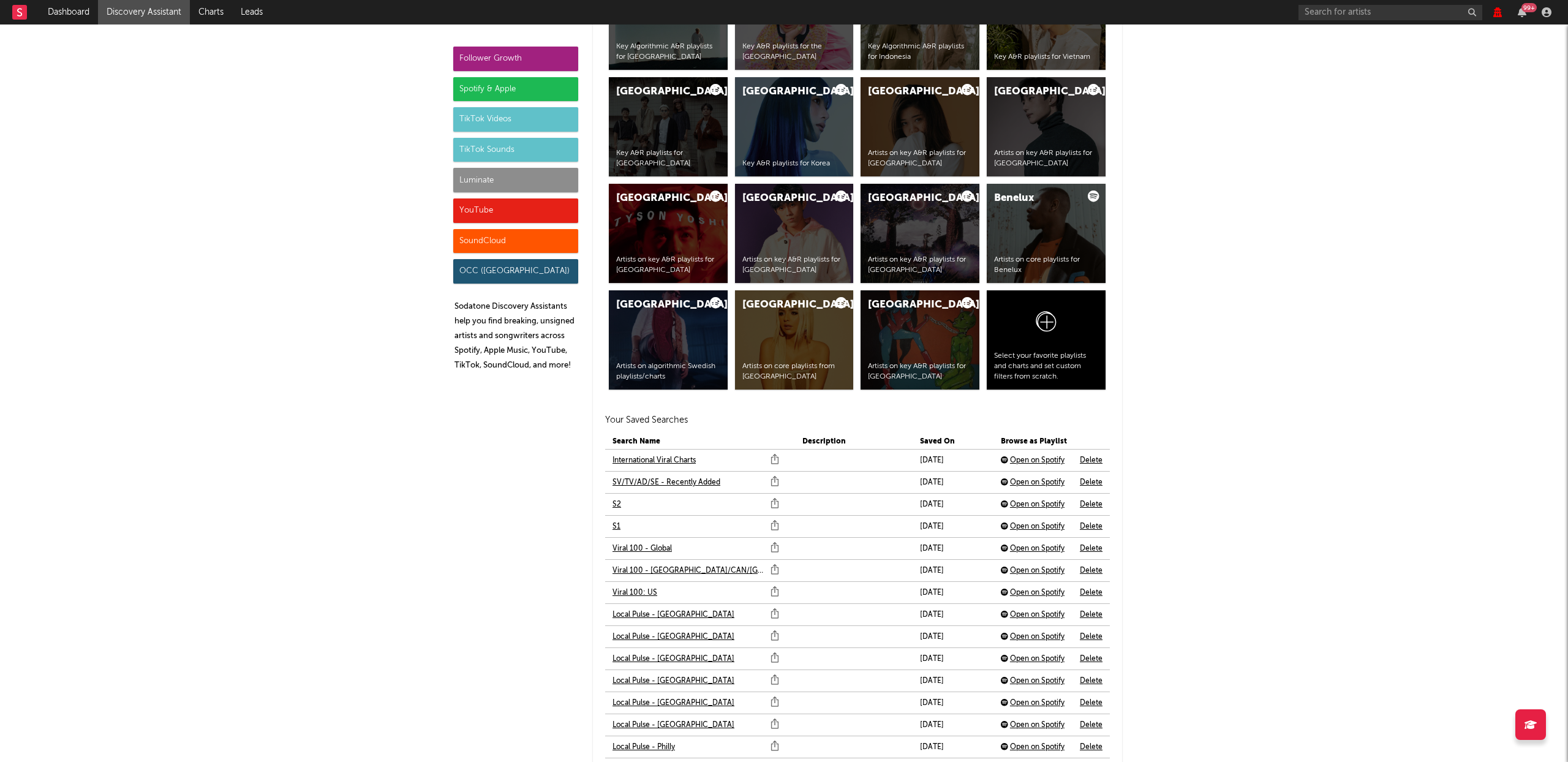
click at [637, 547] on link "Viral 100 - Global" at bounding box center [642, 549] width 60 height 15
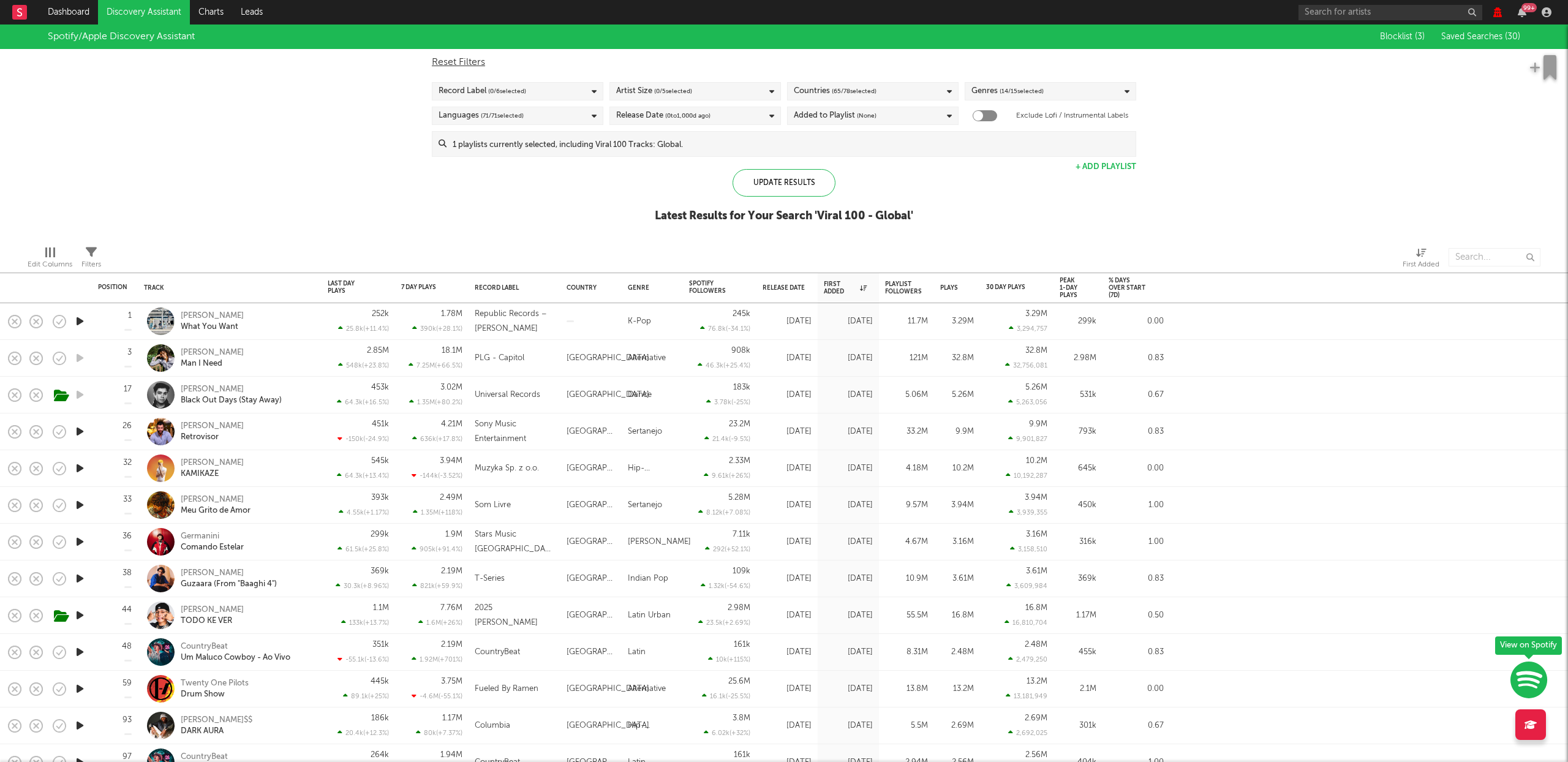
click at [160, 11] on link "Discovery Assistant" at bounding box center [144, 12] width 92 height 25
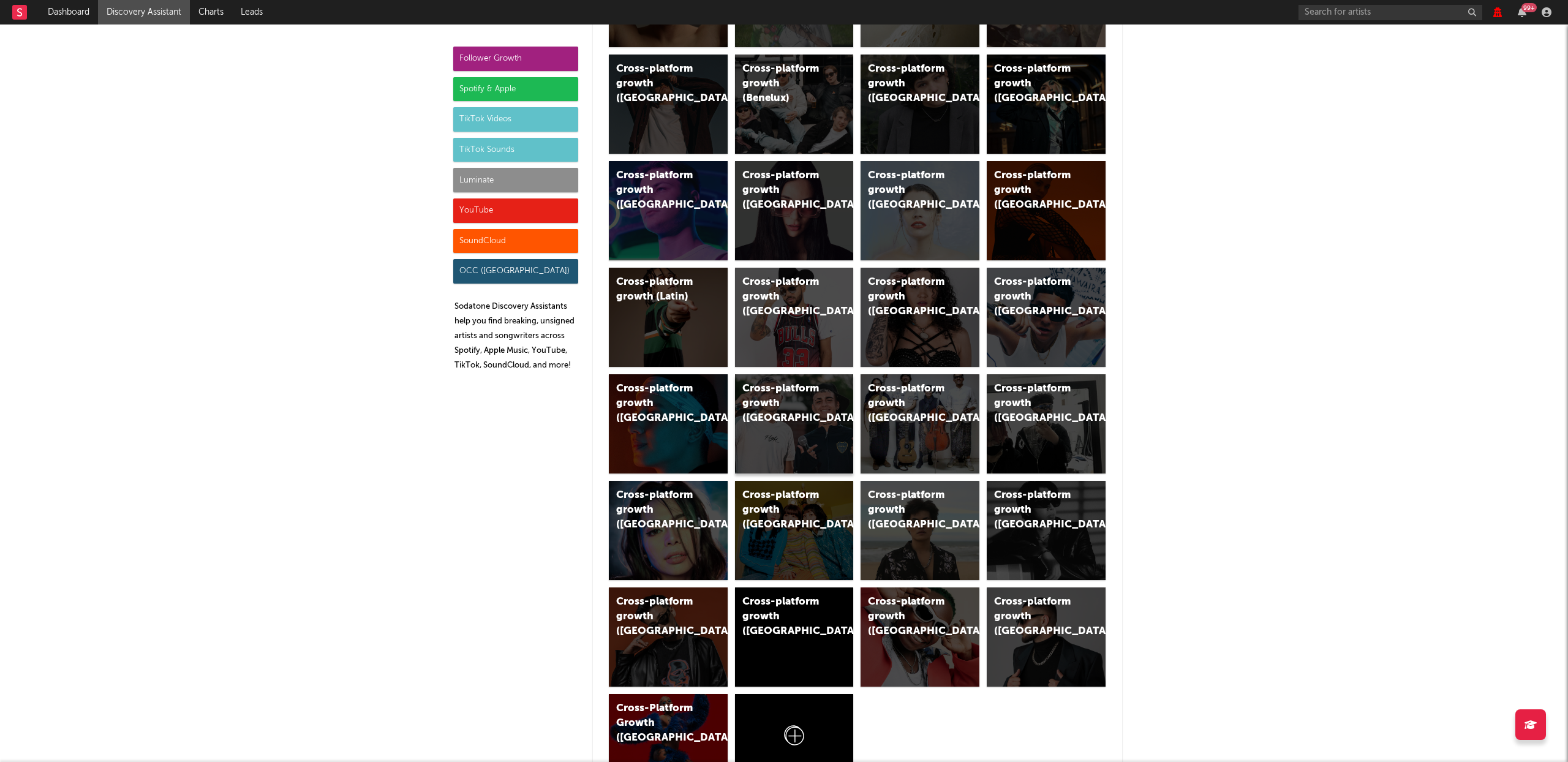
scroll to position [523, 0]
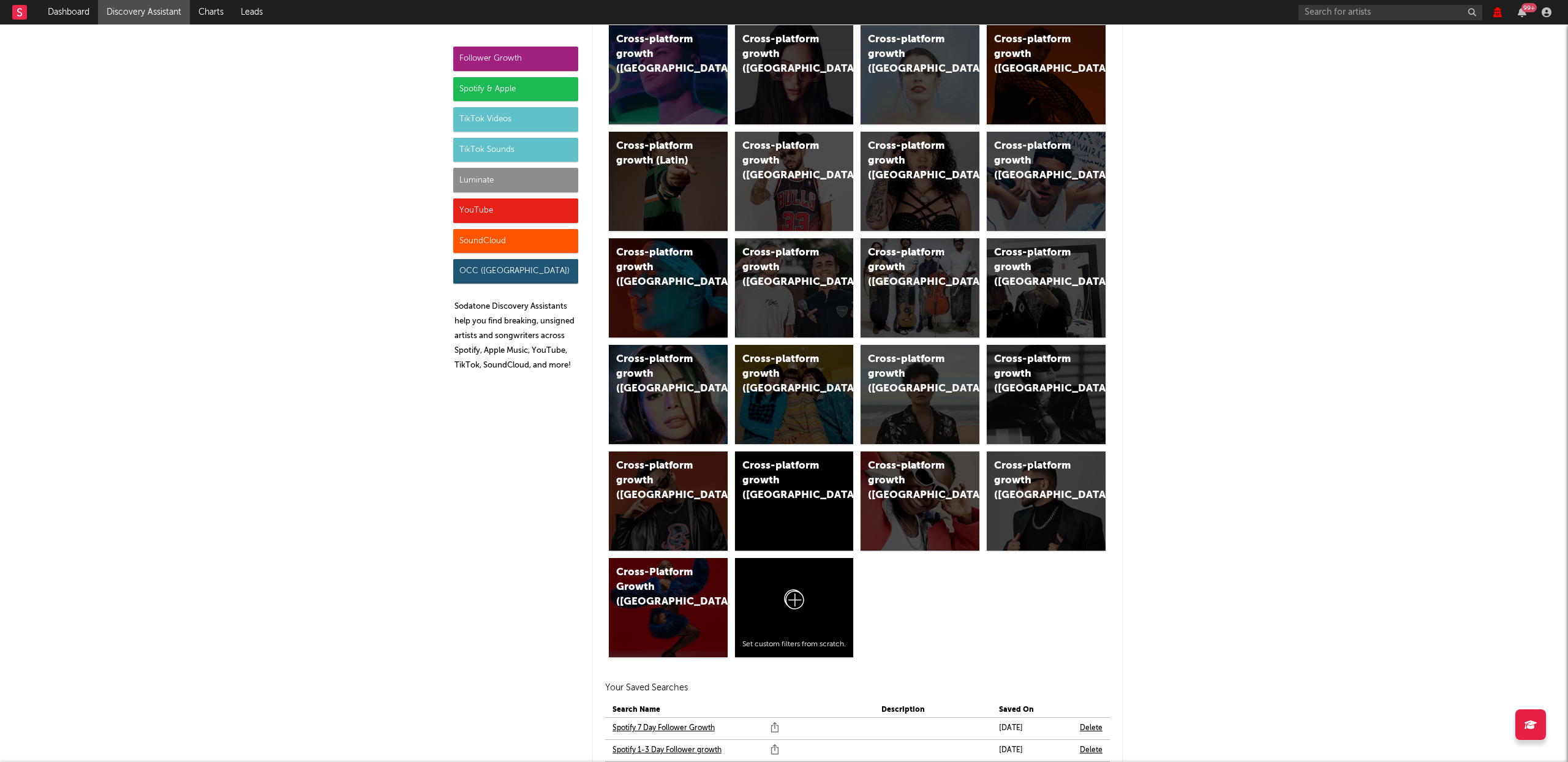
click at [503, 237] on div "SoundCloud" at bounding box center [516, 241] width 125 height 25
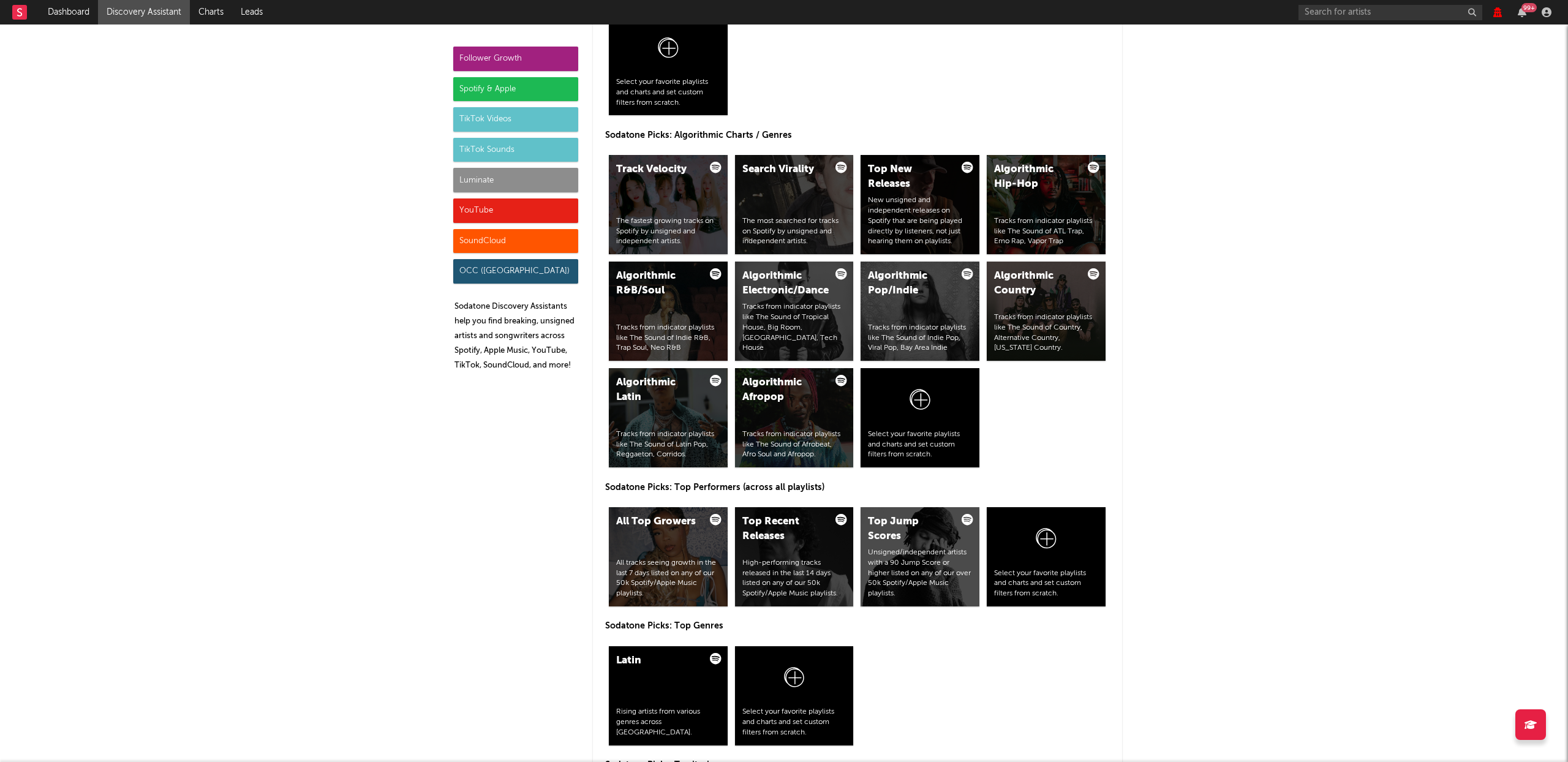
scroll to position [0, 0]
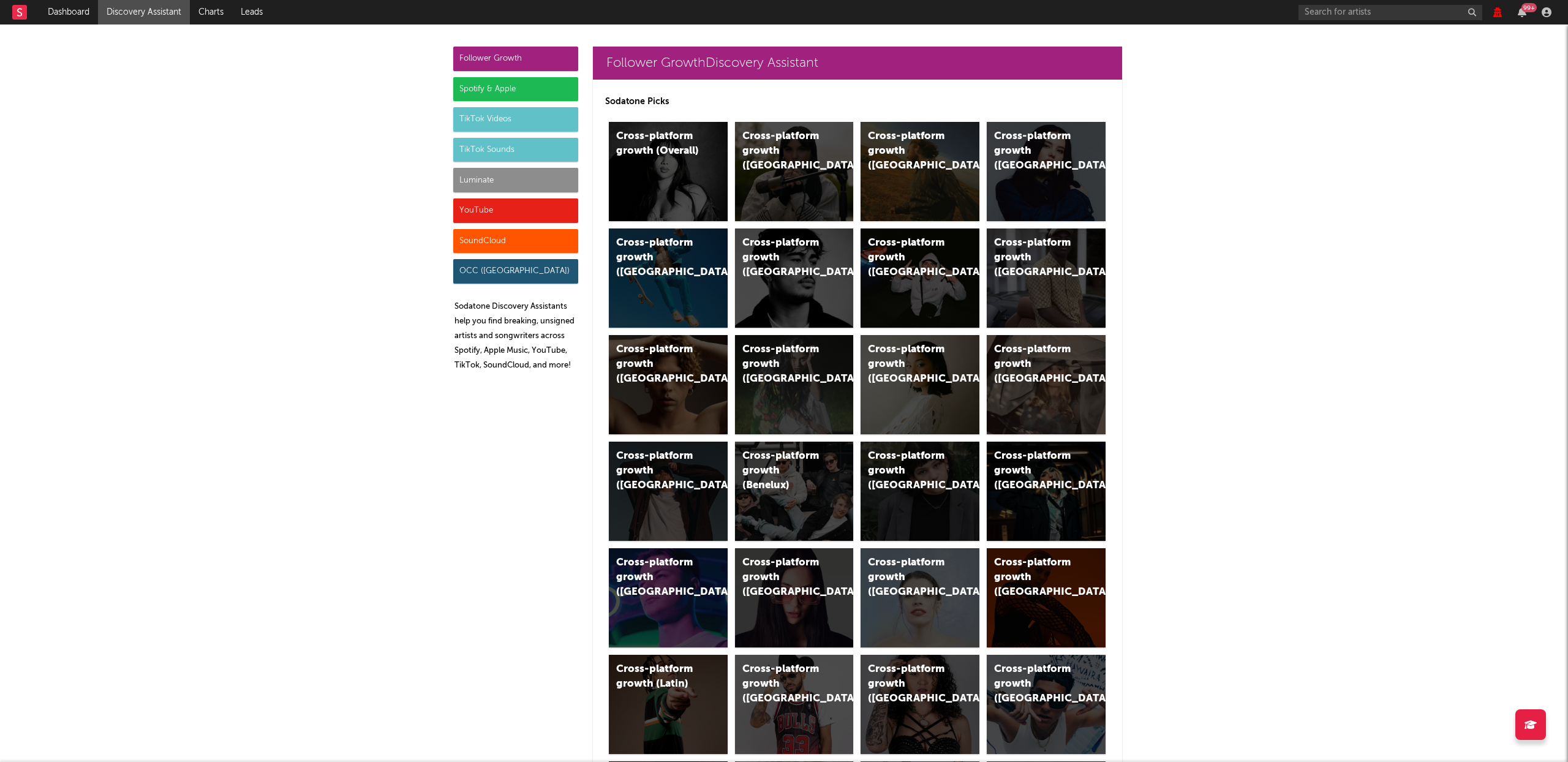
click at [523, 93] on div "Spotify & Apple" at bounding box center [516, 89] width 125 height 25
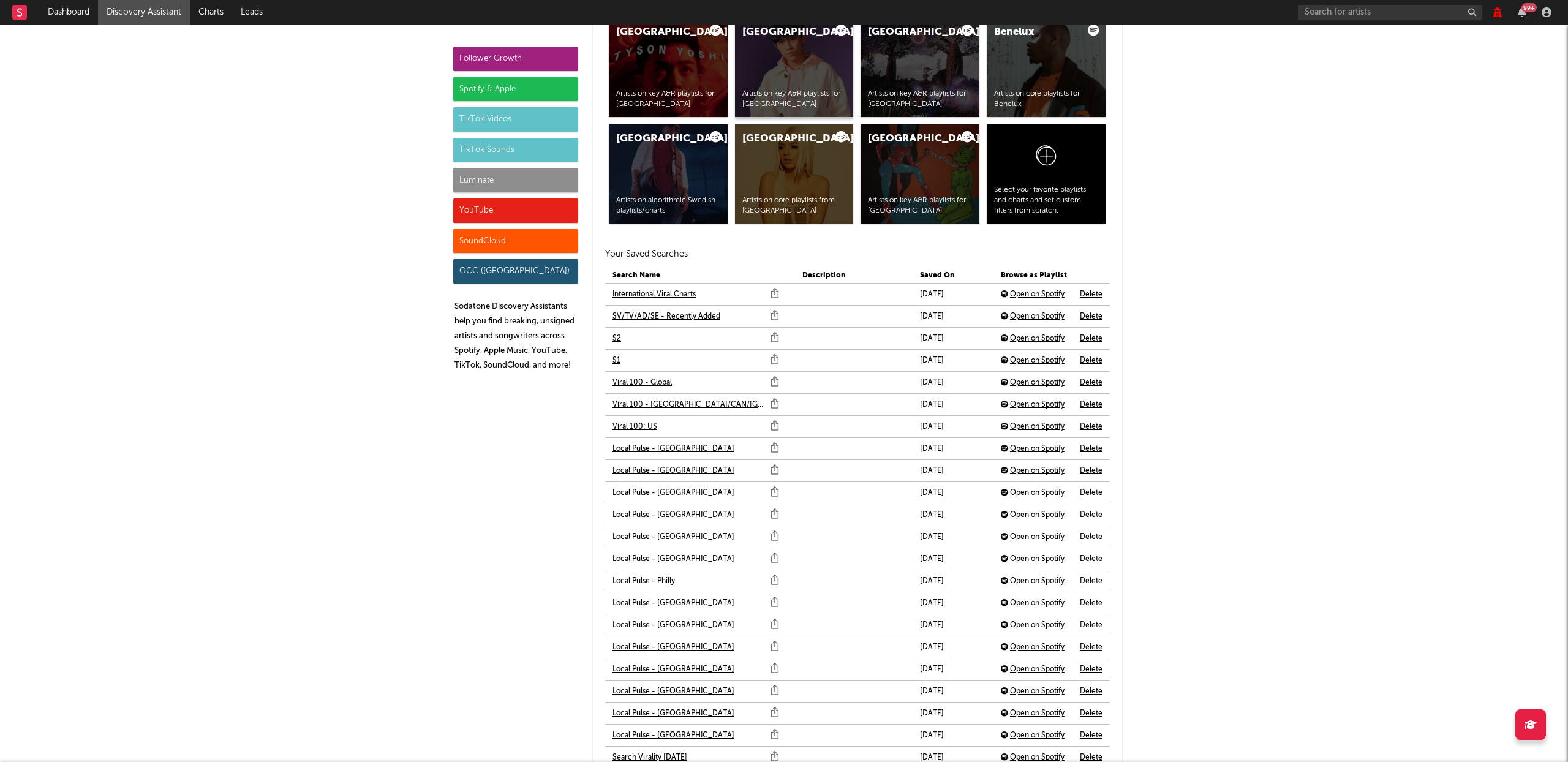
scroll to position [2355, 0]
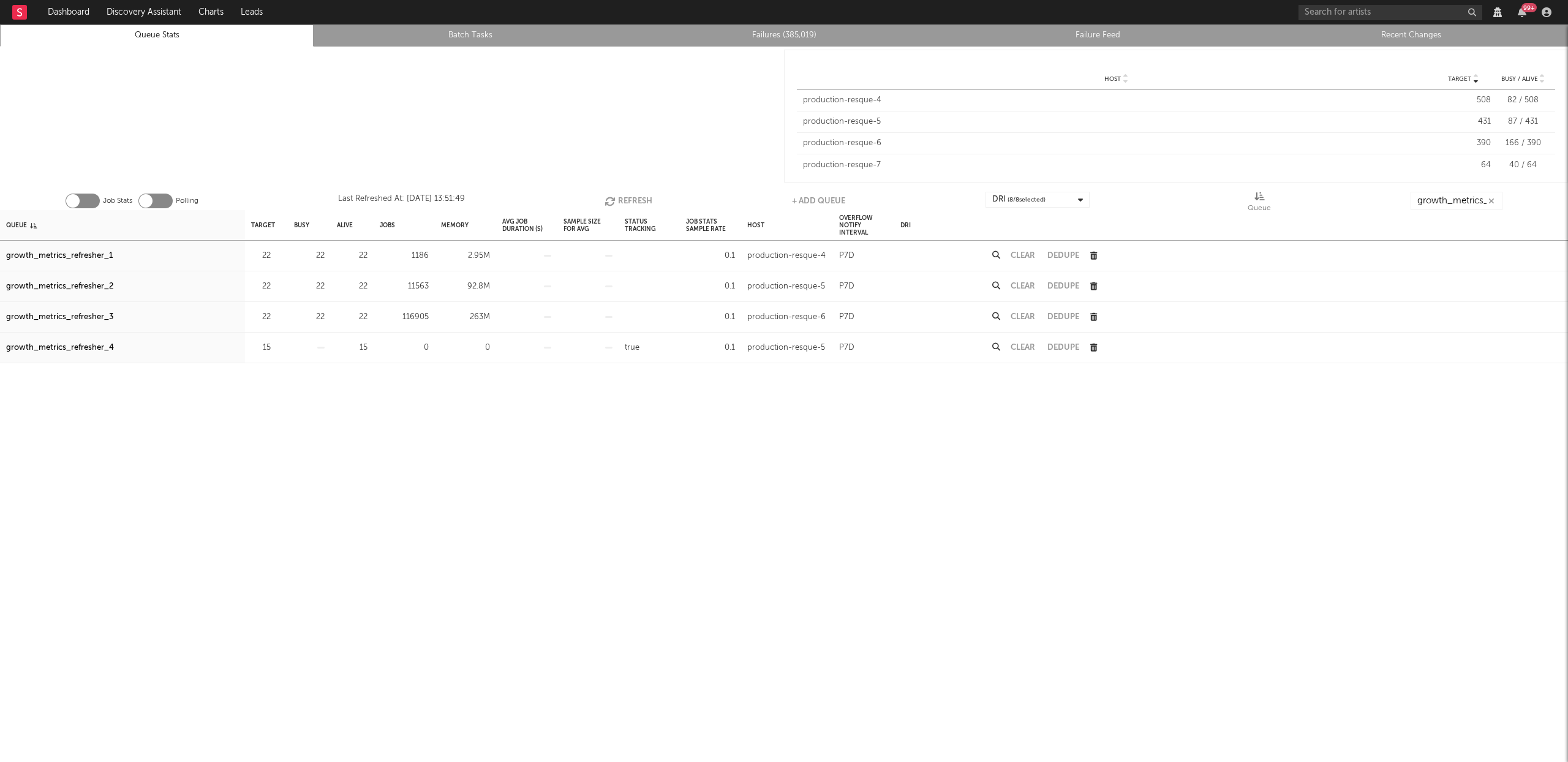
click at [634, 202] on button "Refresh" at bounding box center [628, 201] width 48 height 19
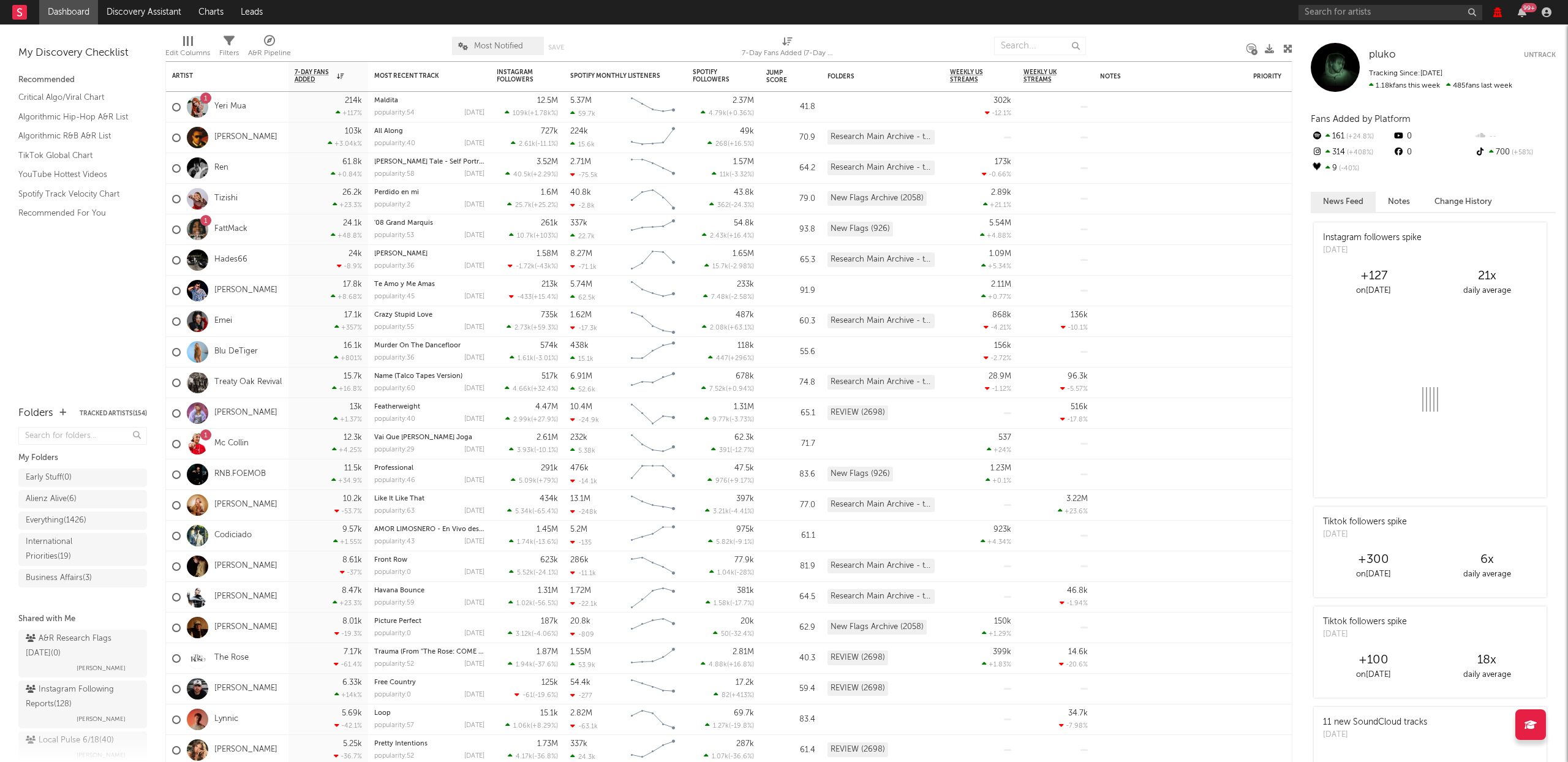
click at [1500, 12] on icon at bounding box center [1497, 12] width 9 height 10
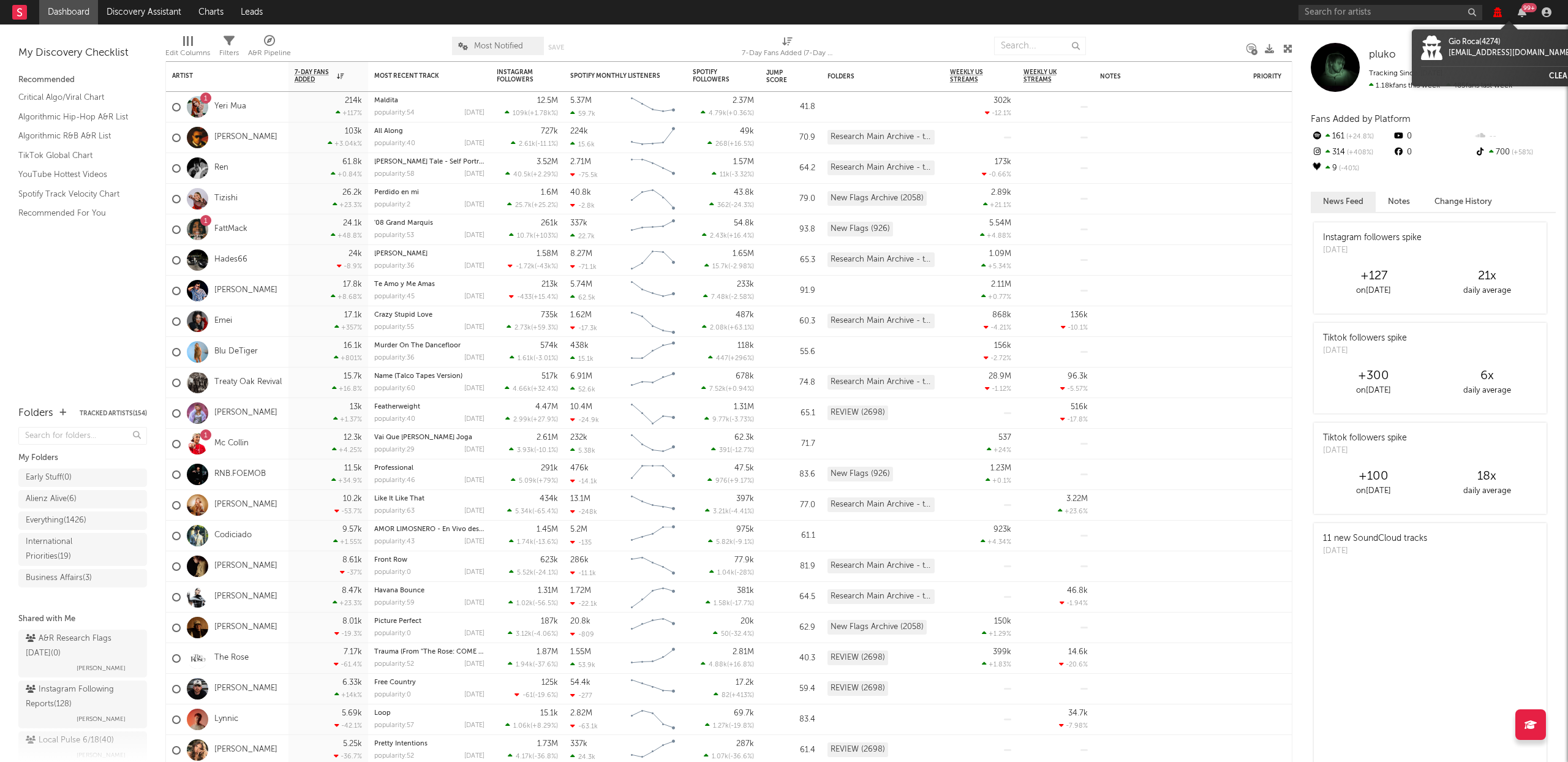
click at [1549, 76] on button "Clear" at bounding box center [1561, 77] width 24 height 7
